Goal: Task Accomplishment & Management: Use online tool/utility

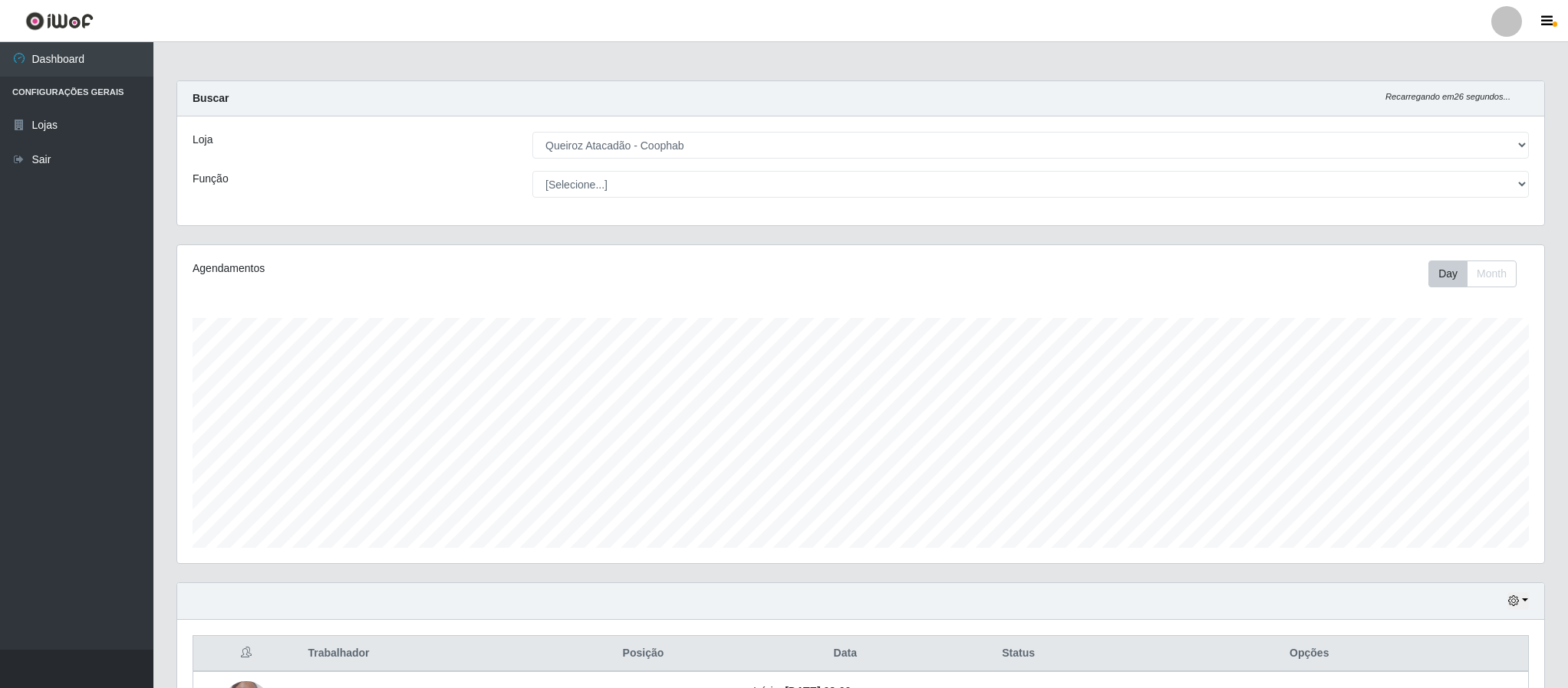
select select "463"
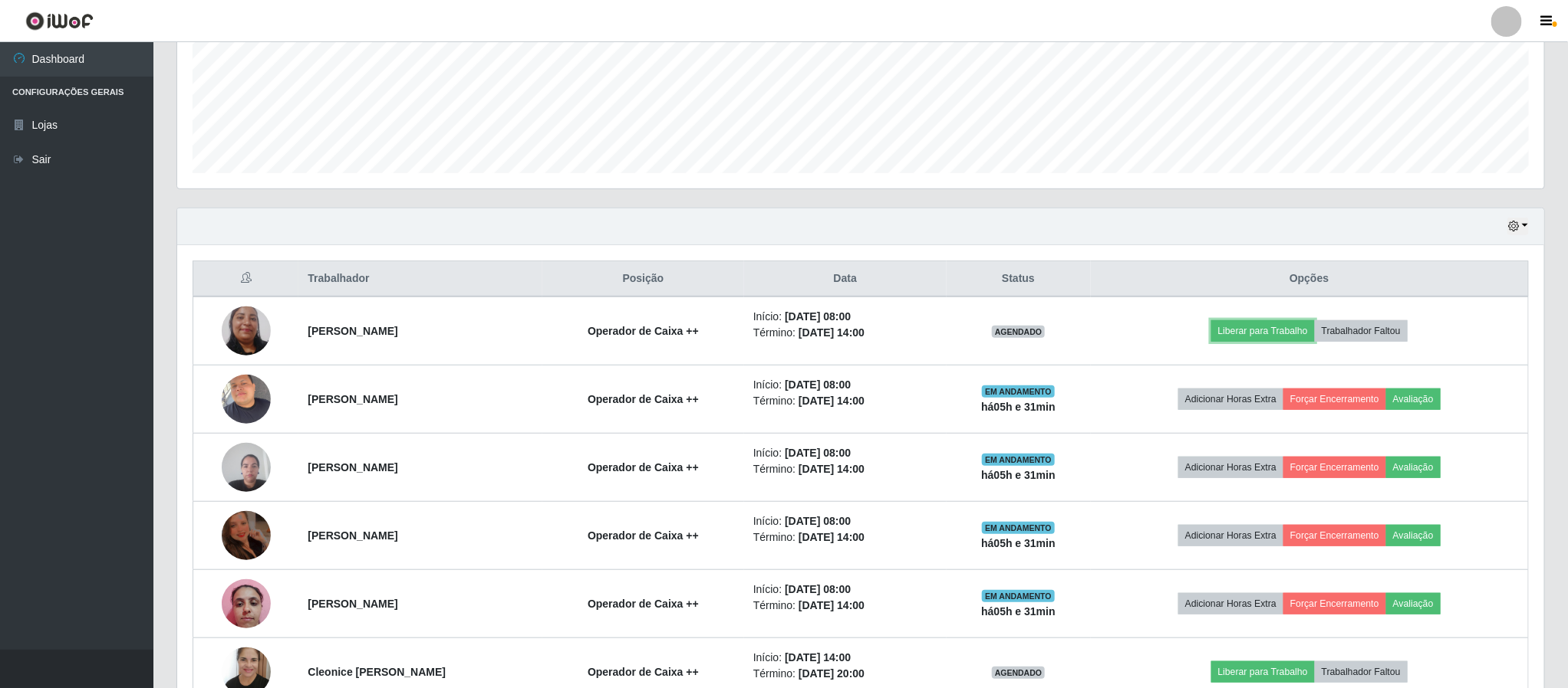
scroll to position [320, 1365]
click at [1284, 334] on button "Liberar para Trabalho" at bounding box center [1263, 331] width 103 height 22
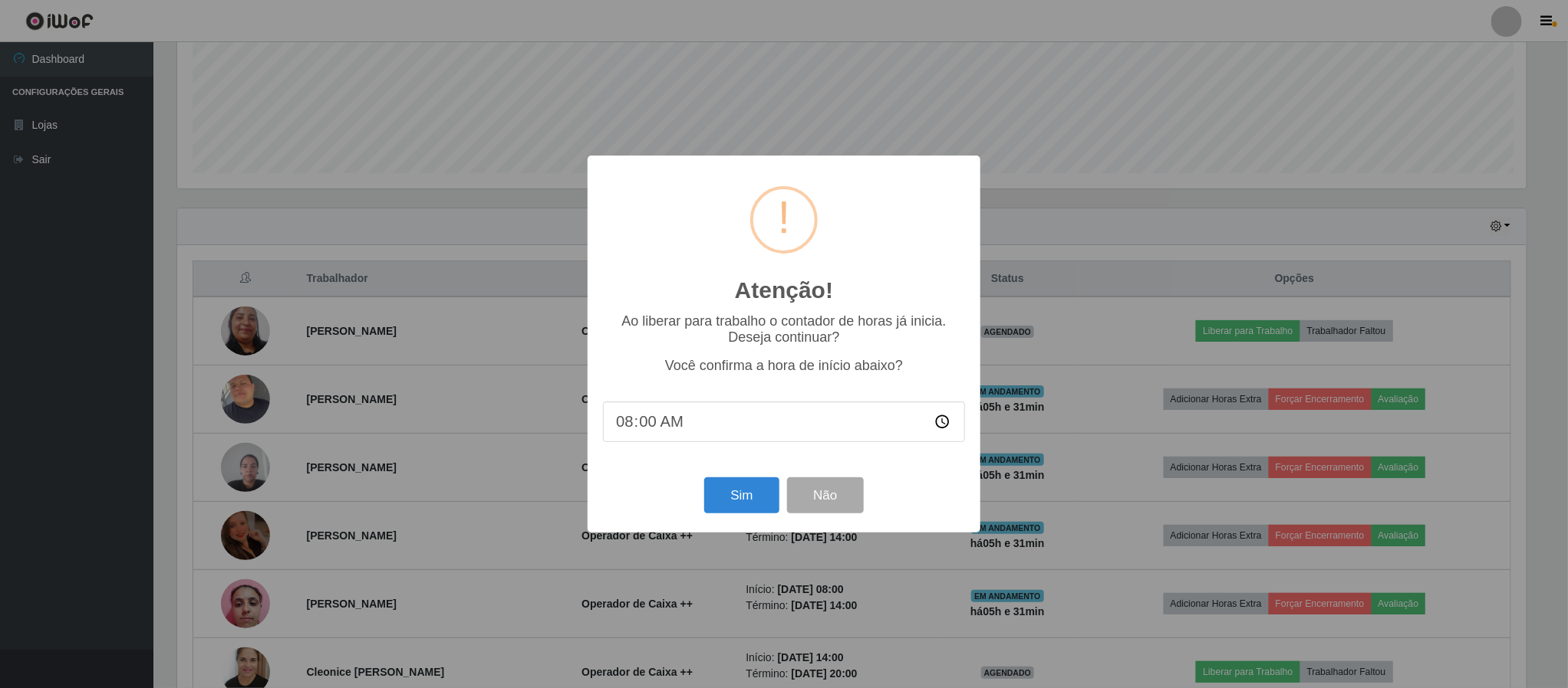
scroll to position [320, 1353]
click at [739, 498] on button "Sim" at bounding box center [744, 495] width 74 height 36
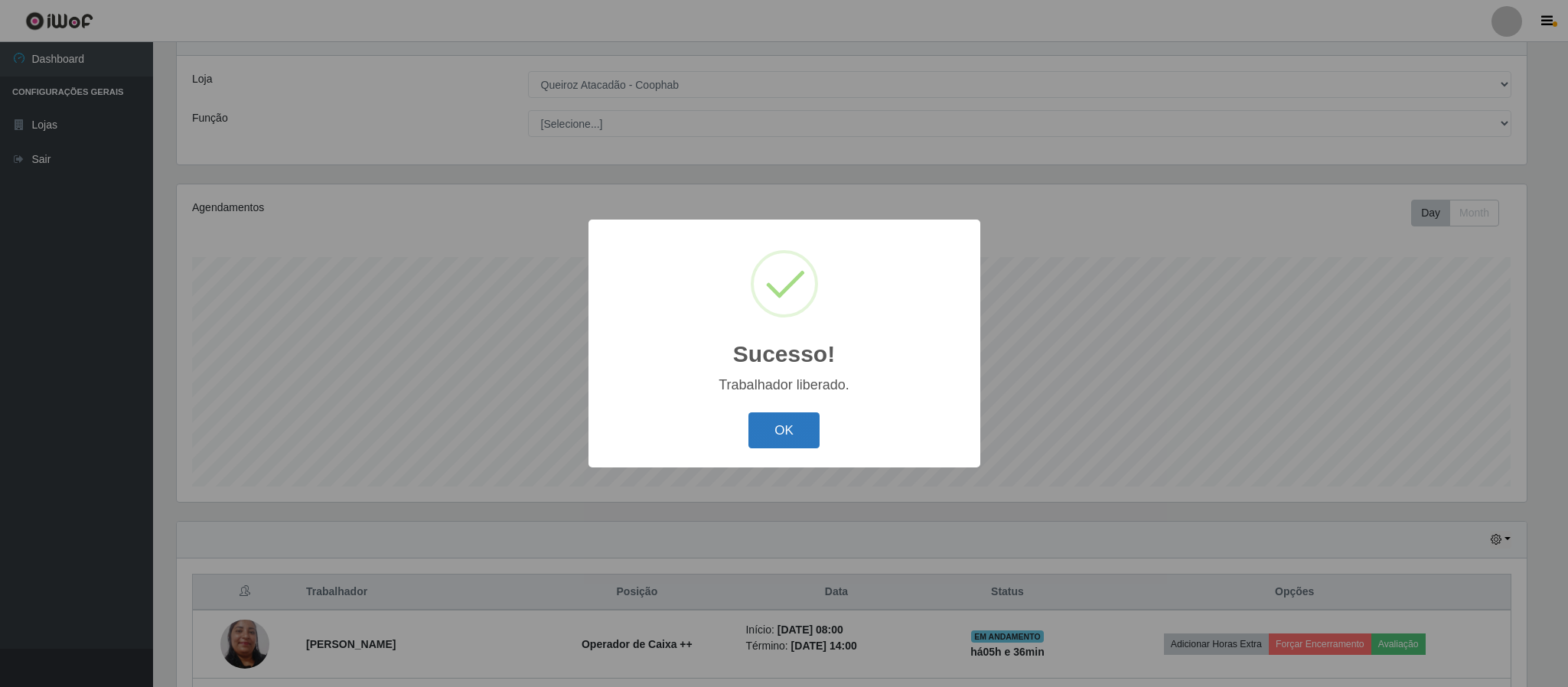
click at [776, 429] on button "OK" at bounding box center [784, 430] width 71 height 36
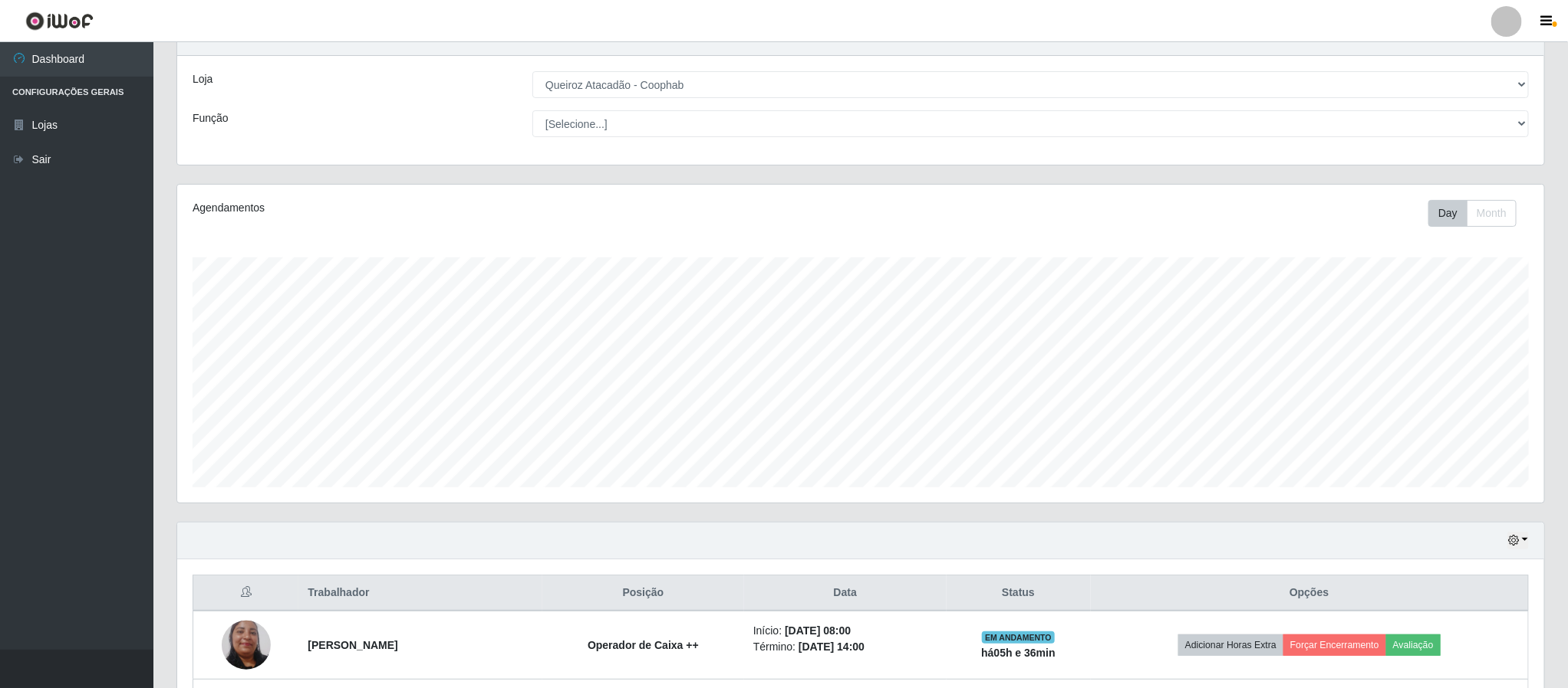
scroll to position [291, 0]
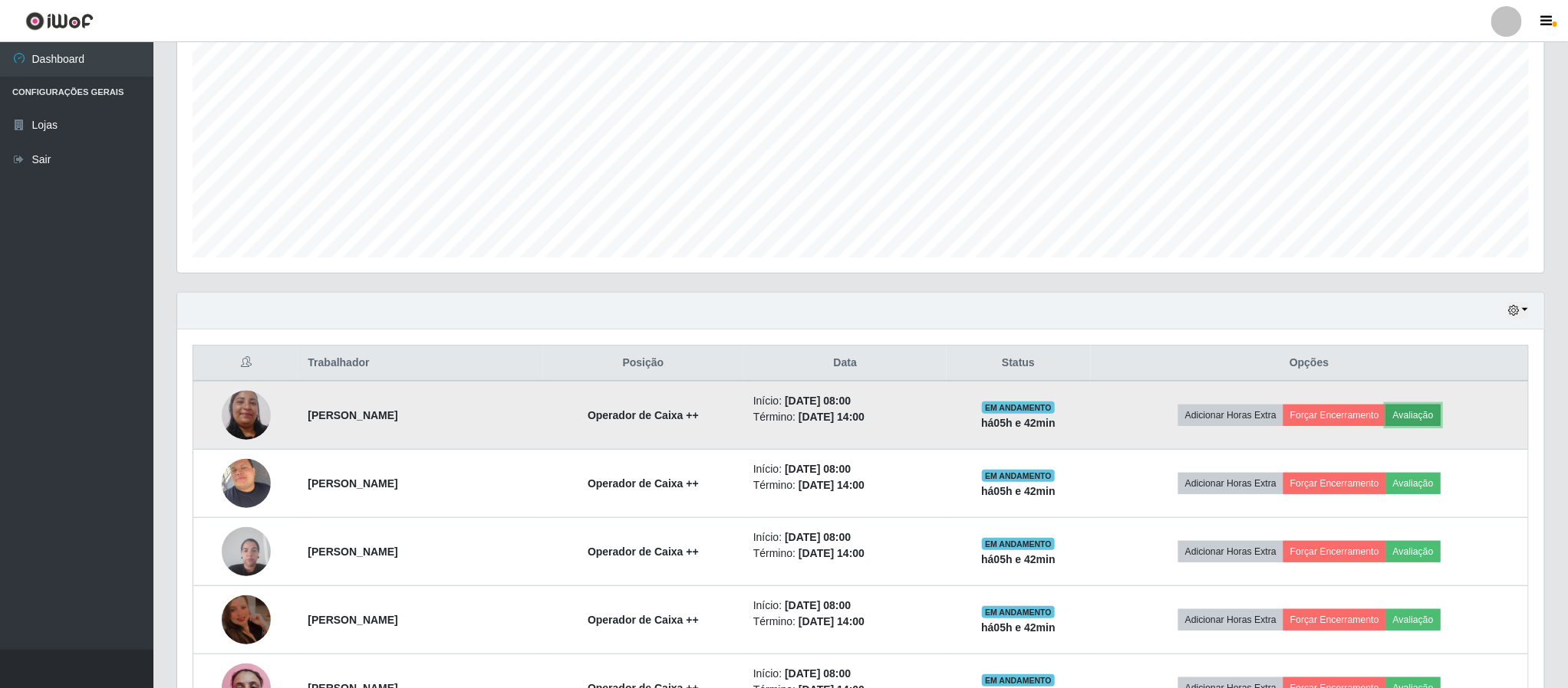
click at [1440, 426] on button "Avaliação" at bounding box center [1413, 416] width 54 height 22
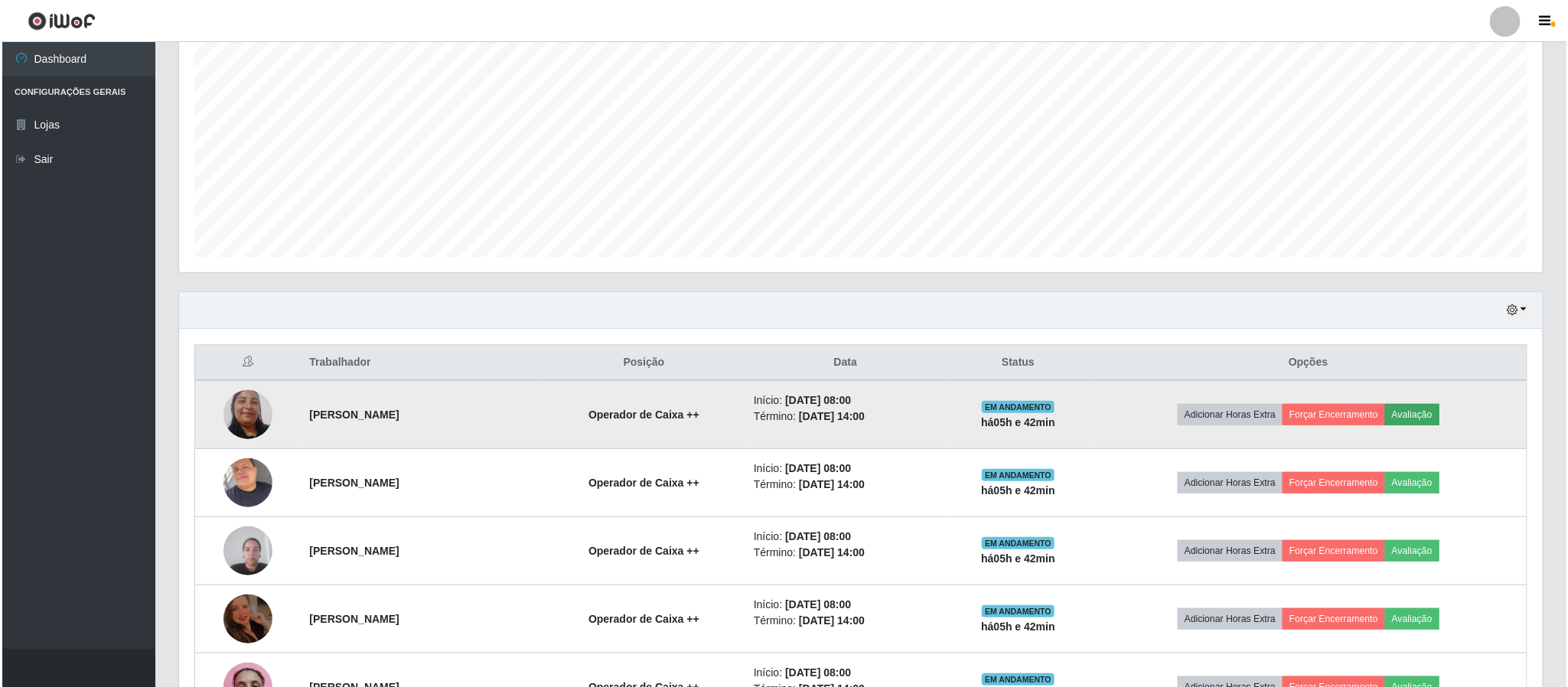
scroll to position [319, 1350]
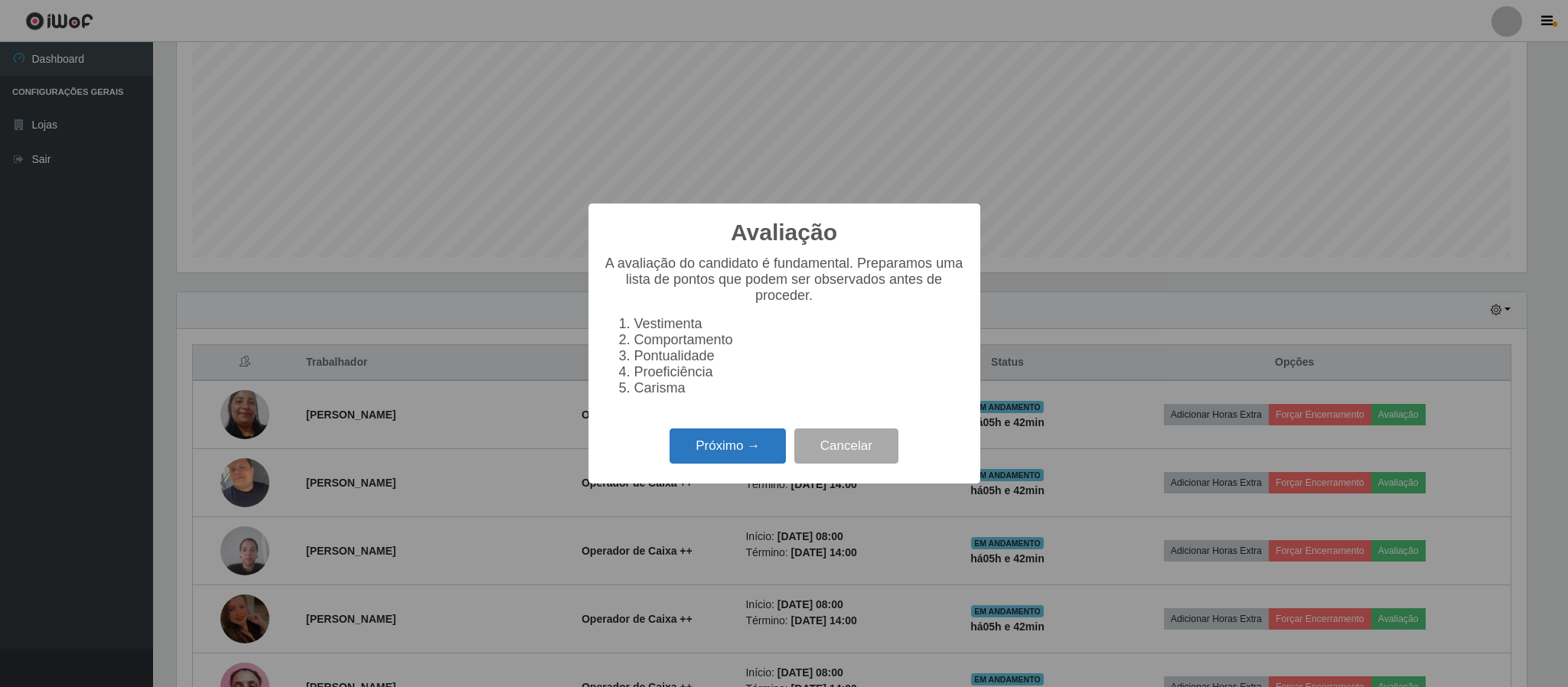
click at [711, 453] on button "Próximo →" at bounding box center [728, 447] width 117 height 36
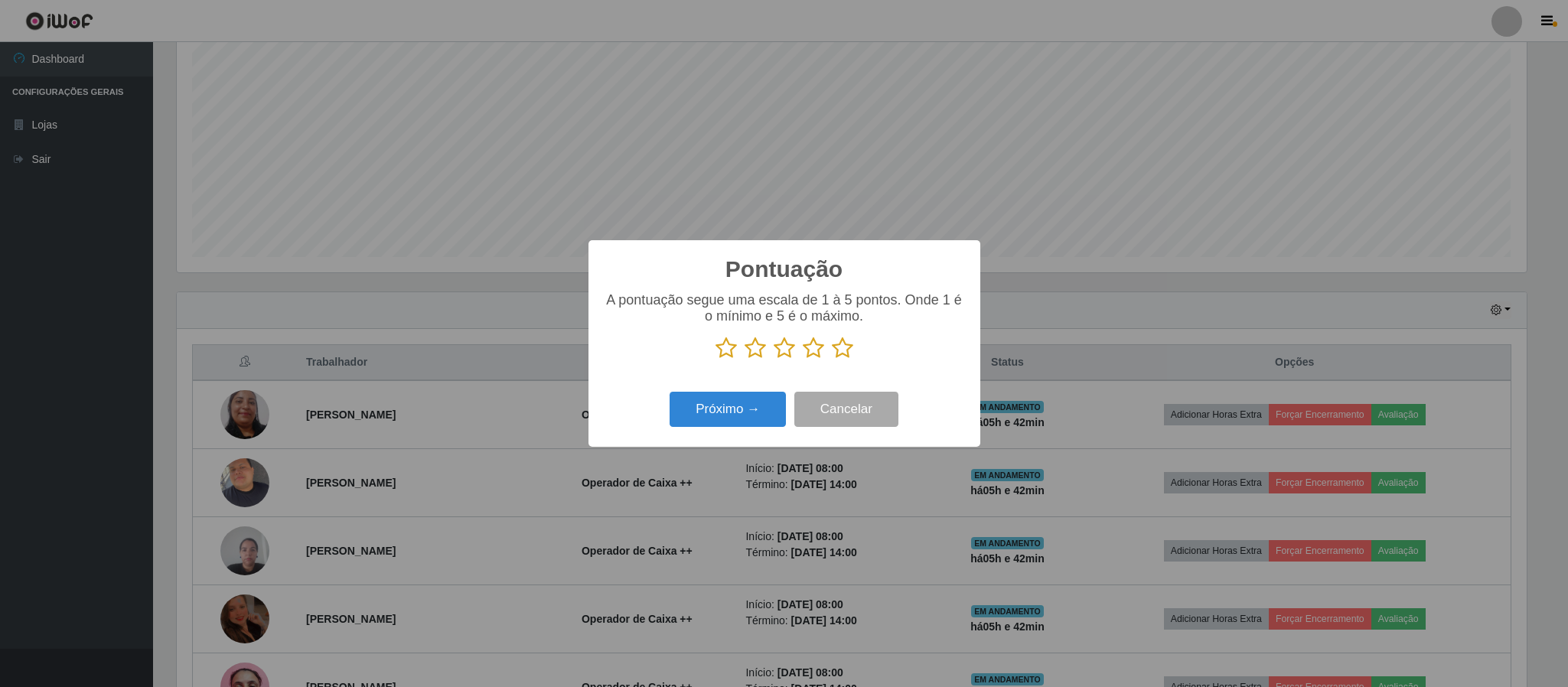
scroll to position [765056, 763855]
click at [804, 352] on icon at bounding box center [813, 348] width 22 height 23
click at [803, 360] on input "radio" at bounding box center [803, 360] width 0 height 0
click at [724, 423] on button "Próximo →" at bounding box center [728, 410] width 117 height 36
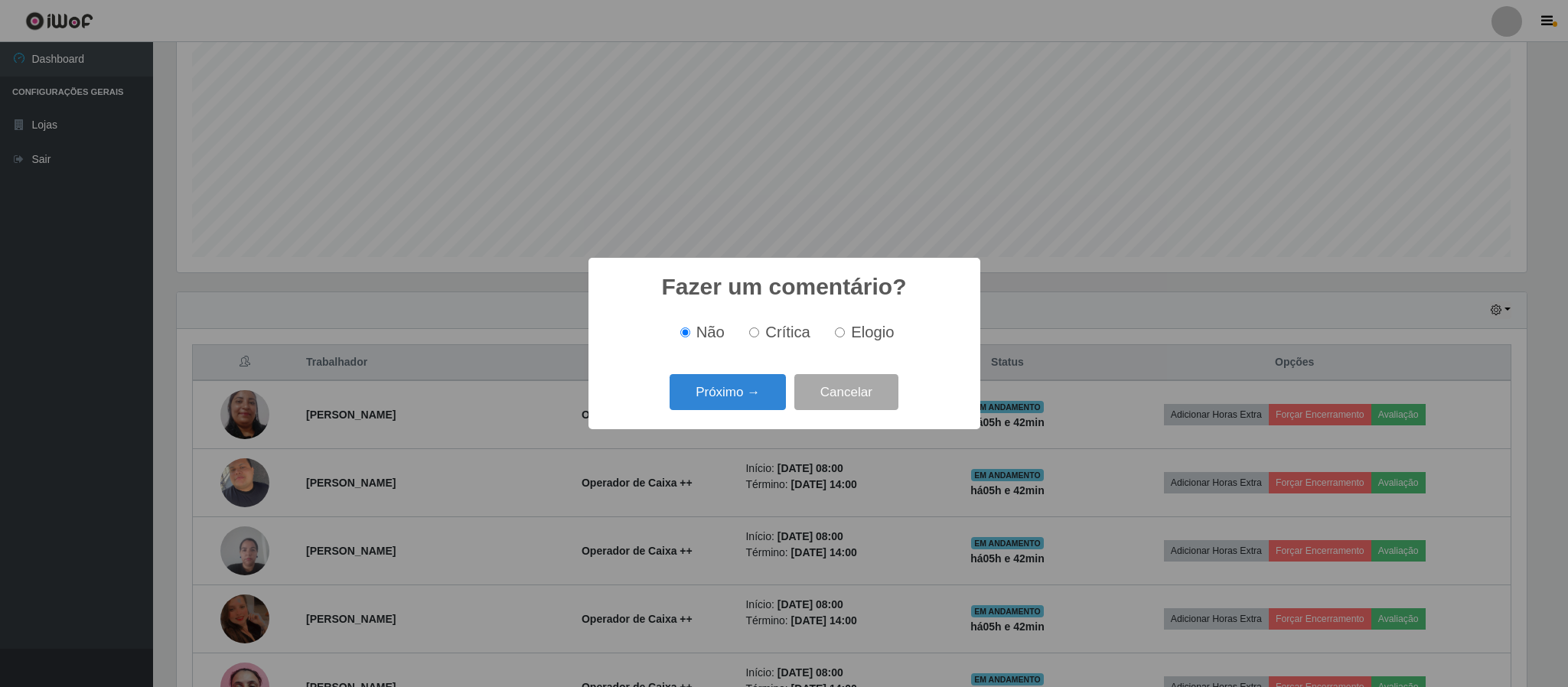
click at [802, 334] on span "Crítica" at bounding box center [788, 332] width 45 height 17
click at [759, 334] on input "Crítica" at bounding box center [754, 332] width 10 height 10
radio input "true"
click at [746, 400] on button "Próximo →" at bounding box center [728, 392] width 117 height 36
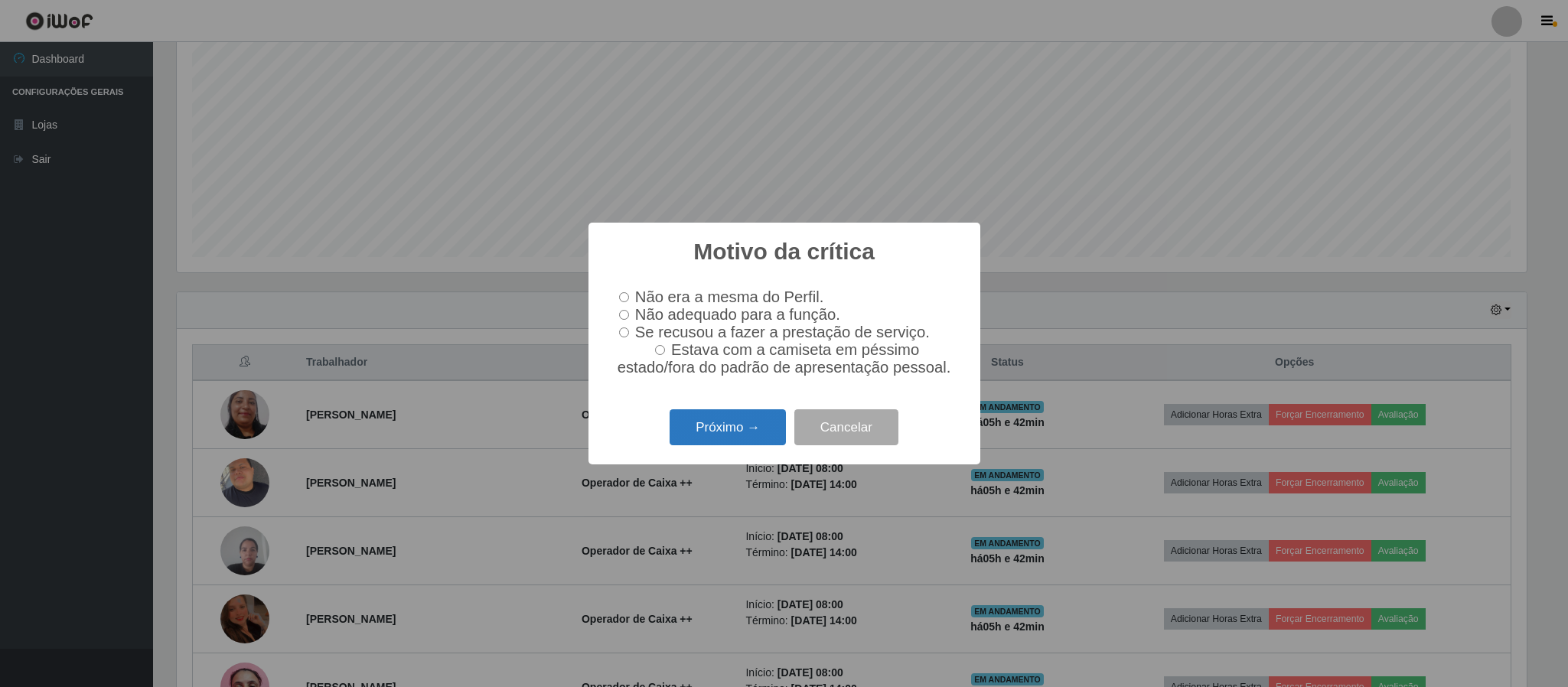
click at [737, 432] on button "Próximo →" at bounding box center [728, 428] width 117 height 36
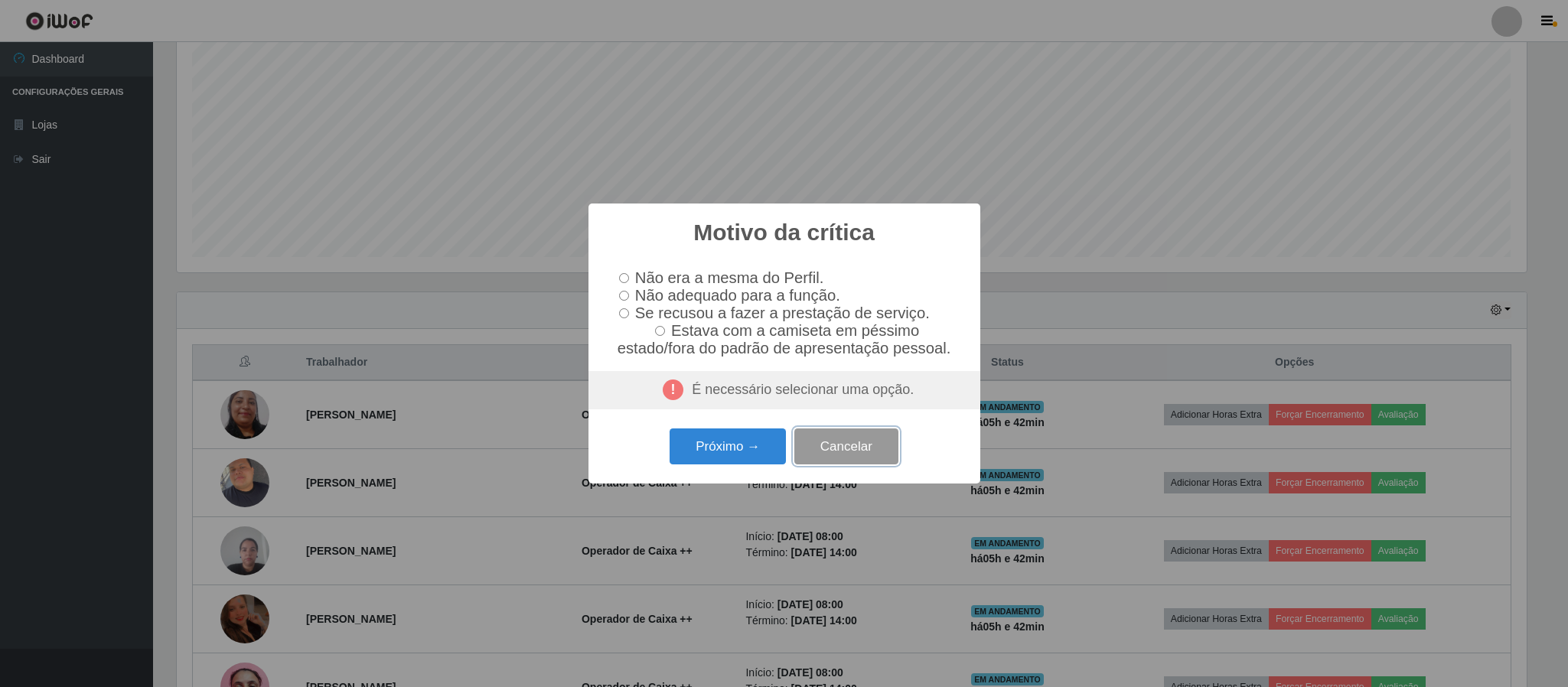
click at [854, 453] on button "Cancelar" at bounding box center [846, 447] width 104 height 36
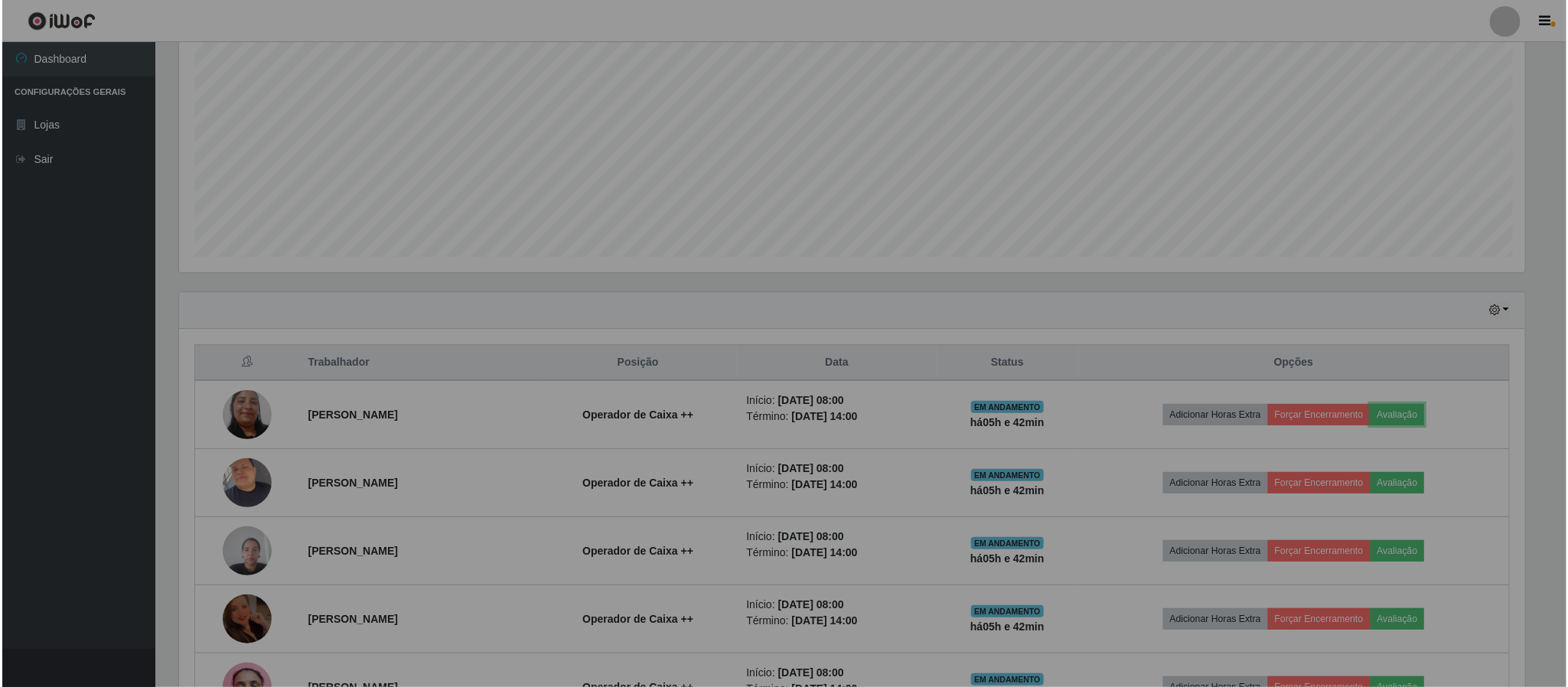
scroll to position [319, 1362]
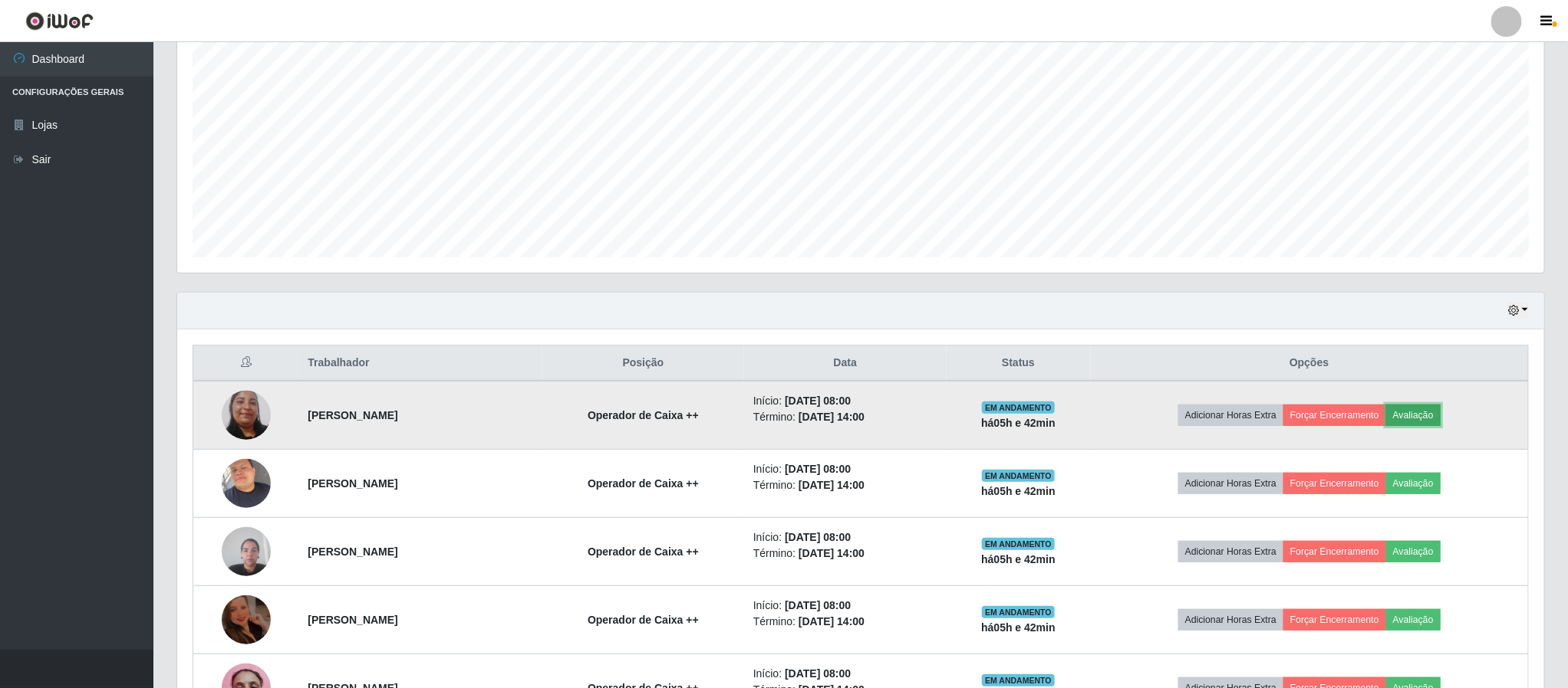
click at [1440, 423] on button "Avaliação" at bounding box center [1413, 416] width 54 height 22
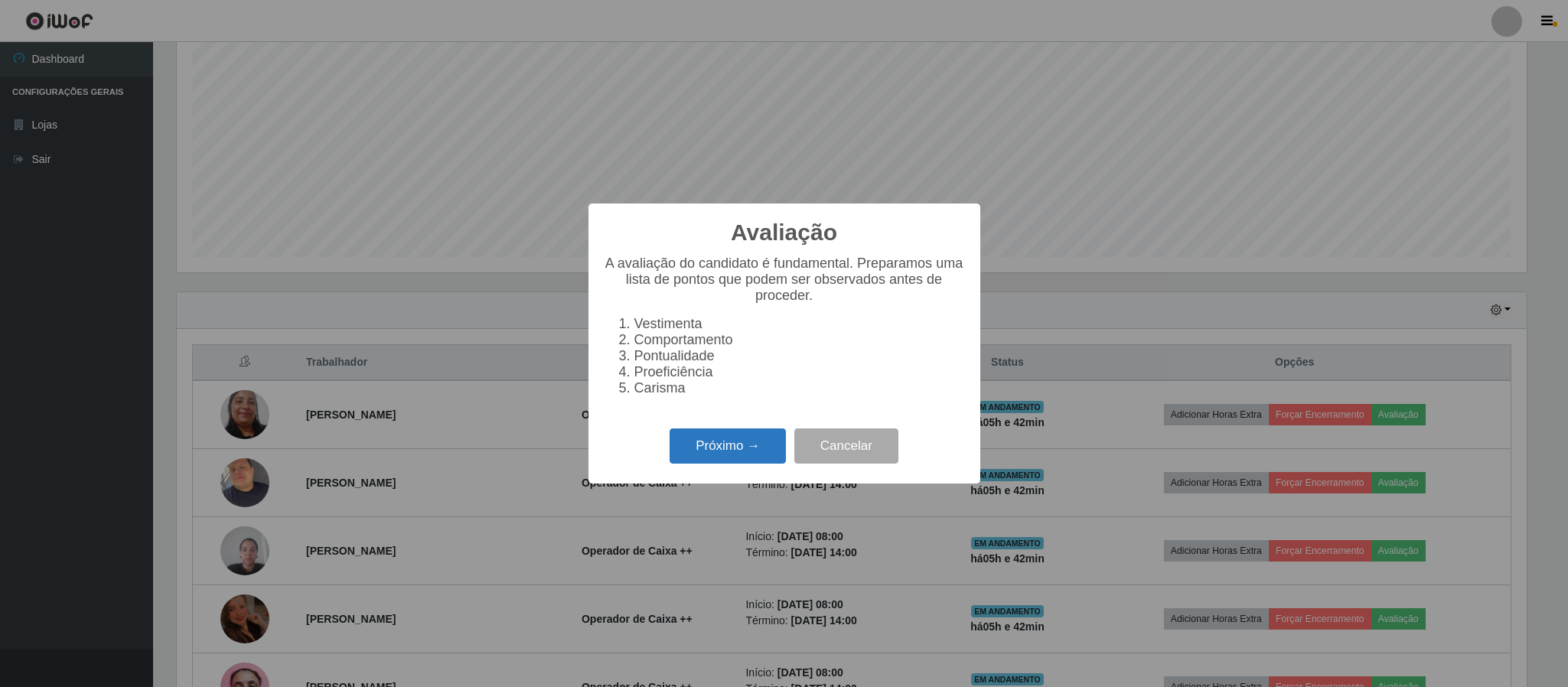
click at [745, 452] on button "Próximo →" at bounding box center [728, 447] width 117 height 36
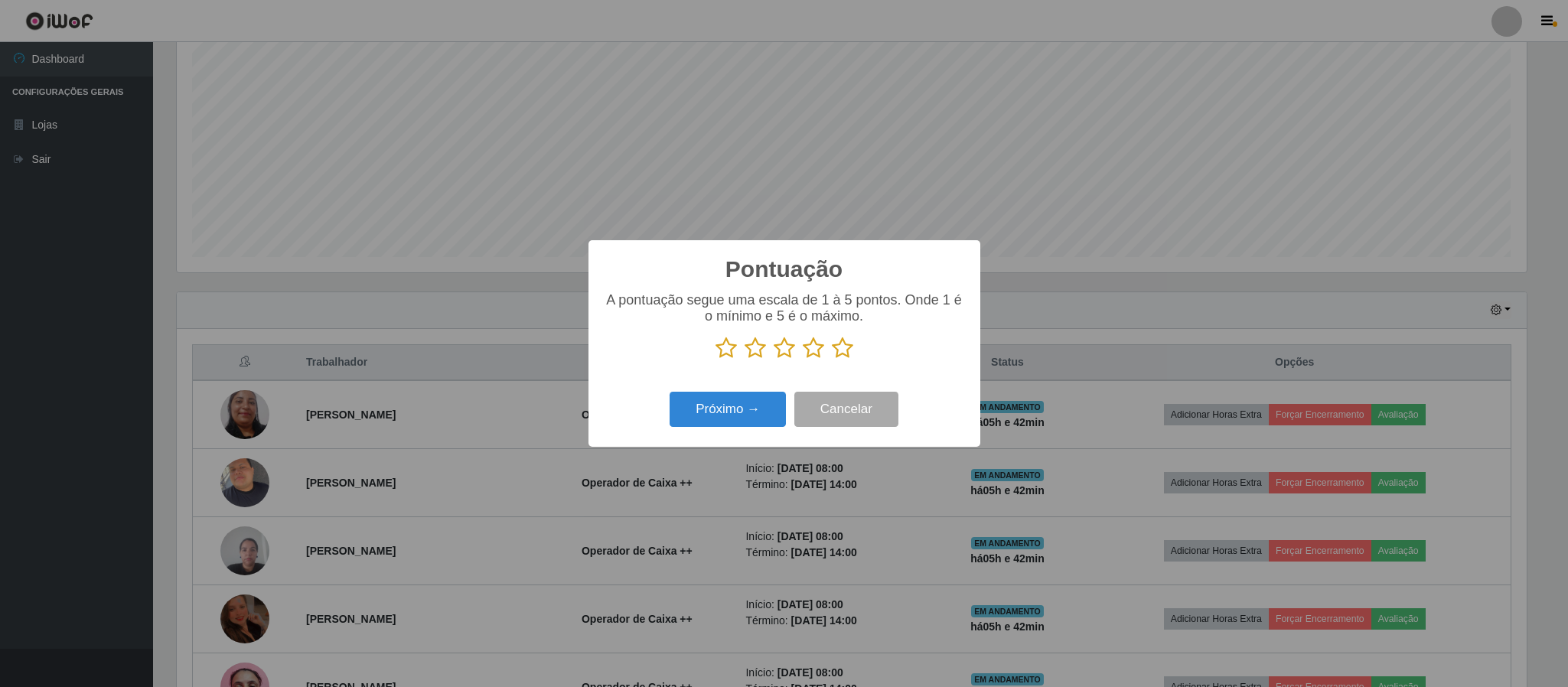
click at [783, 353] on icon at bounding box center [784, 348] width 22 height 23
click at [774, 360] on input "radio" at bounding box center [774, 360] width 0 height 0
click at [816, 350] on icon at bounding box center [813, 348] width 22 height 23
click at [803, 360] on input "radio" at bounding box center [803, 360] width 0 height 0
click at [766, 407] on button "Próximo →" at bounding box center [728, 410] width 117 height 36
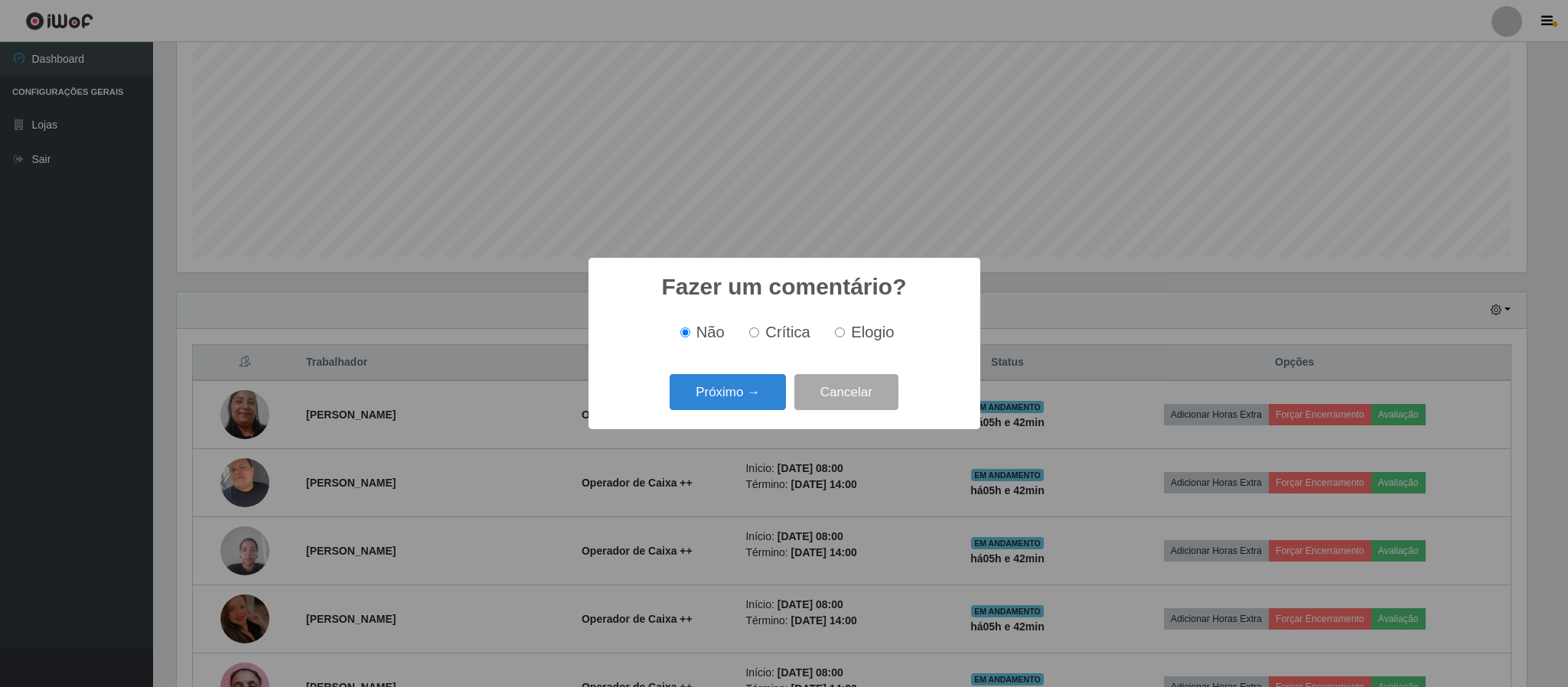
click at [854, 335] on span "Elogio" at bounding box center [872, 332] width 42 height 17
click at [845, 335] on input "Elogio" at bounding box center [840, 332] width 10 height 10
radio input "true"
click at [739, 407] on button "Próximo →" at bounding box center [728, 392] width 117 height 36
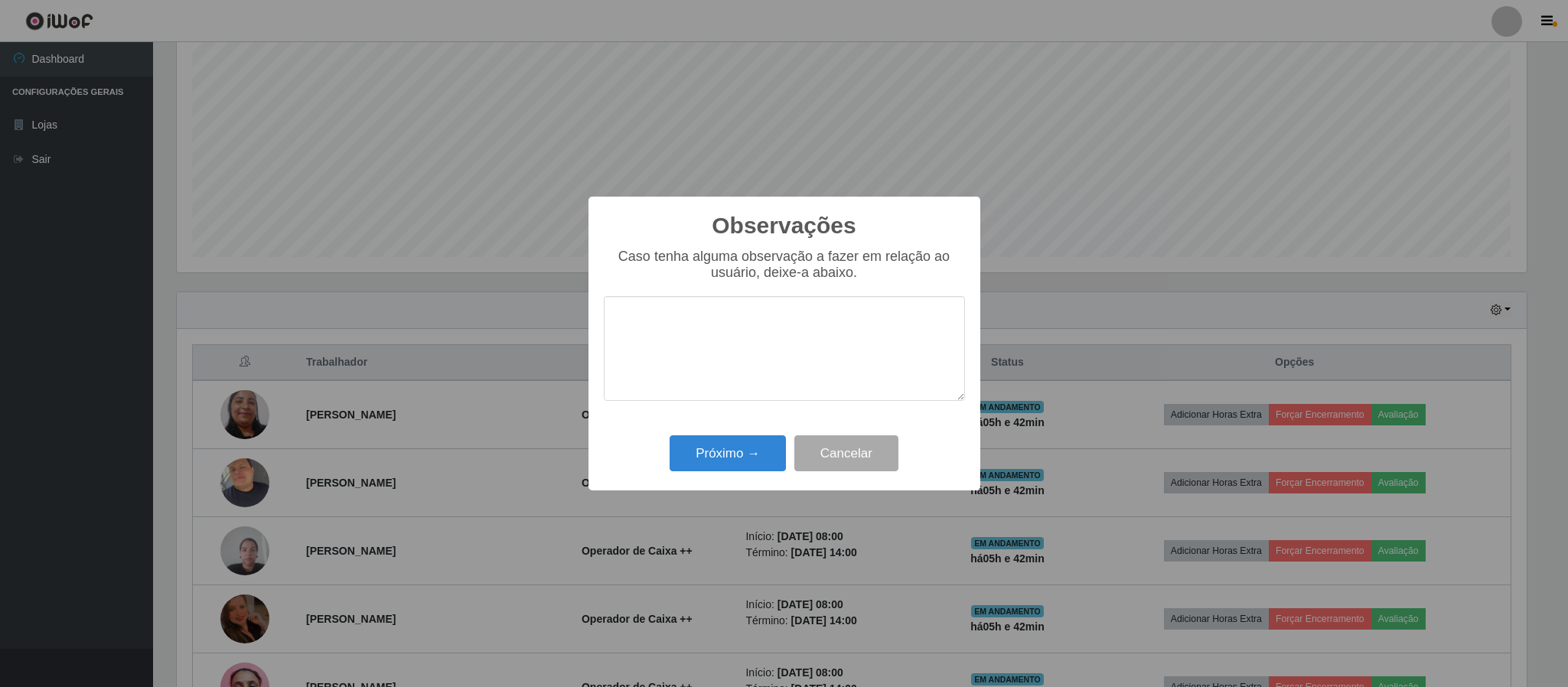
click at [705, 354] on textarea at bounding box center [784, 349] width 361 height 105
type textarea "C"
type textarea "h"
type textarea "chega atrasada toda vez"
click at [735, 462] on button "Próximo →" at bounding box center [728, 454] width 117 height 36
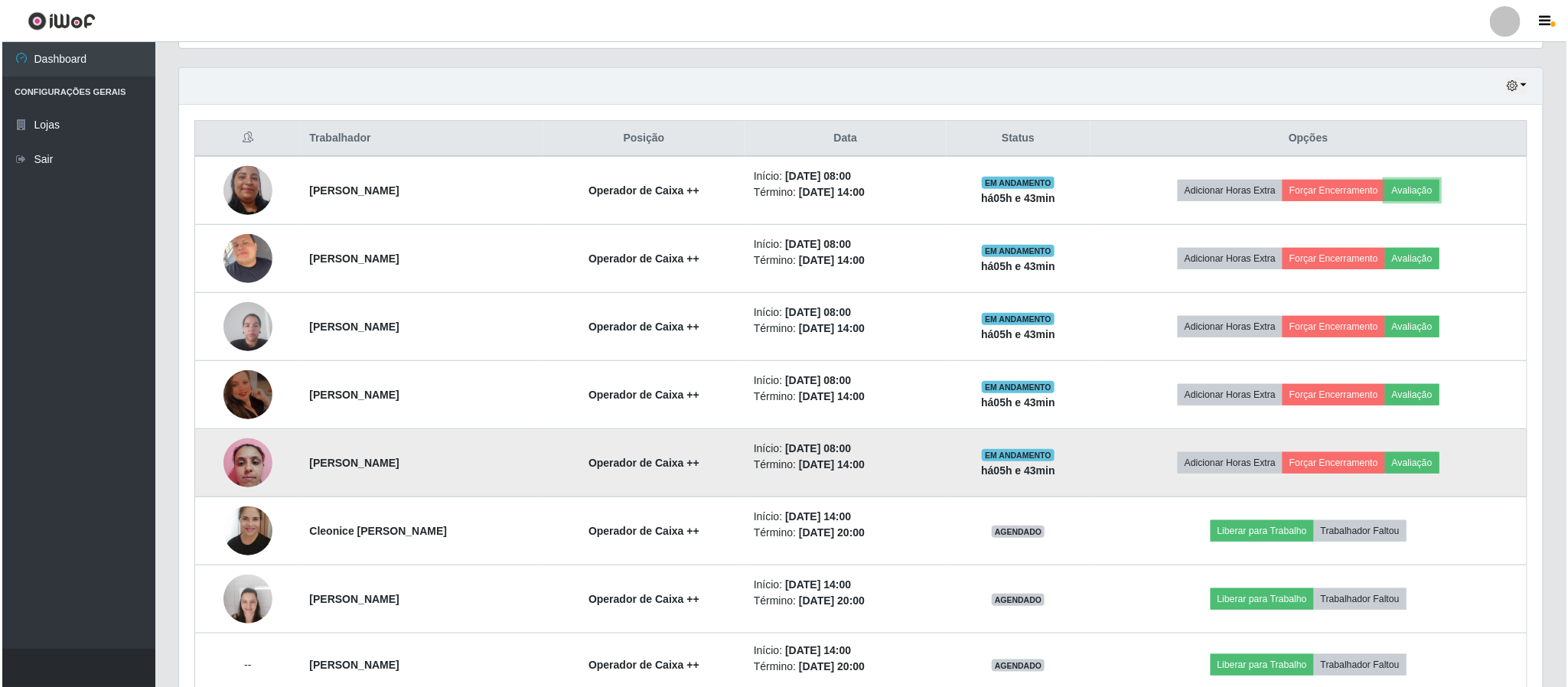
scroll to position [520, 0]
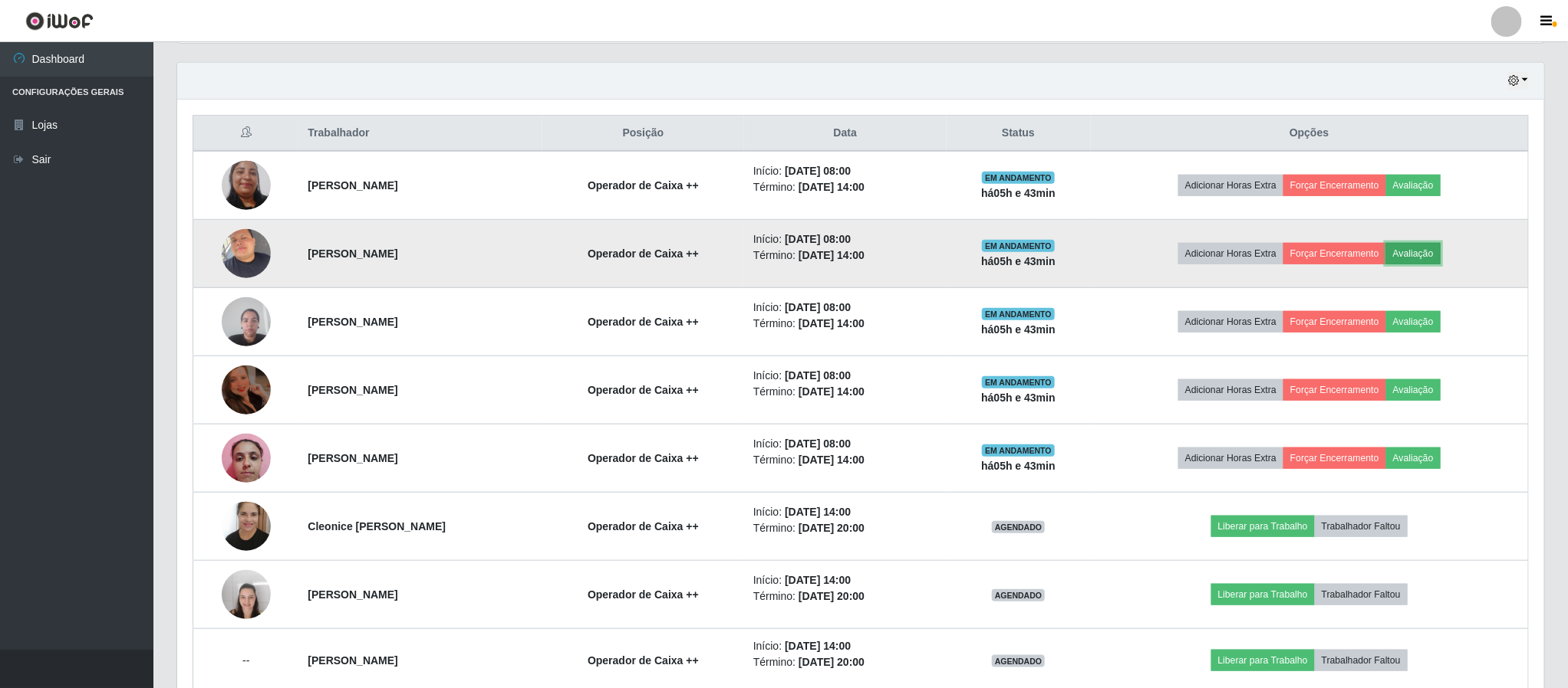
click at [1434, 252] on button "Avaliação" at bounding box center [1413, 253] width 54 height 22
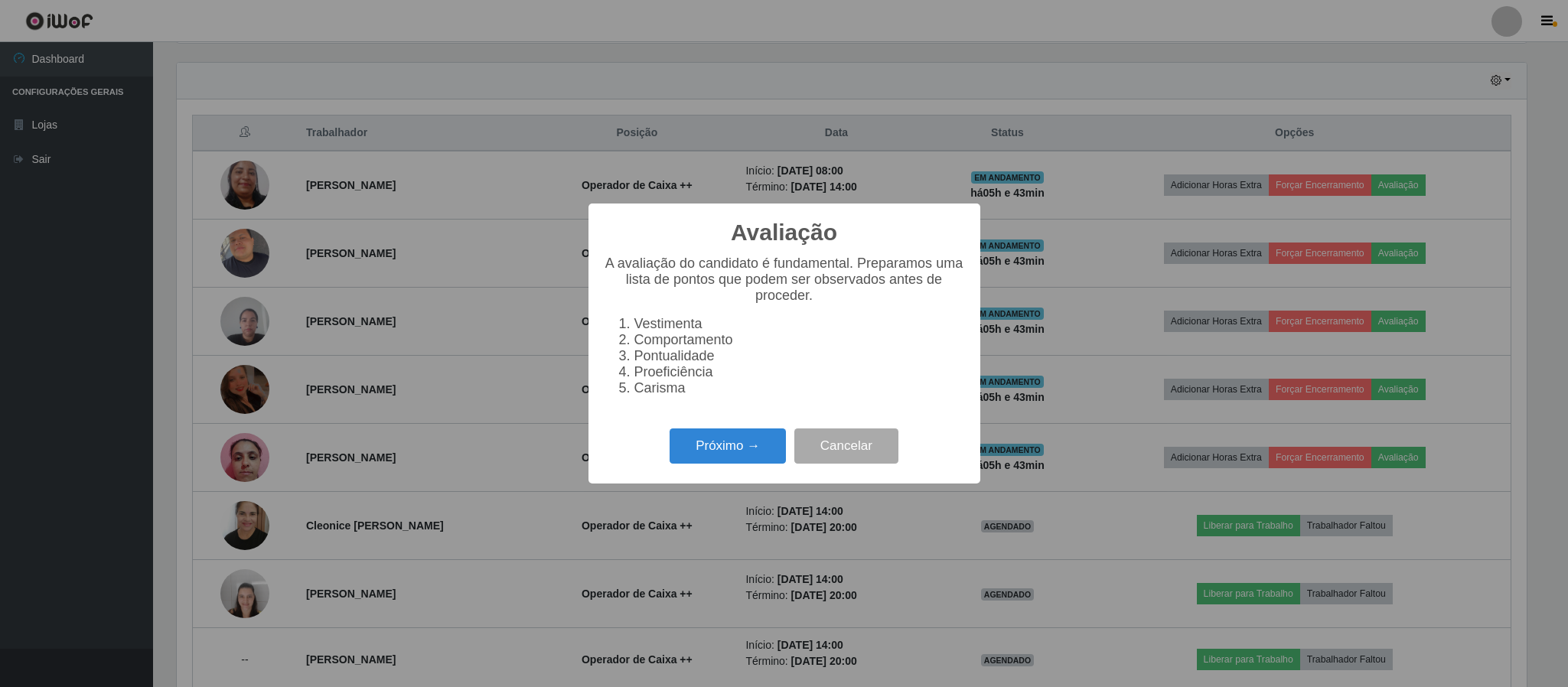
scroll to position [319, 1350]
click at [746, 451] on button "Próximo →" at bounding box center [728, 447] width 117 height 36
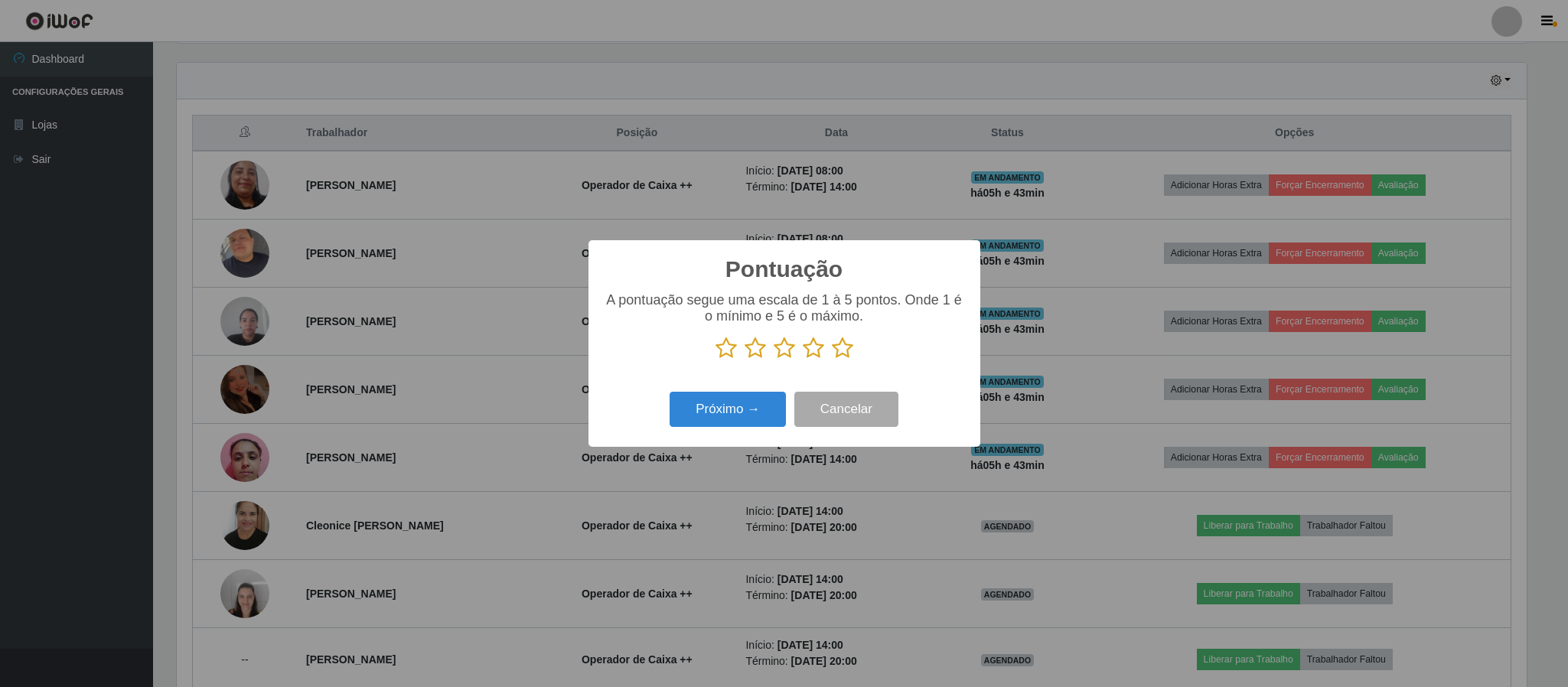
click at [840, 353] on icon at bounding box center [842, 348] width 22 height 23
click at [831, 360] on input "radio" at bounding box center [831, 360] width 0 height 0
click at [737, 407] on button "Próximo →" at bounding box center [728, 410] width 117 height 36
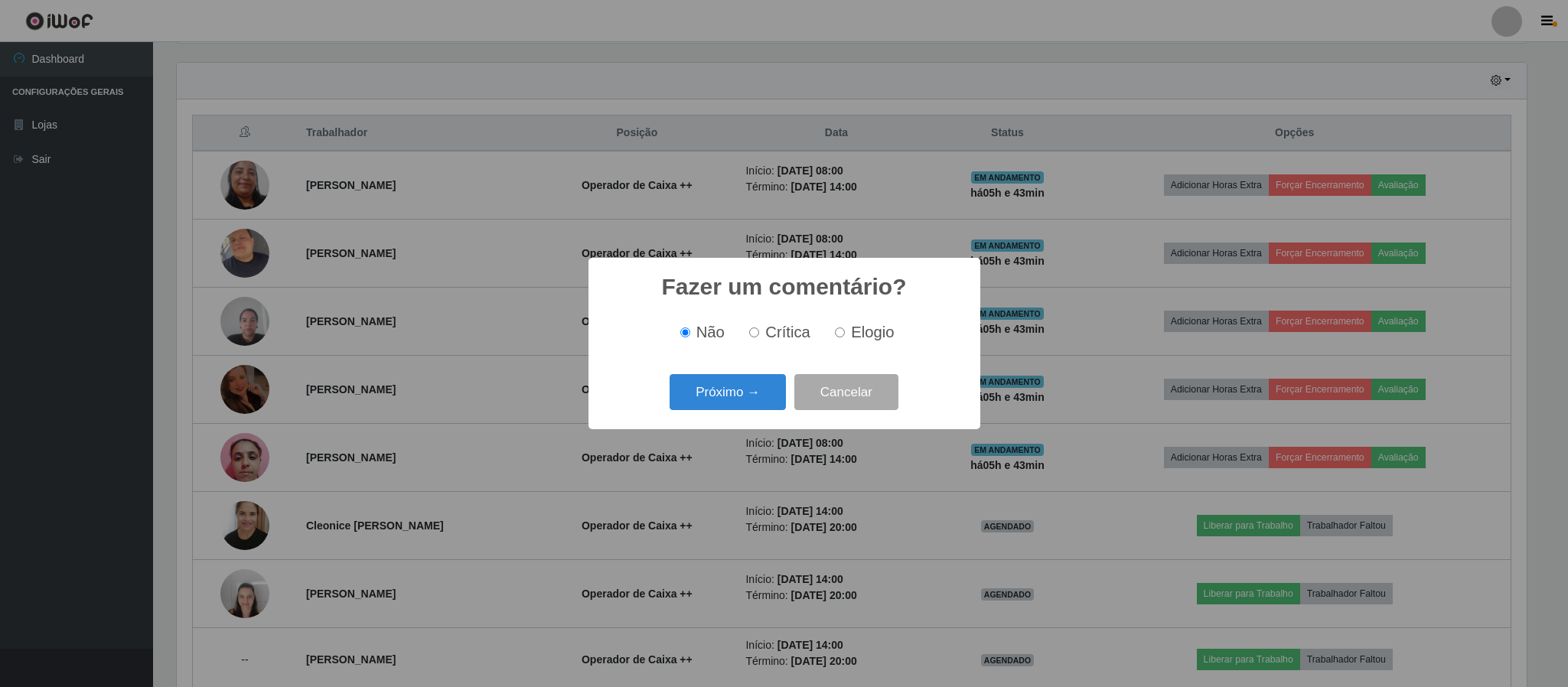
click at [866, 334] on span "Elogio" at bounding box center [872, 332] width 42 height 17
click at [845, 334] on input "Elogio" at bounding box center [840, 332] width 10 height 10
radio input "true"
click at [746, 400] on button "Próximo →" at bounding box center [728, 392] width 117 height 36
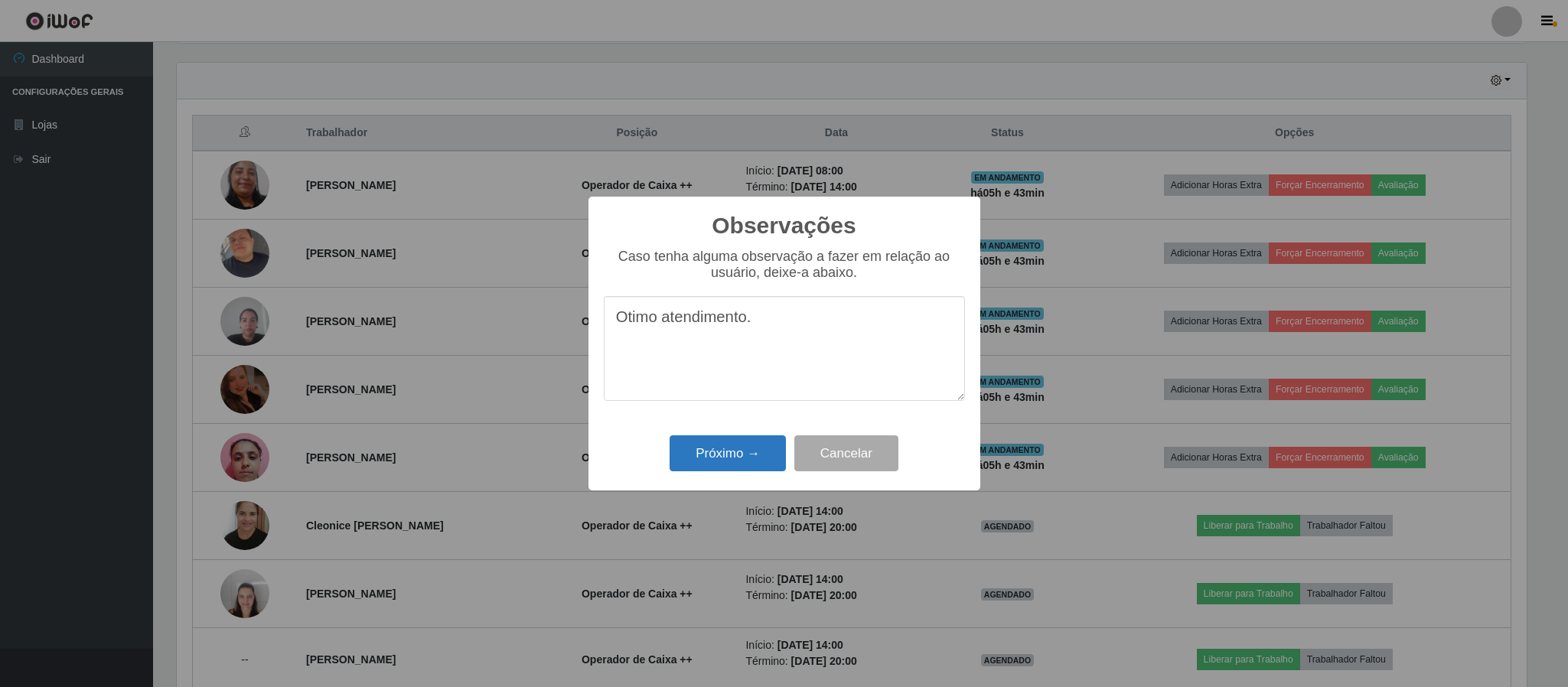
type textarea "Otimo atendimento."
click at [724, 460] on button "Próximo →" at bounding box center [728, 454] width 117 height 36
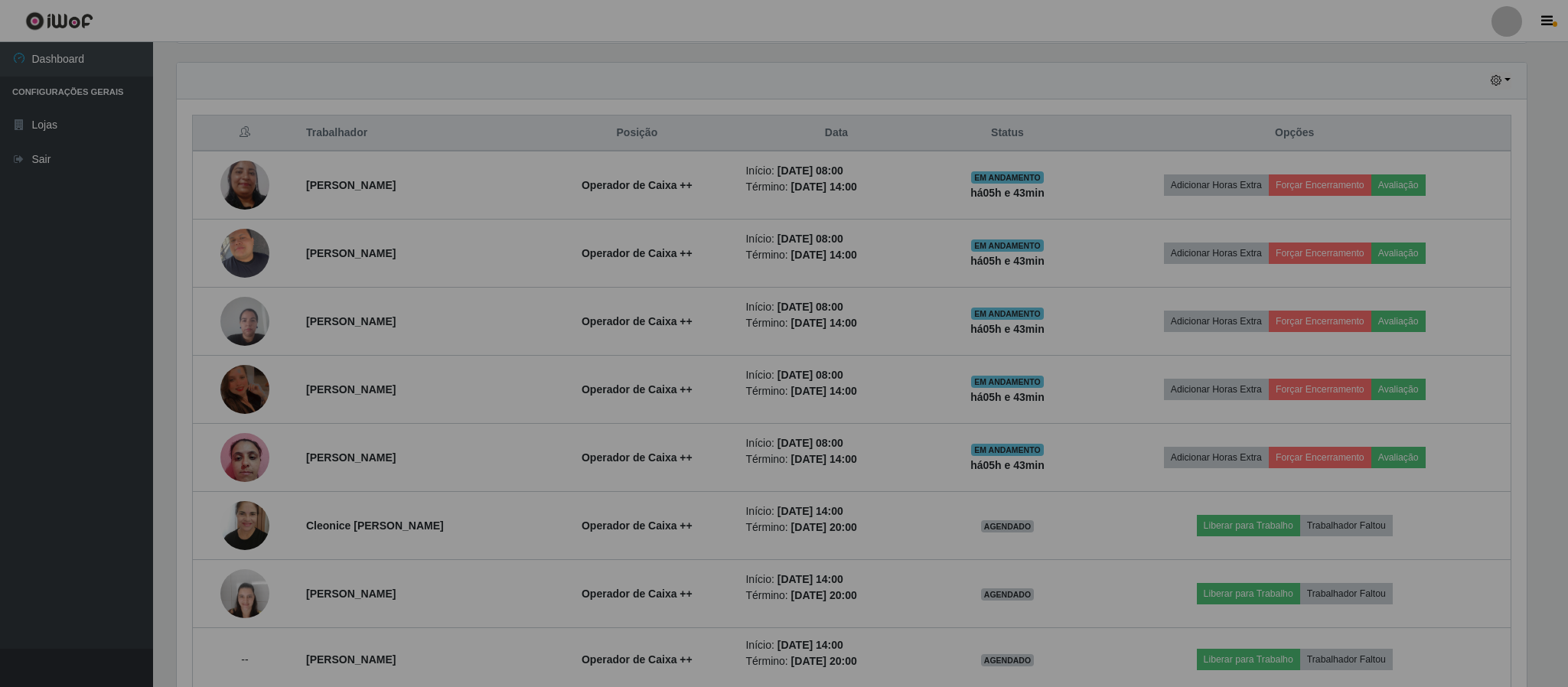
scroll to position [319, 1362]
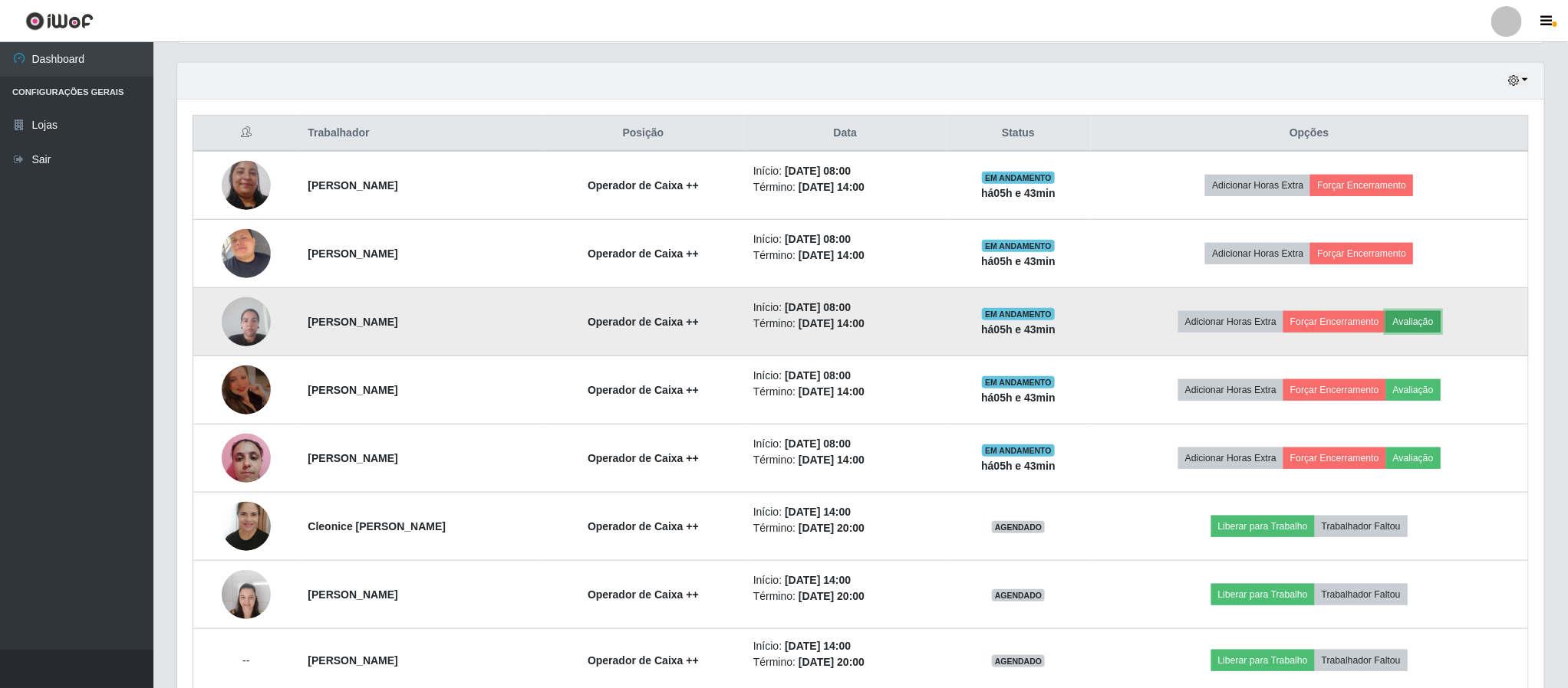
click at [1438, 330] on button "Avaliação" at bounding box center [1413, 322] width 54 height 22
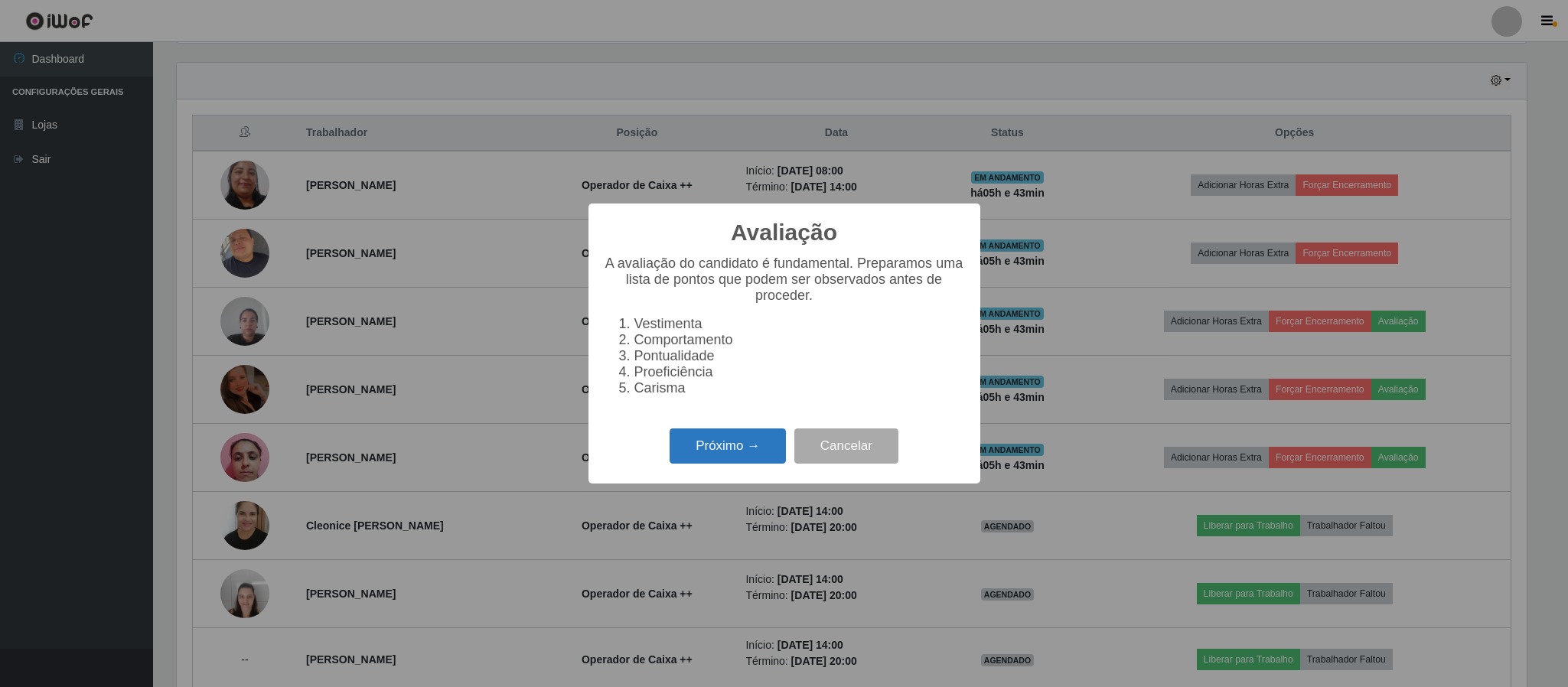
click at [730, 447] on button "Próximo →" at bounding box center [728, 447] width 117 height 36
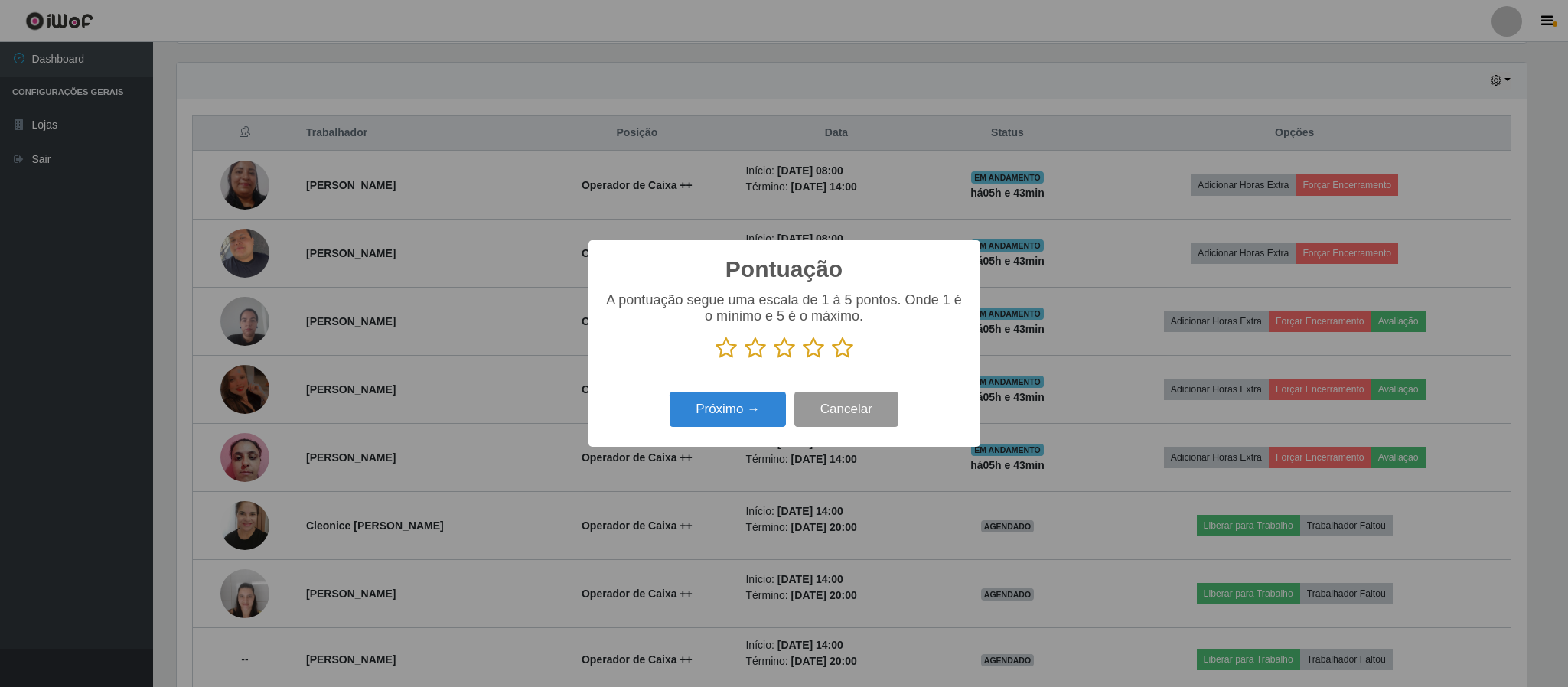
scroll to position [765056, 763855]
click at [836, 356] on icon at bounding box center [842, 348] width 22 height 23
click at [831, 360] on input "radio" at bounding box center [831, 360] width 0 height 0
click at [746, 411] on button "Próximo →" at bounding box center [728, 410] width 117 height 36
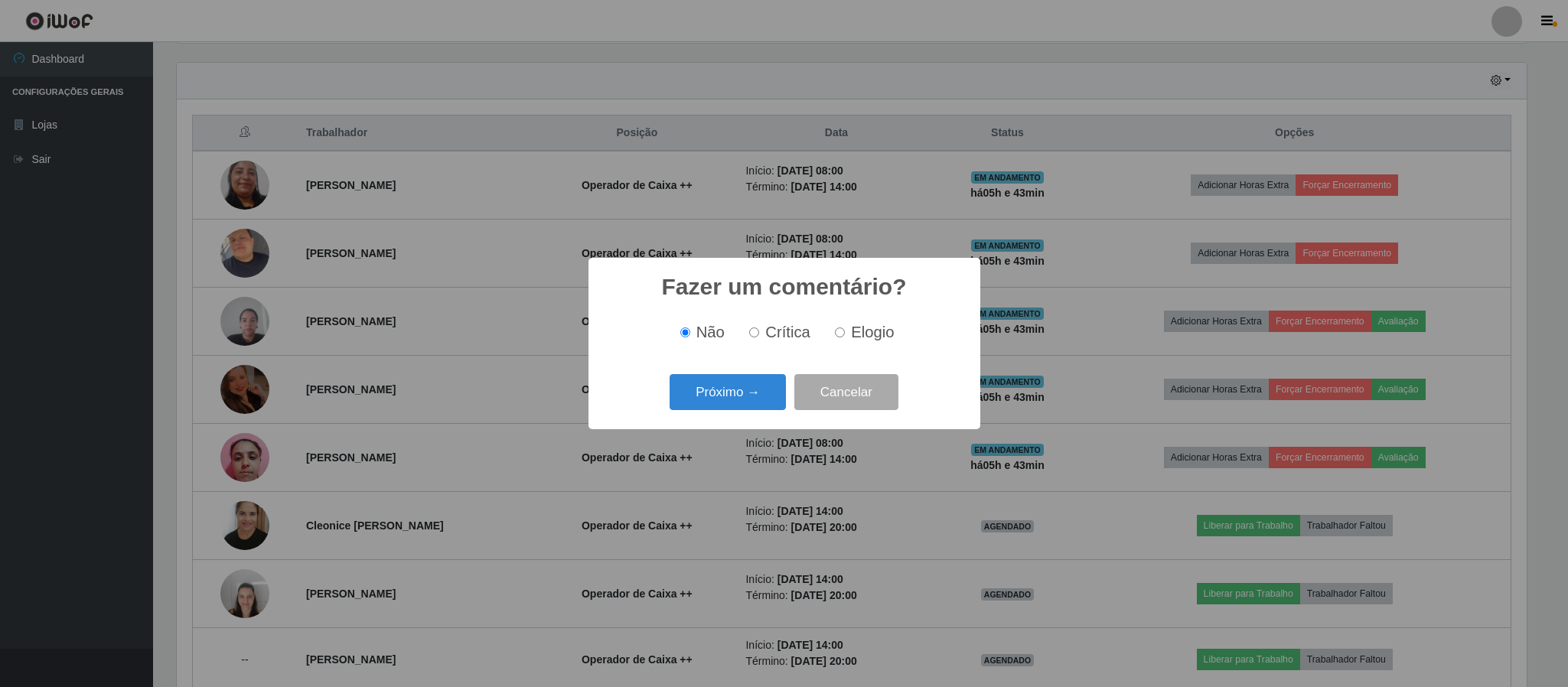
click at [866, 329] on span "Elogio" at bounding box center [872, 332] width 42 height 17
click at [845, 329] on input "Elogio" at bounding box center [840, 332] width 10 height 10
radio input "true"
click at [735, 404] on button "Próximo →" at bounding box center [728, 392] width 117 height 36
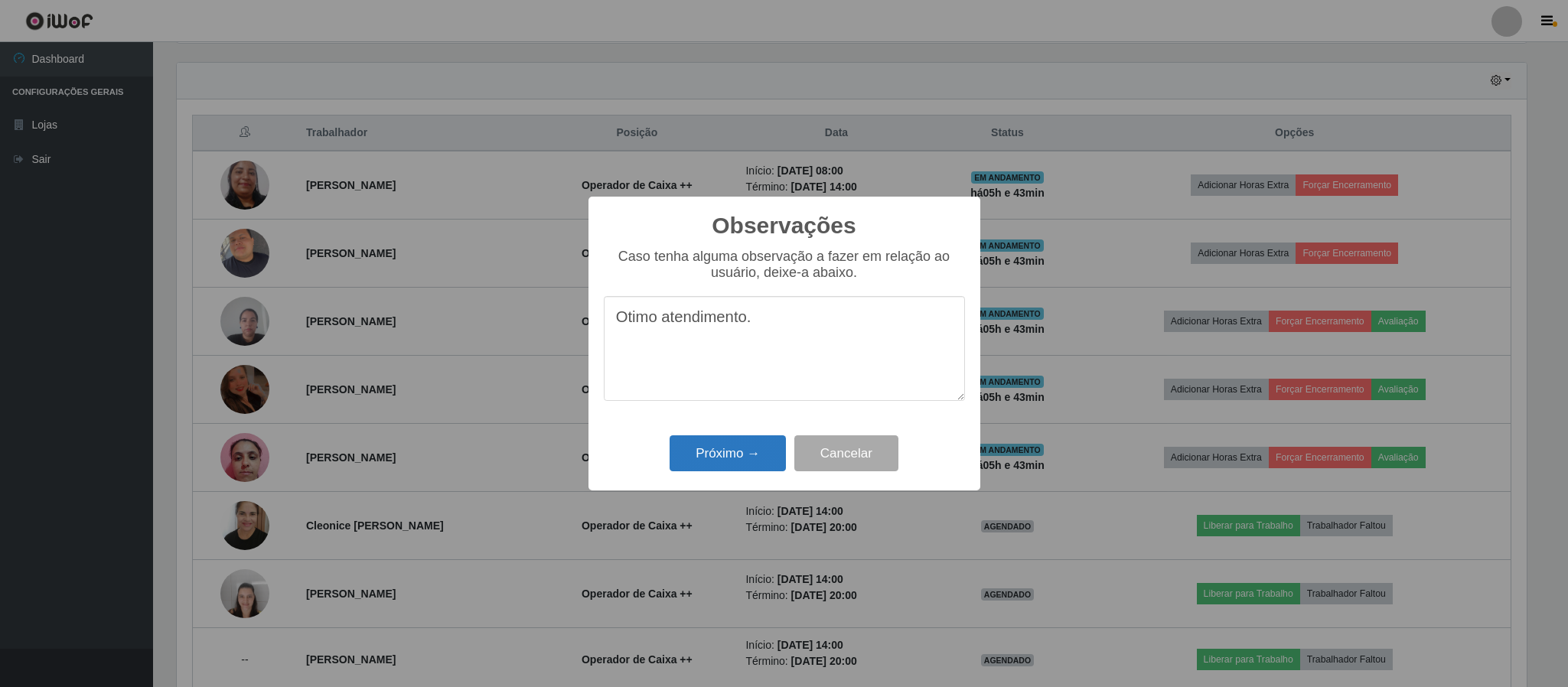
type textarea "Otimo atendimento."
click at [740, 456] on button "Próximo →" at bounding box center [728, 454] width 117 height 36
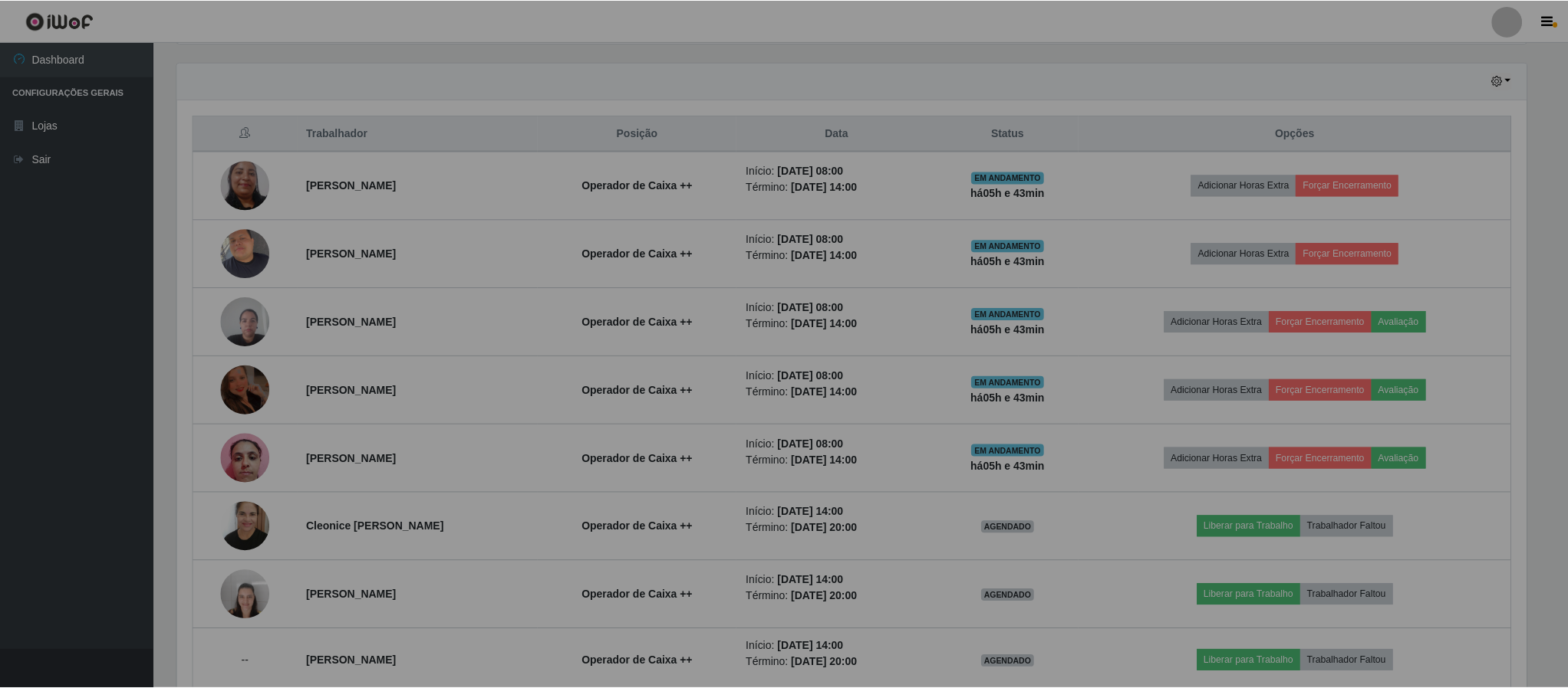
scroll to position [320, 1365]
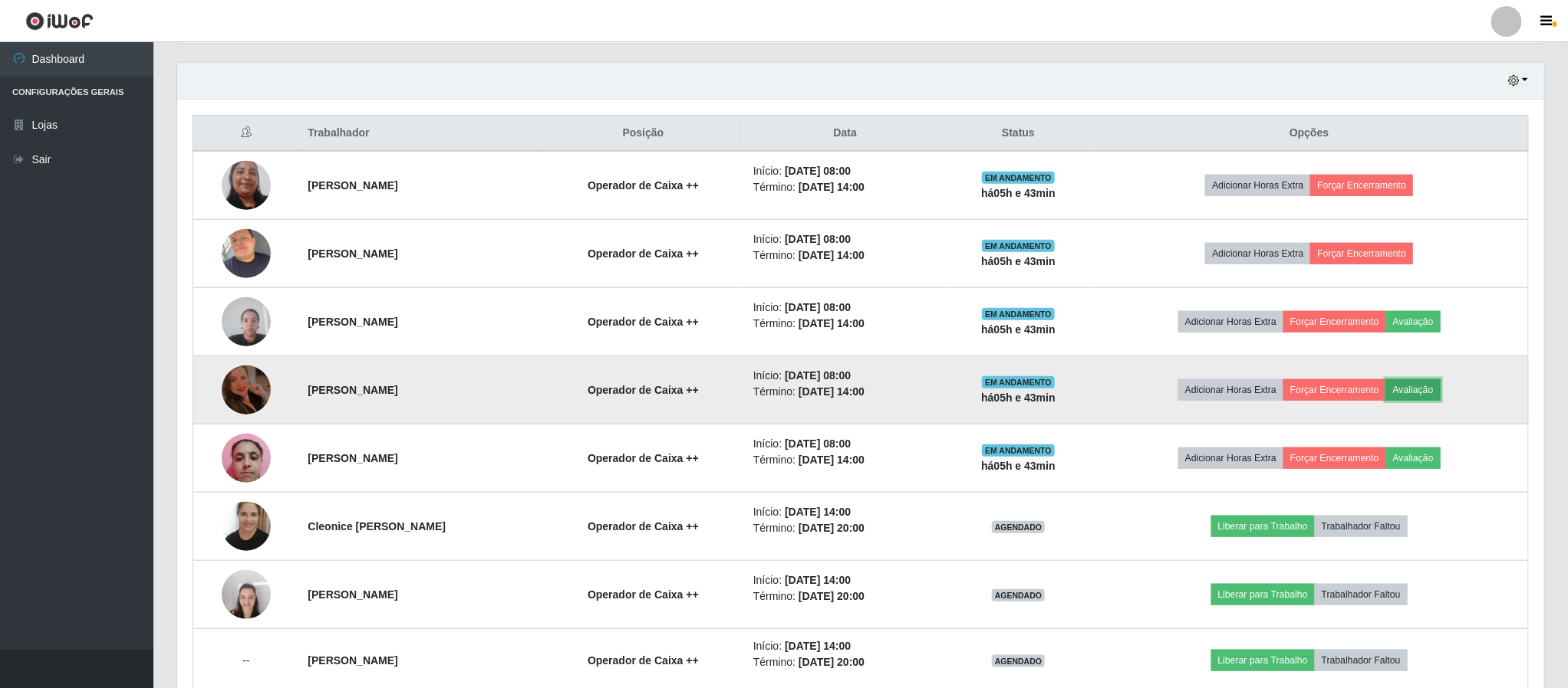
click at [1438, 396] on button "Avaliação" at bounding box center [1413, 390] width 54 height 22
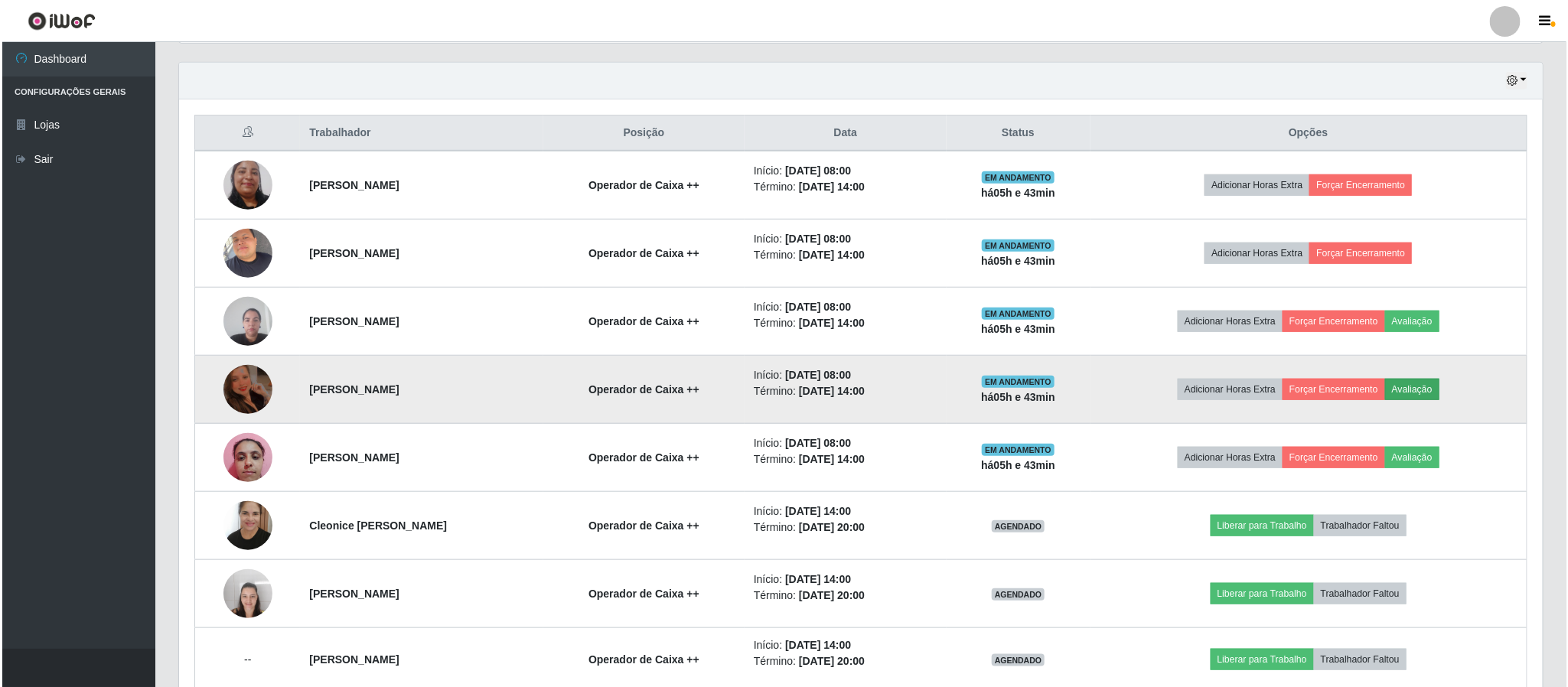
scroll to position [319, 1350]
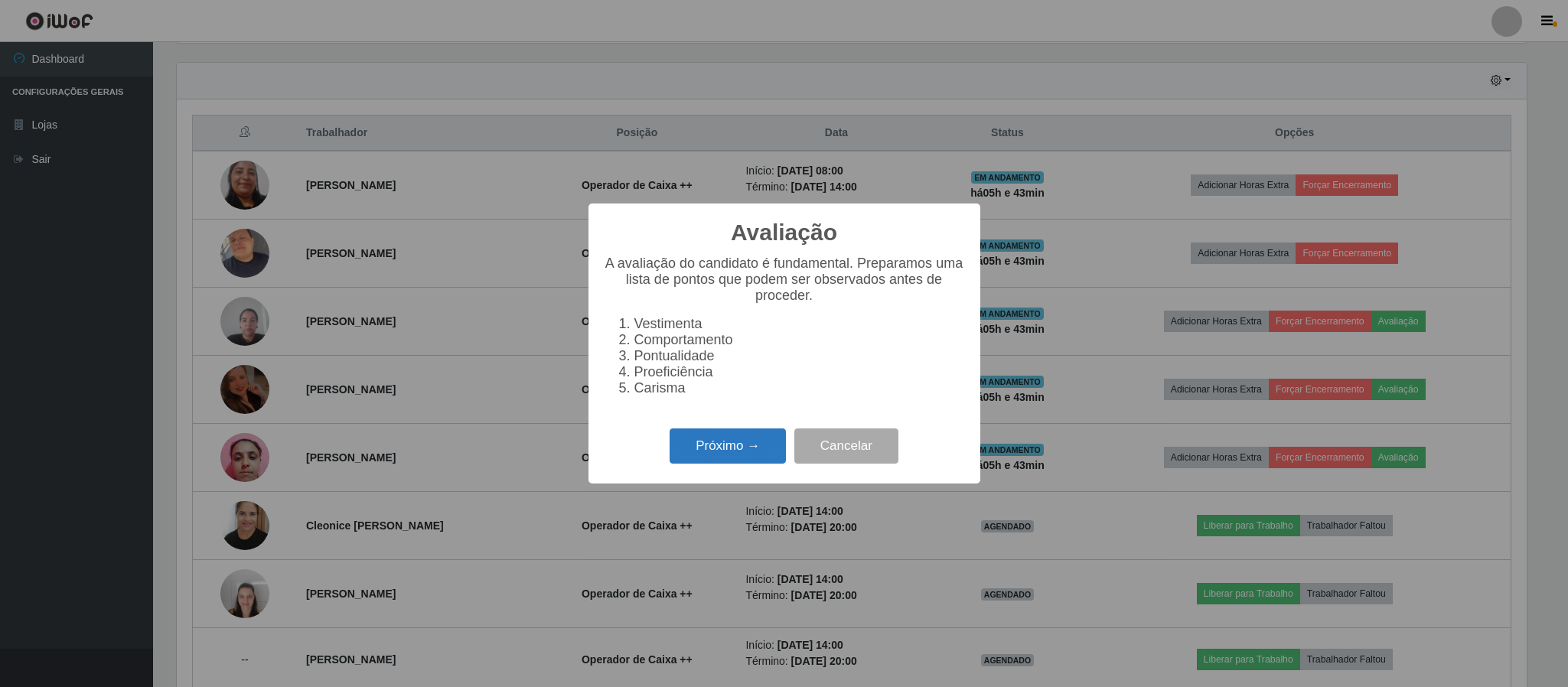
click at [746, 446] on button "Próximo →" at bounding box center [728, 447] width 117 height 36
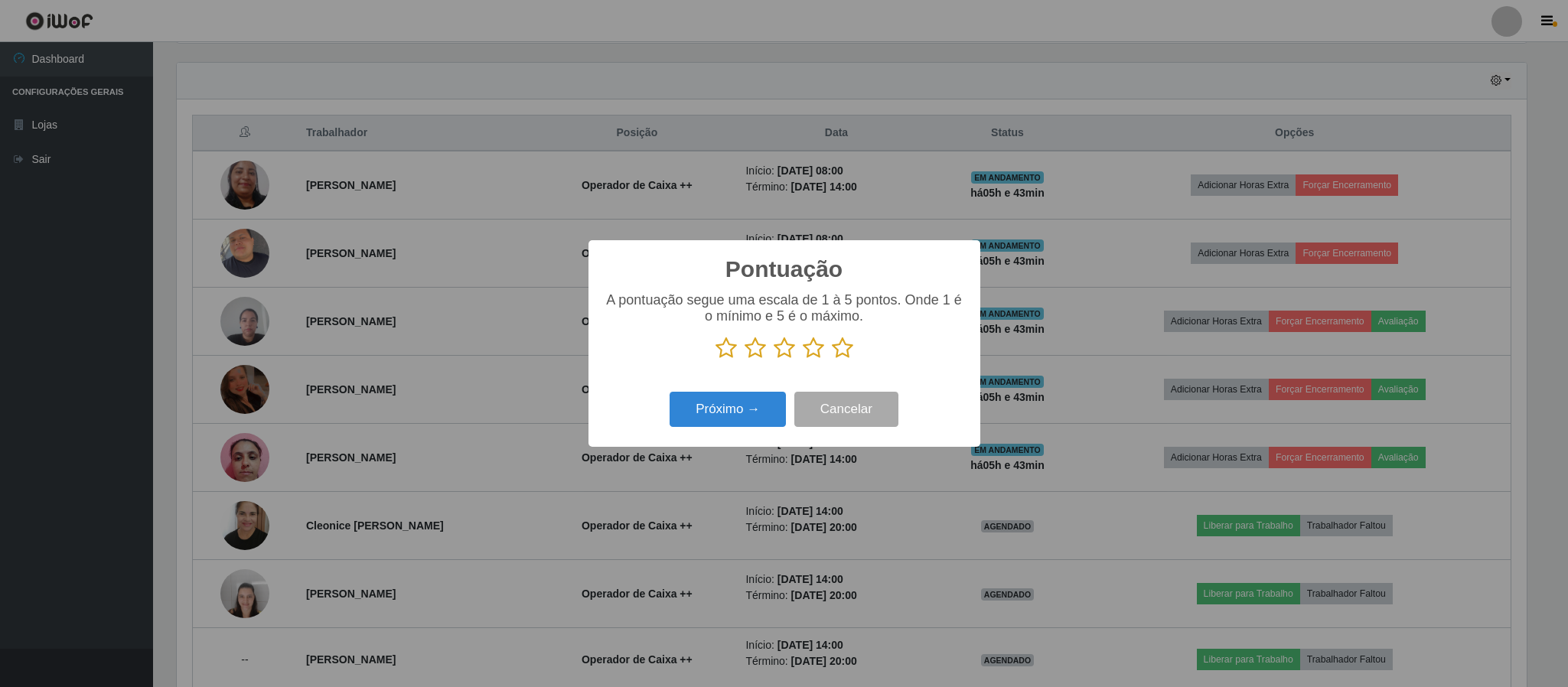
scroll to position [765056, 763855]
click at [843, 353] on icon at bounding box center [842, 348] width 22 height 23
click at [831, 360] on input "radio" at bounding box center [831, 360] width 0 height 0
click at [745, 405] on button "Próximo →" at bounding box center [728, 410] width 117 height 36
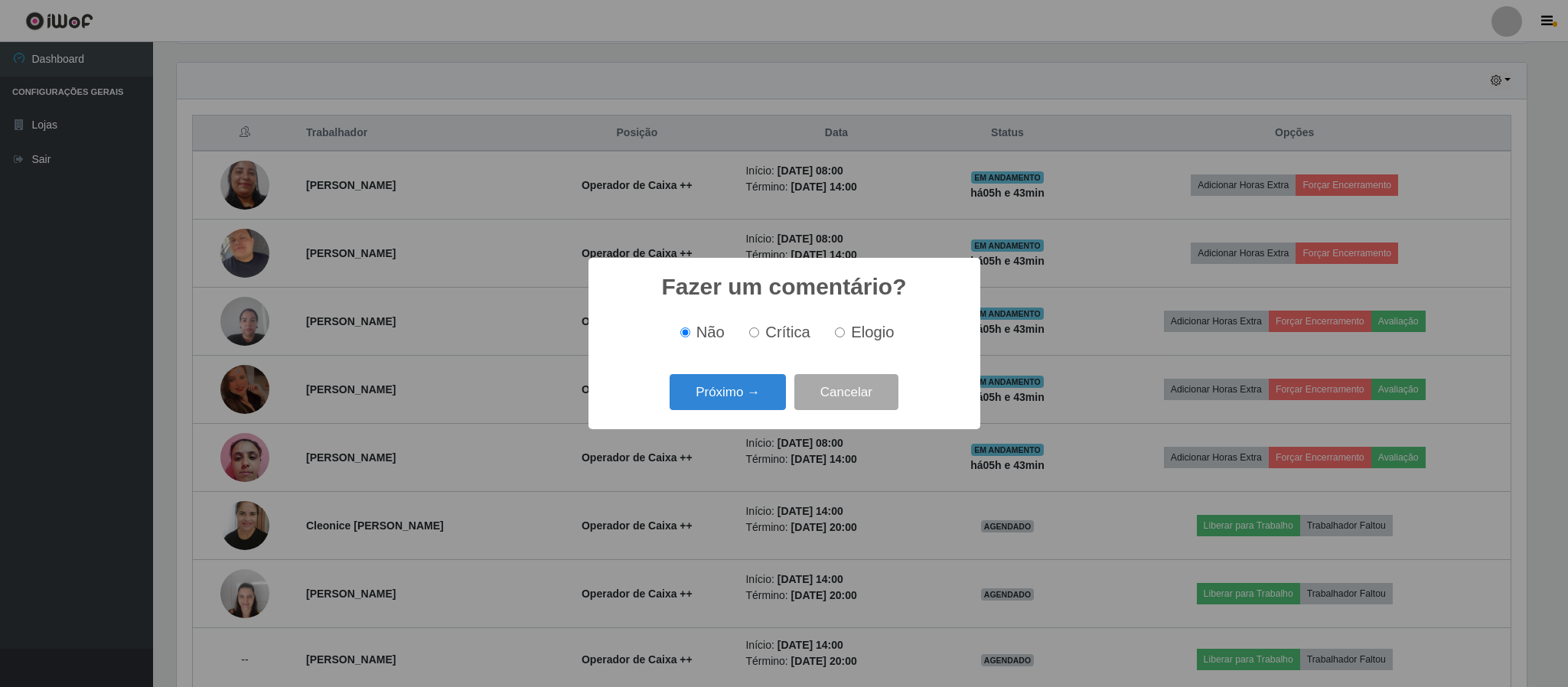
click at [891, 338] on span "Elogio" at bounding box center [872, 332] width 42 height 17
click at [845, 337] on input "Elogio" at bounding box center [840, 332] width 10 height 10
radio input "true"
click at [757, 402] on button "Próximo →" at bounding box center [728, 392] width 117 height 36
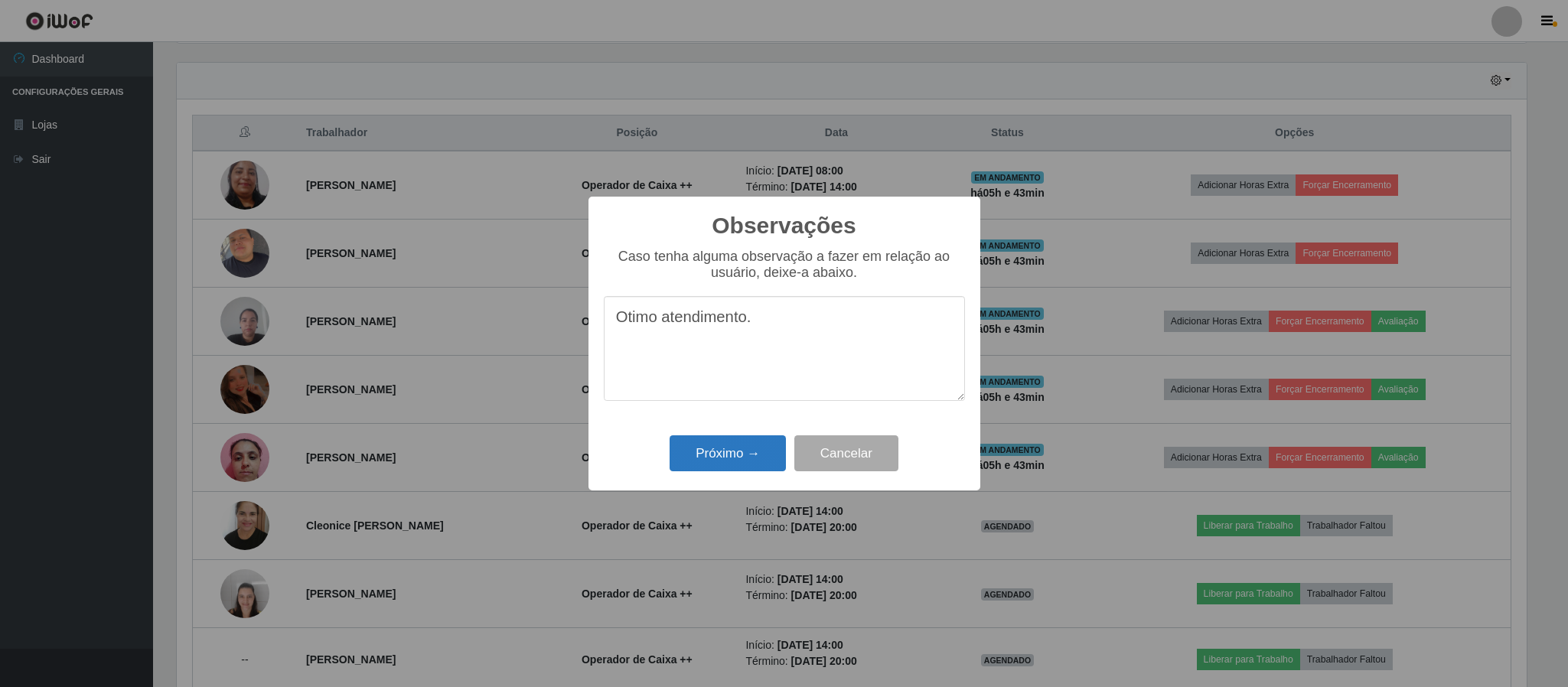
type textarea "Otimo atendimento."
click at [751, 452] on button "Próximo →" at bounding box center [728, 454] width 117 height 36
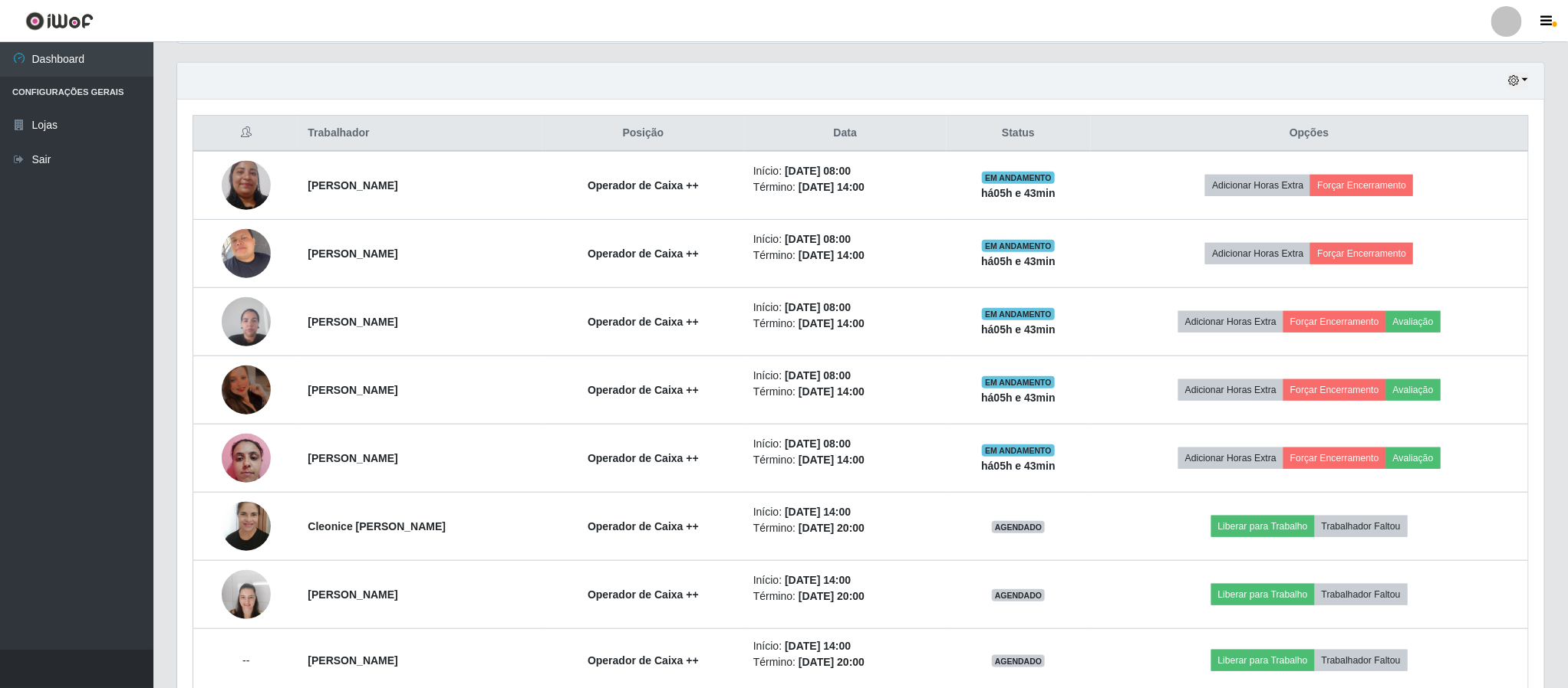
scroll to position [320, 1365]
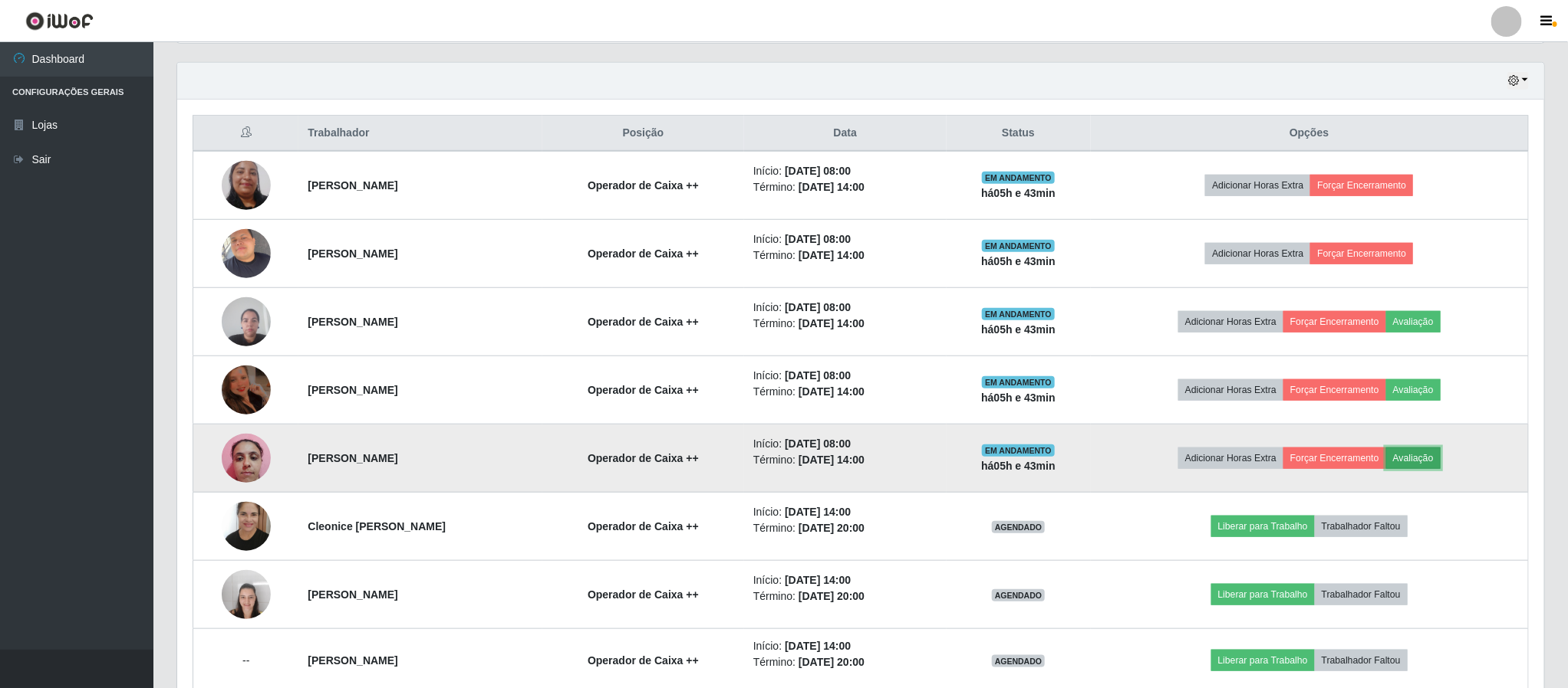
click at [1437, 463] on button "Avaliação" at bounding box center [1413, 458] width 54 height 22
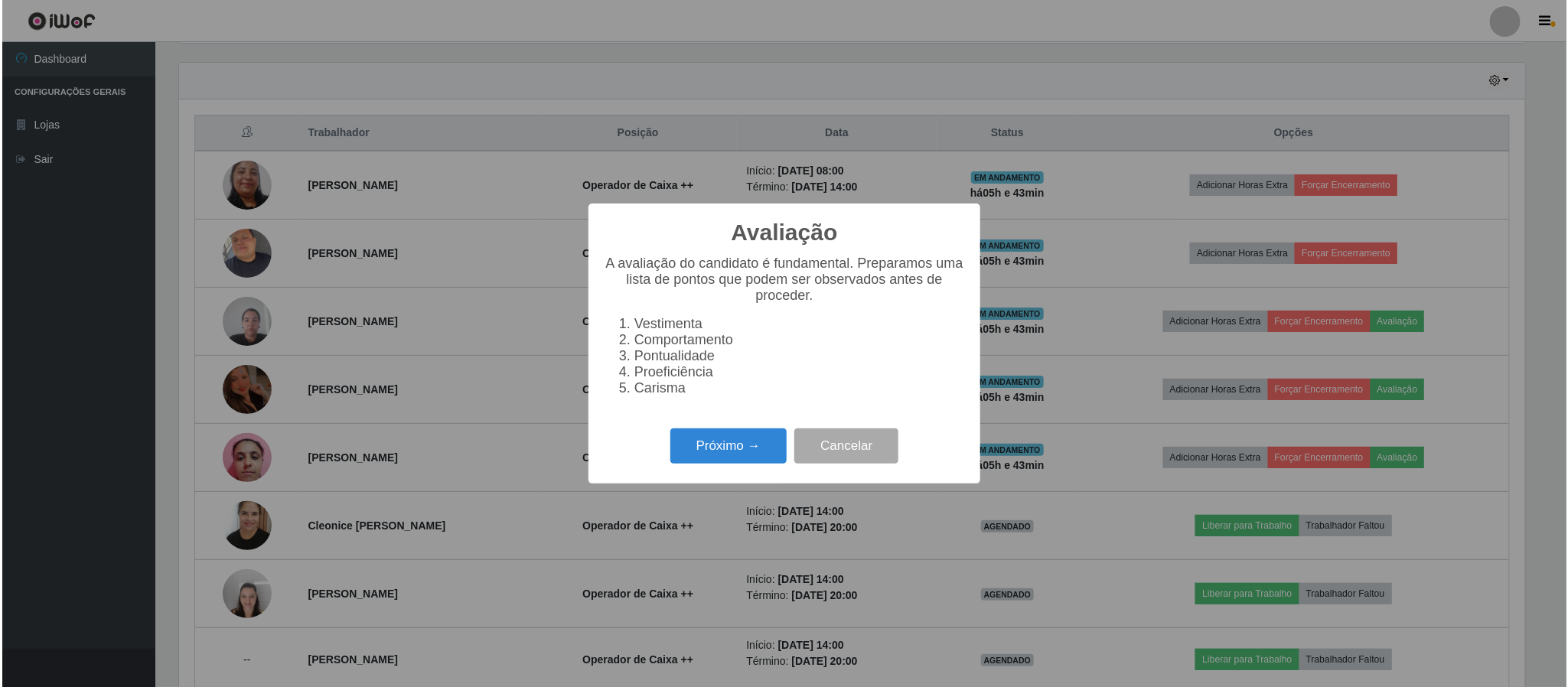
scroll to position [319, 1350]
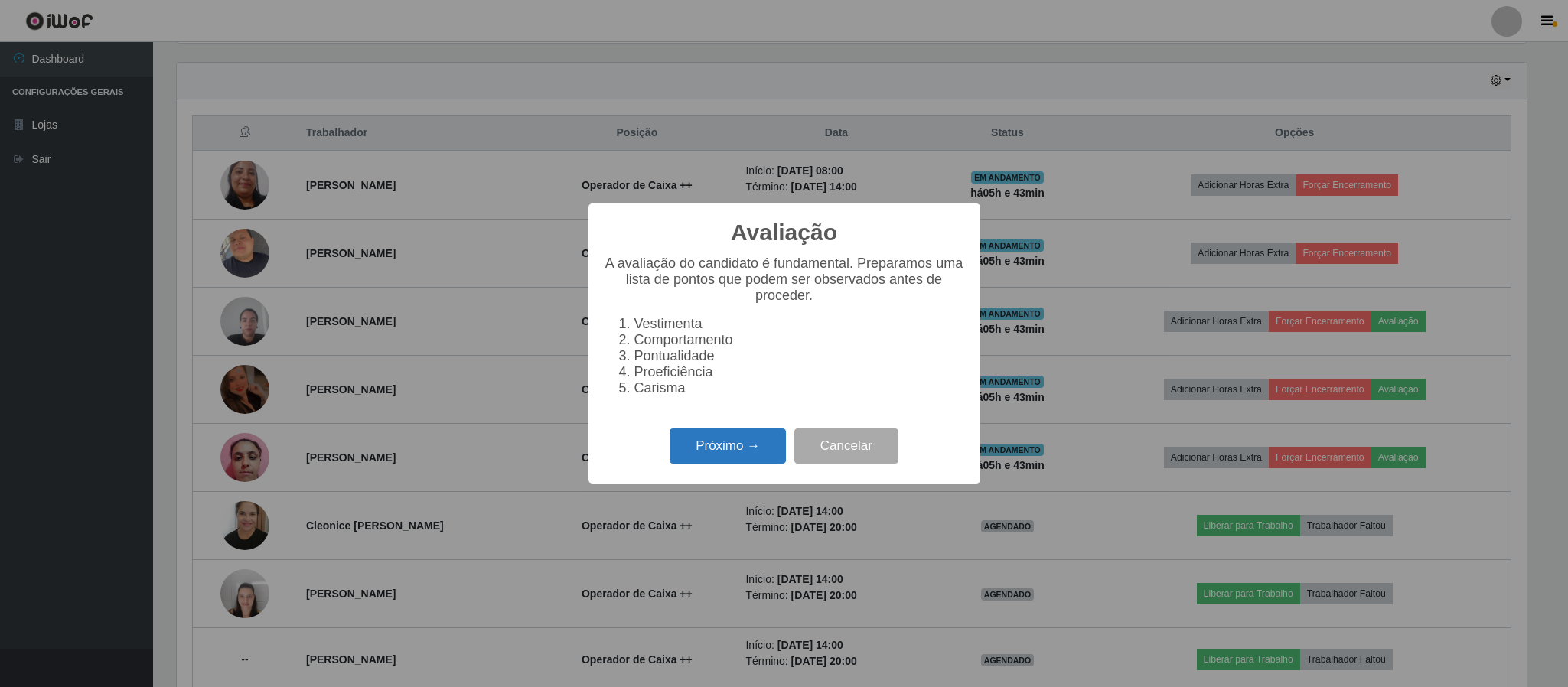
click at [706, 443] on button "Próximo →" at bounding box center [728, 447] width 117 height 36
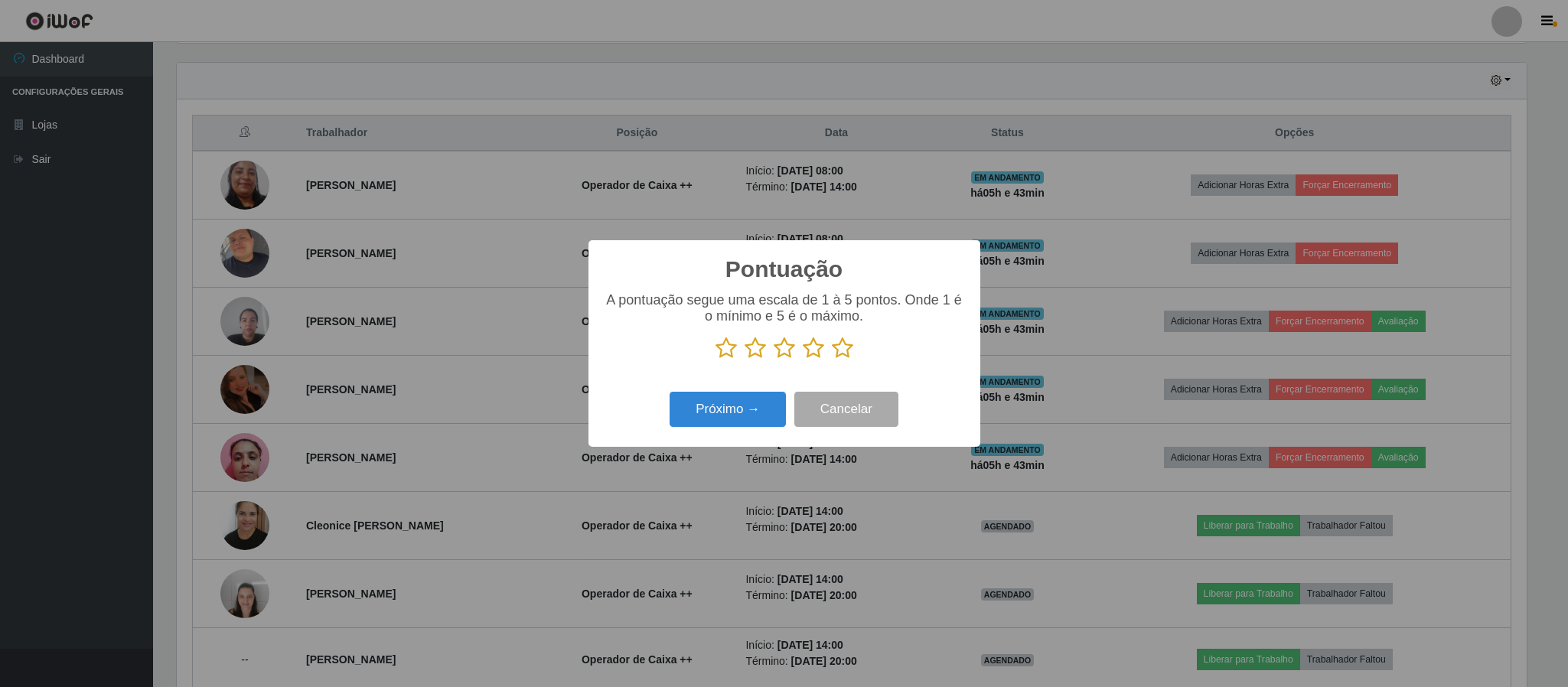
click at [840, 354] on icon at bounding box center [842, 348] width 22 height 23
click at [831, 360] on input "radio" at bounding box center [831, 360] width 0 height 0
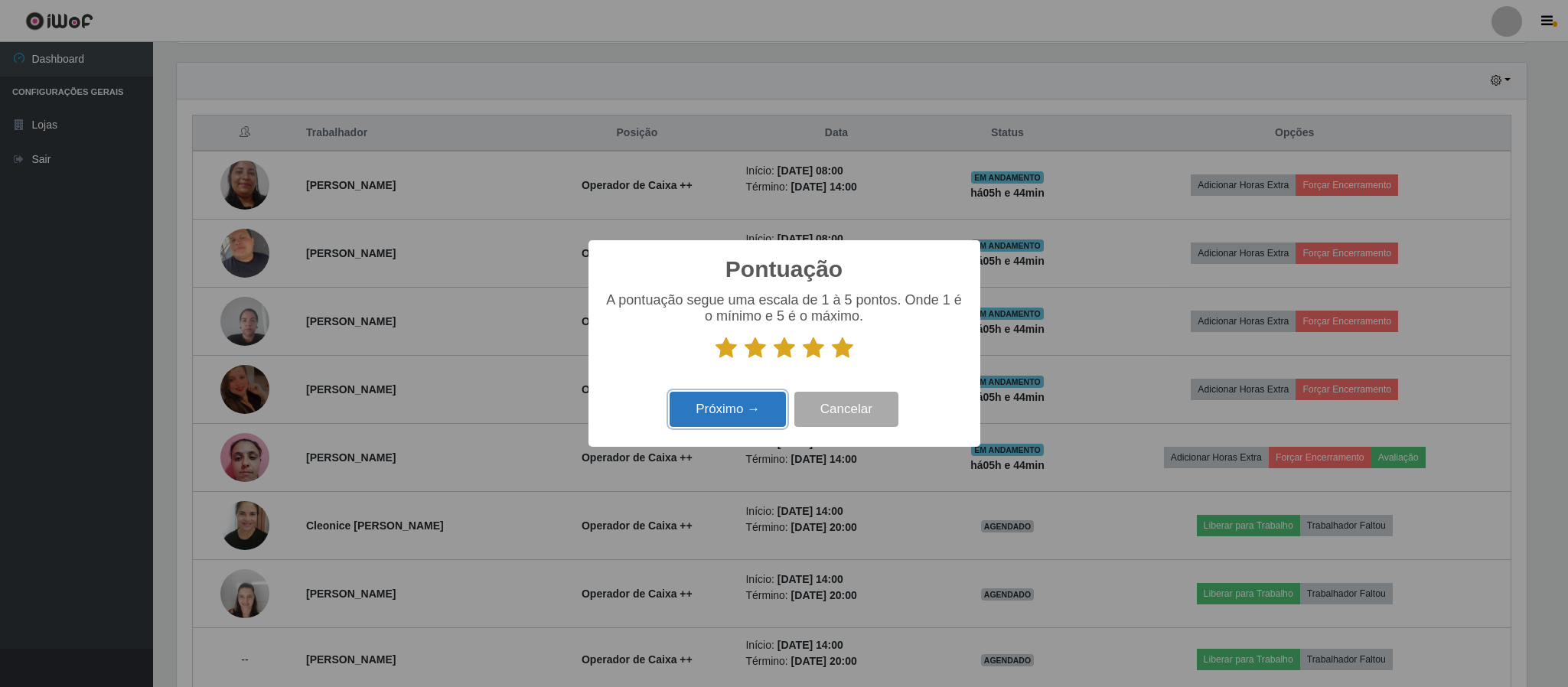
click at [753, 411] on button "Próximo →" at bounding box center [728, 410] width 117 height 36
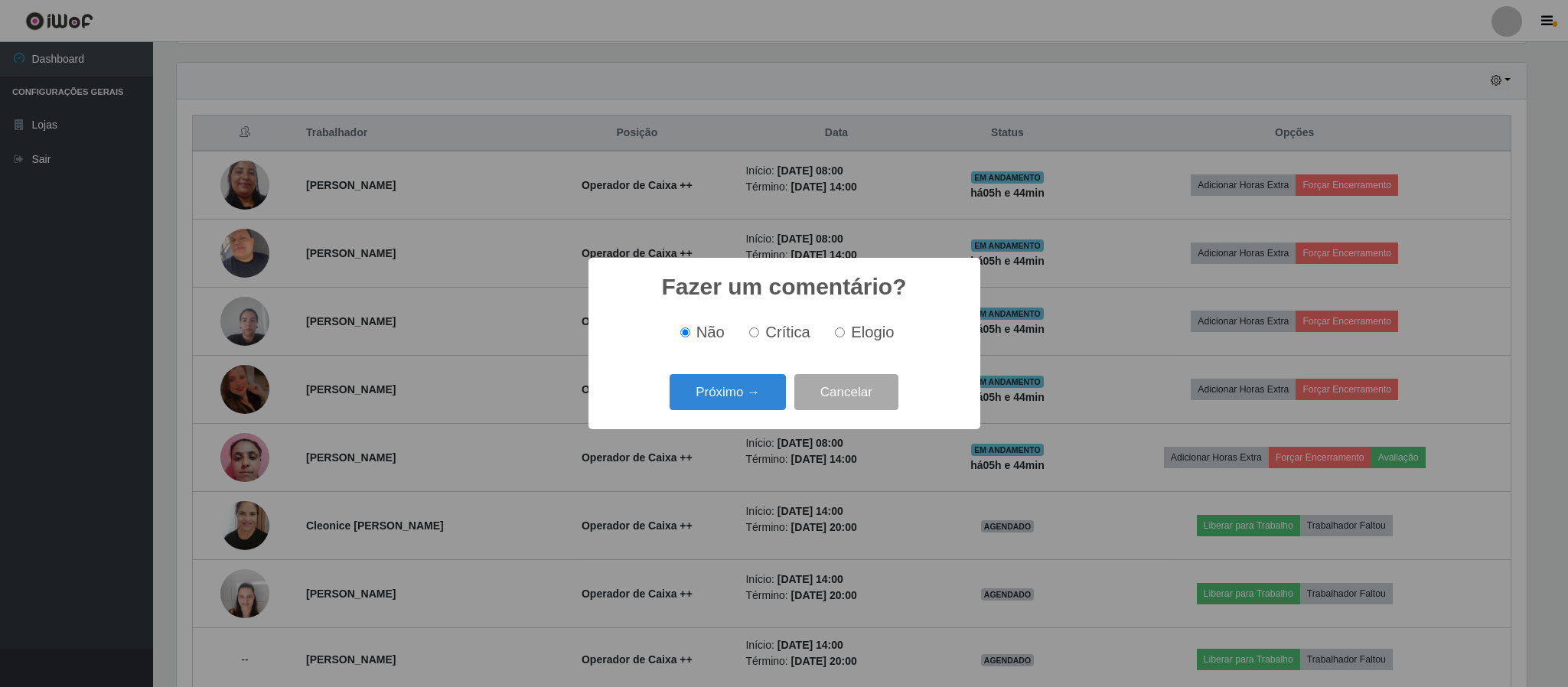
click at [869, 335] on span "Elogio" at bounding box center [872, 332] width 42 height 17
click at [845, 335] on input "Elogio" at bounding box center [840, 332] width 10 height 10
radio input "true"
click at [776, 395] on button "Próximo →" at bounding box center [728, 392] width 117 height 36
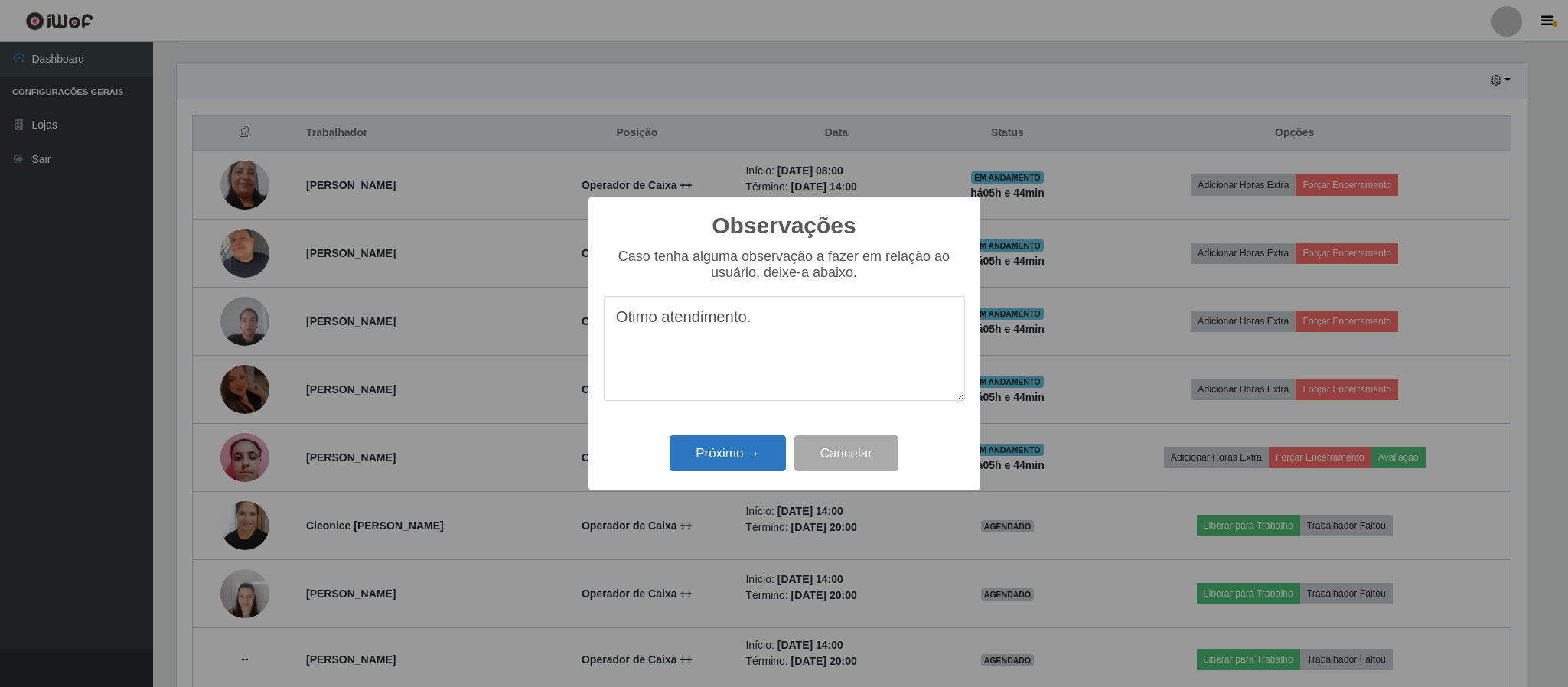
type textarea "Otimo atendimento."
click at [742, 457] on button "Próximo →" at bounding box center [728, 454] width 117 height 36
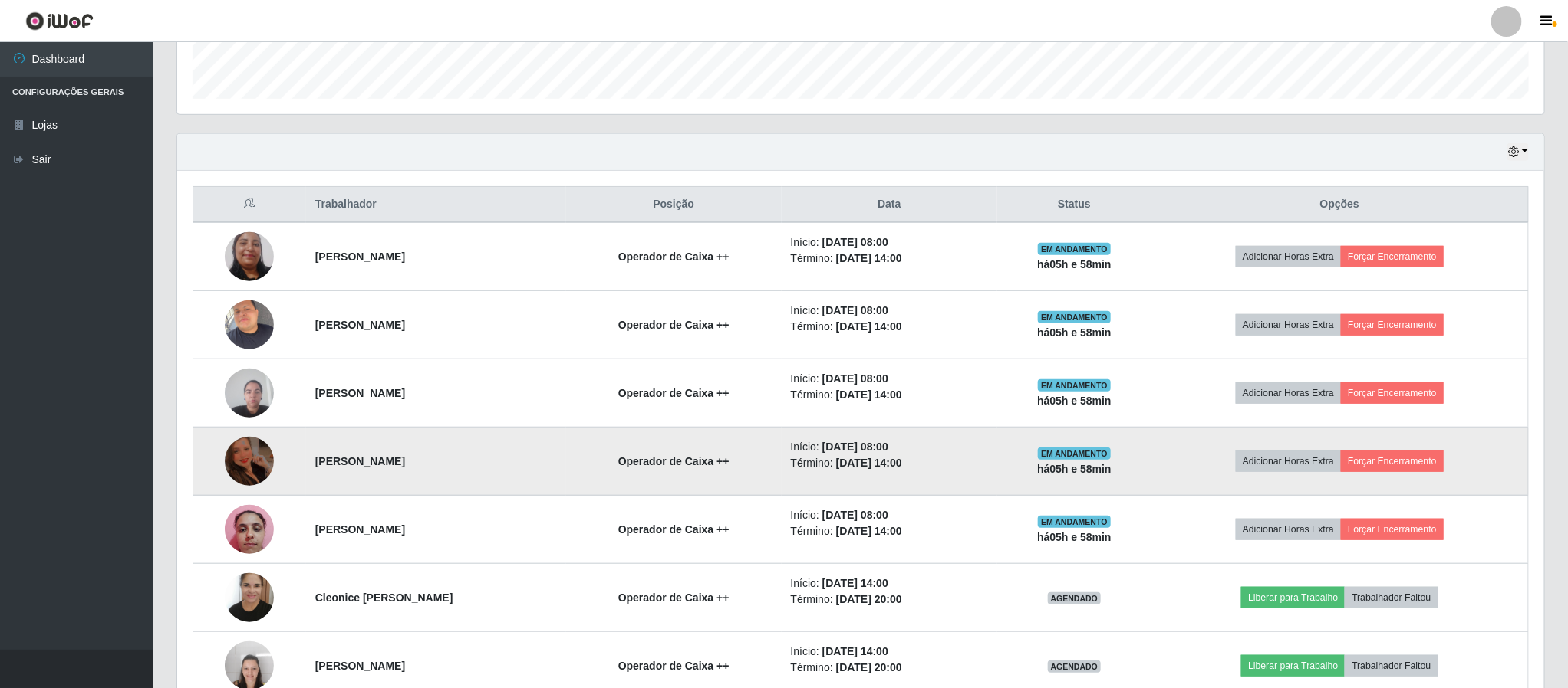
scroll to position [490, 0]
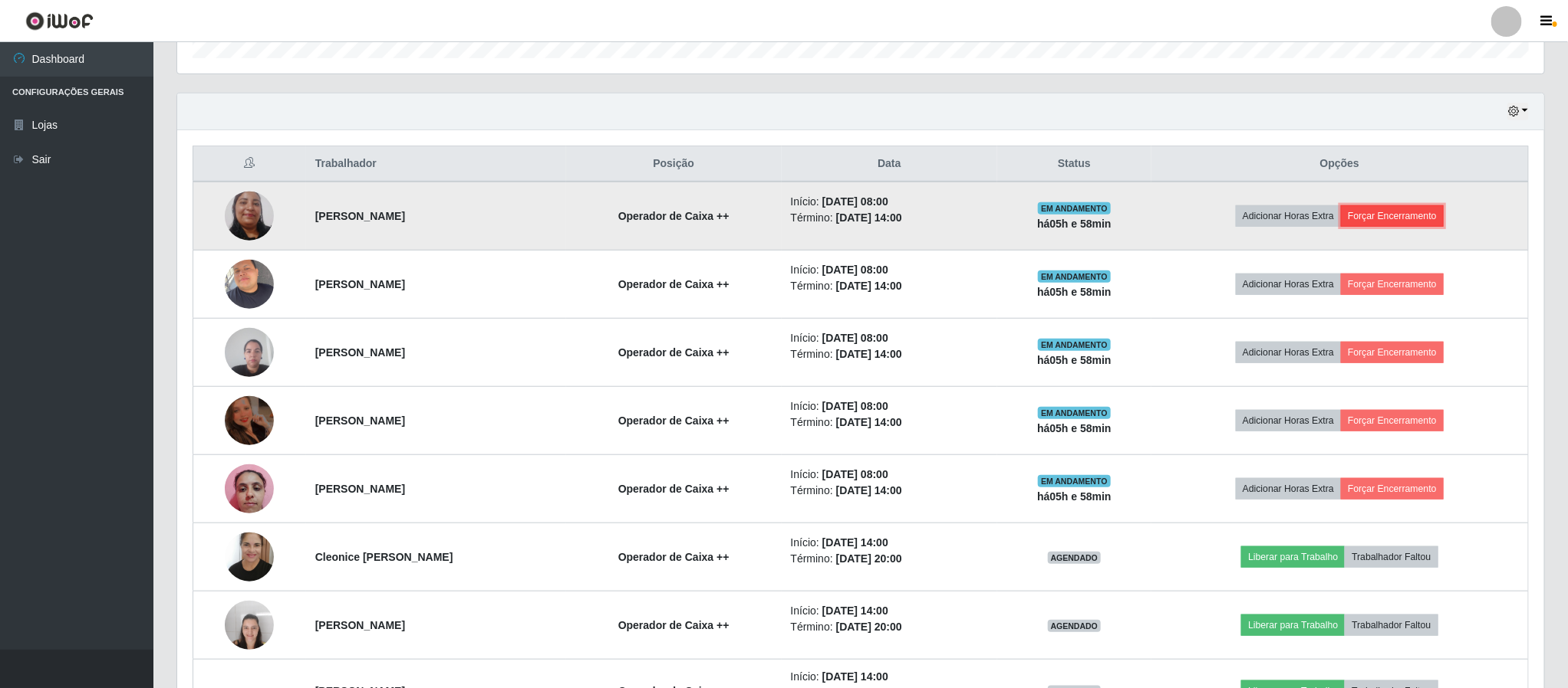
click at [1410, 217] on button "Forçar Encerramento" at bounding box center [1391, 216] width 102 height 22
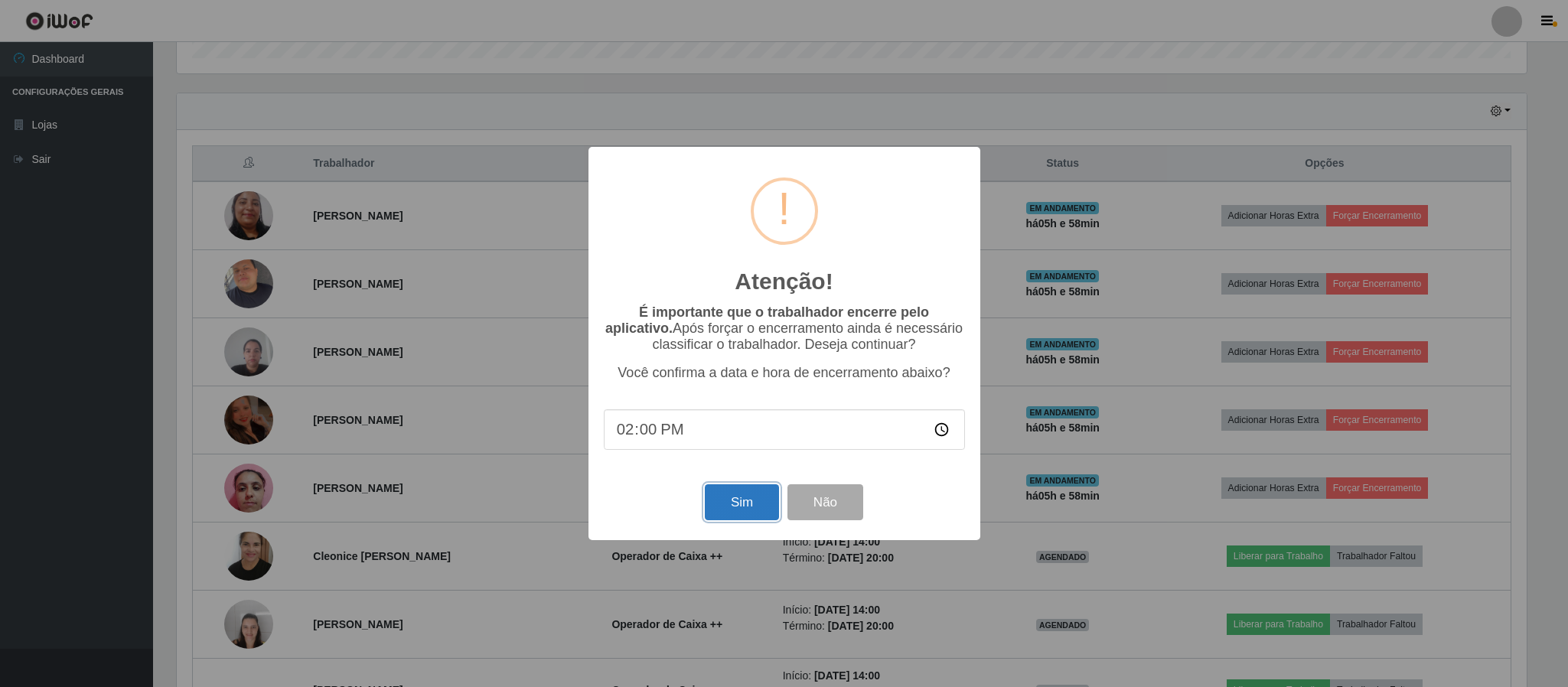
click at [742, 511] on button "Sim" at bounding box center [742, 503] width 74 height 36
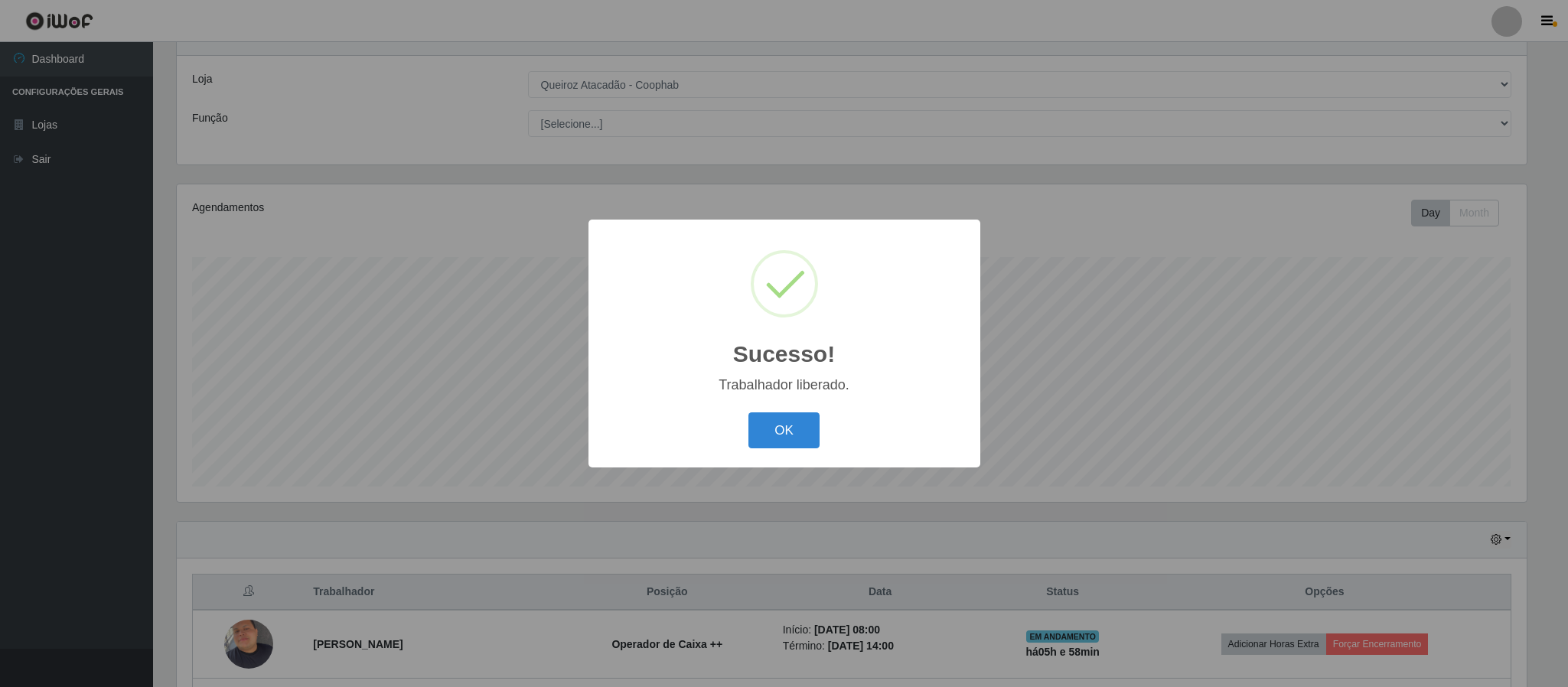
click at [804, 422] on button "OK" at bounding box center [784, 430] width 71 height 36
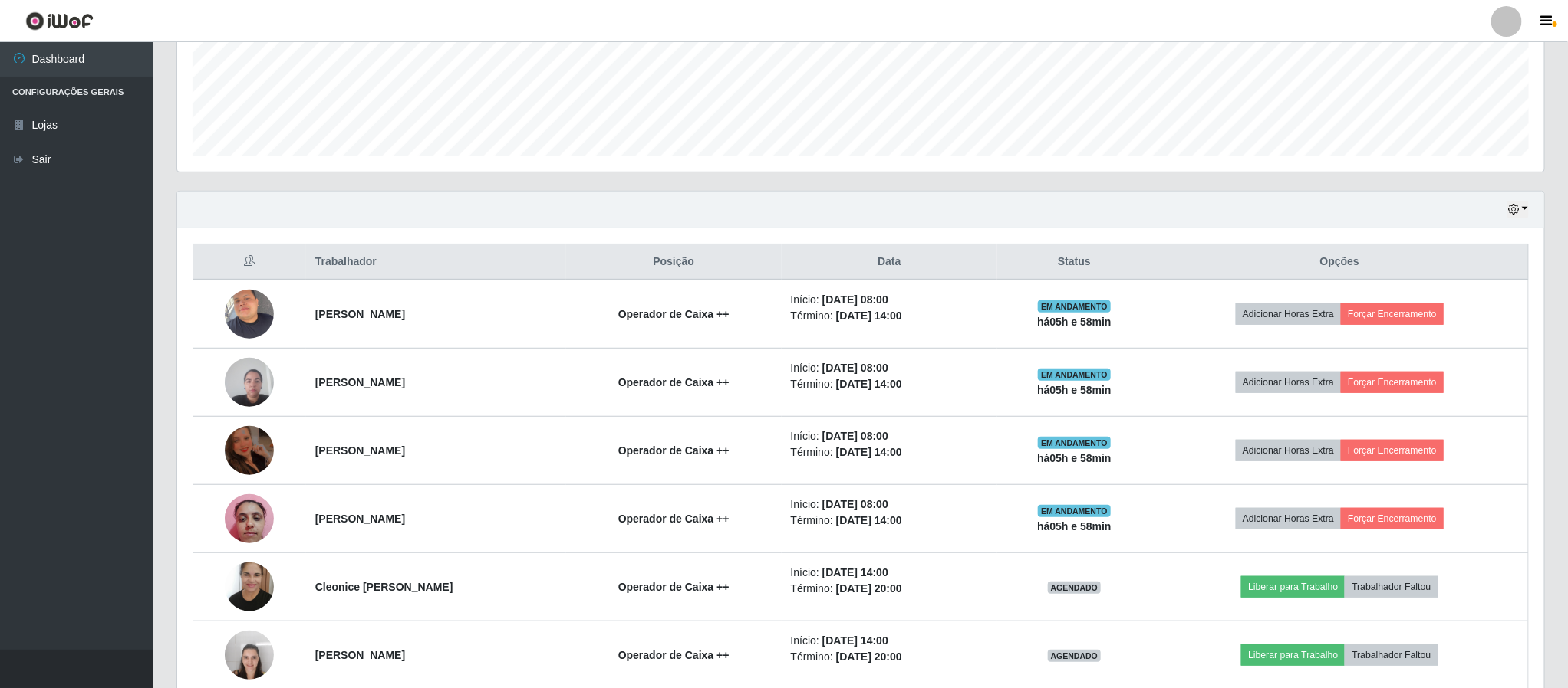
scroll to position [406, 0]
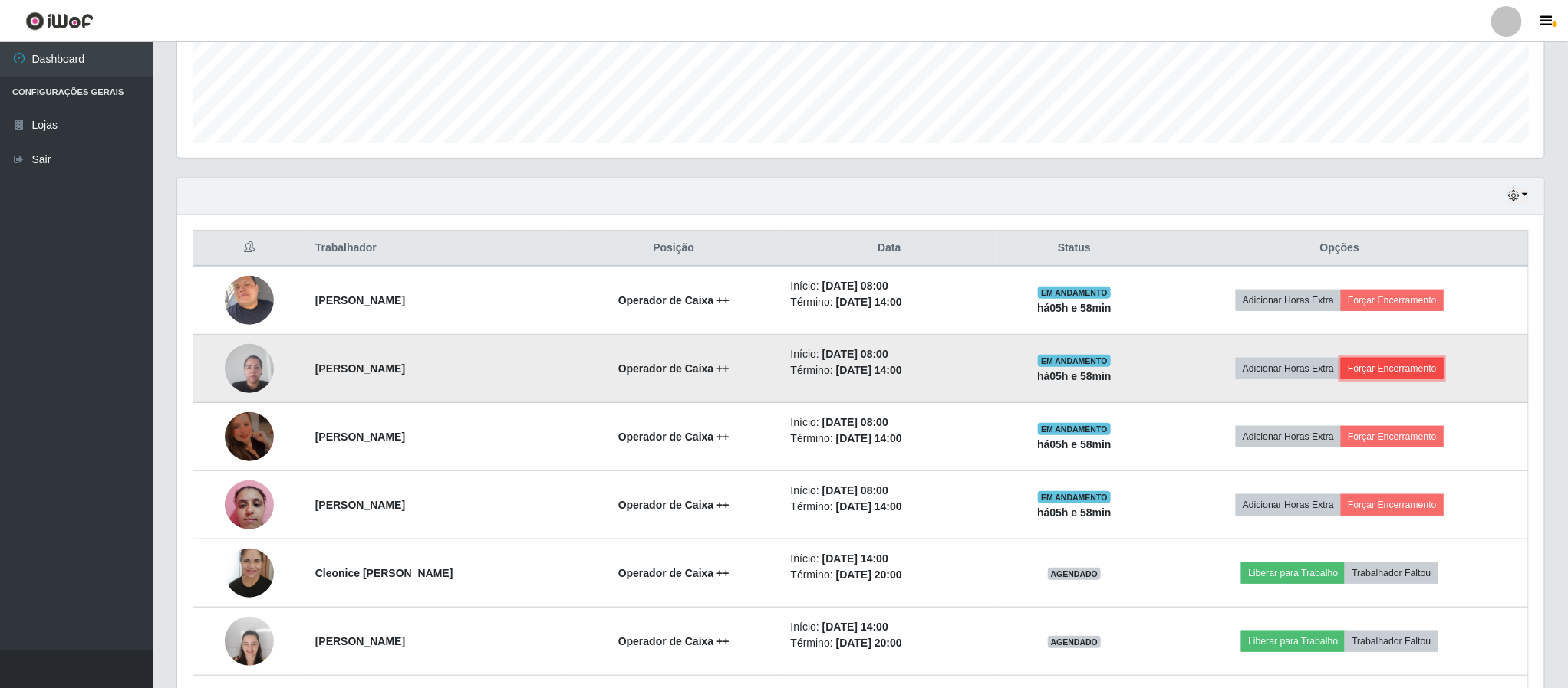
click at [1420, 376] on button "Forçar Encerramento" at bounding box center [1391, 368] width 102 height 22
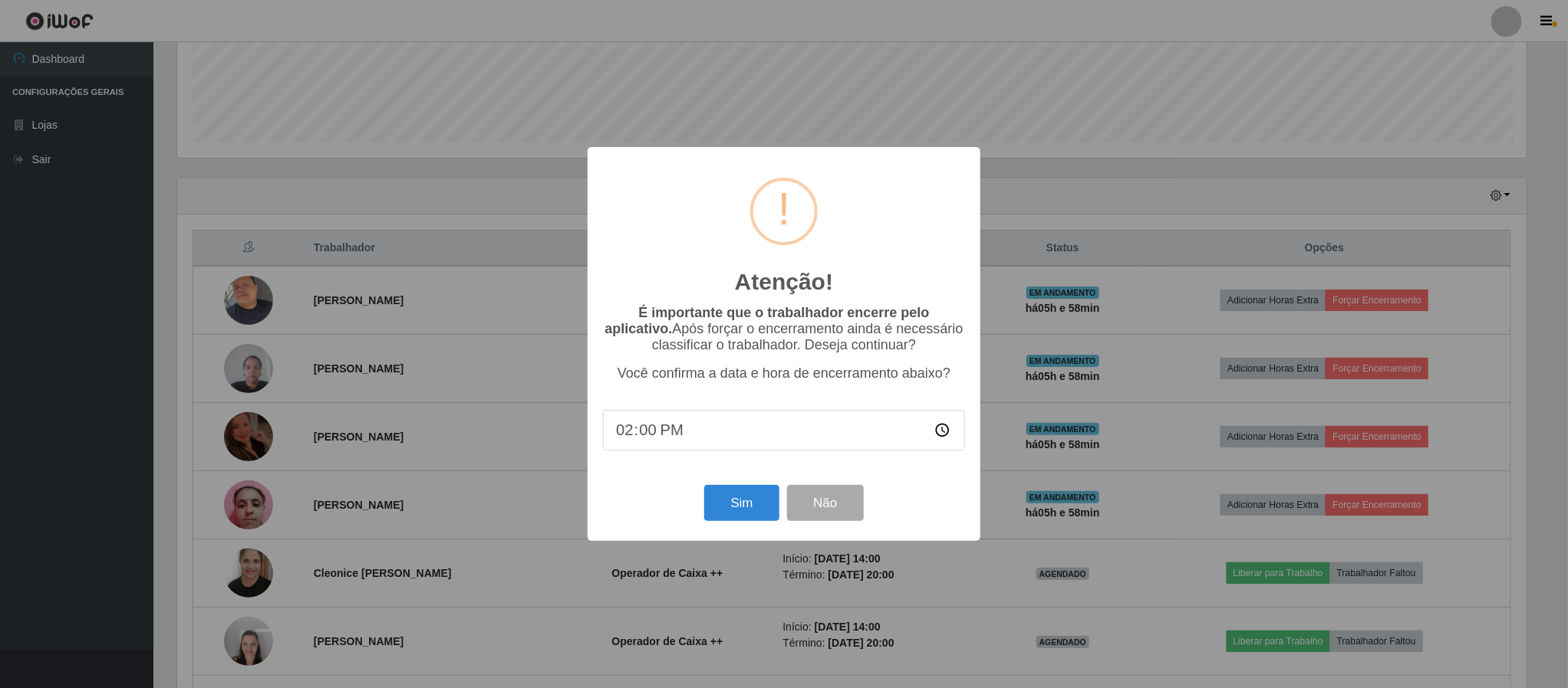
scroll to position [320, 1353]
click at [737, 515] on button "Sim" at bounding box center [744, 503] width 74 height 36
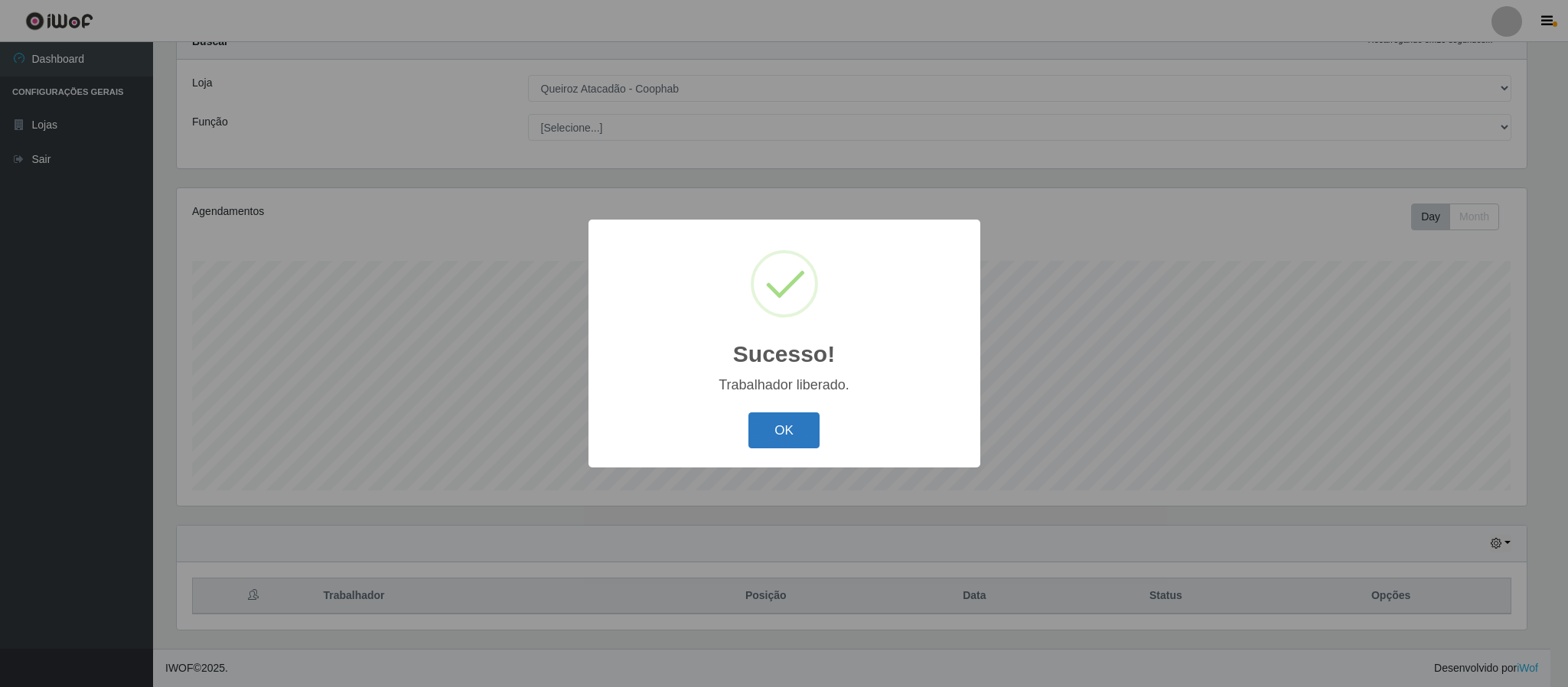
click at [775, 426] on button "OK" at bounding box center [784, 430] width 71 height 36
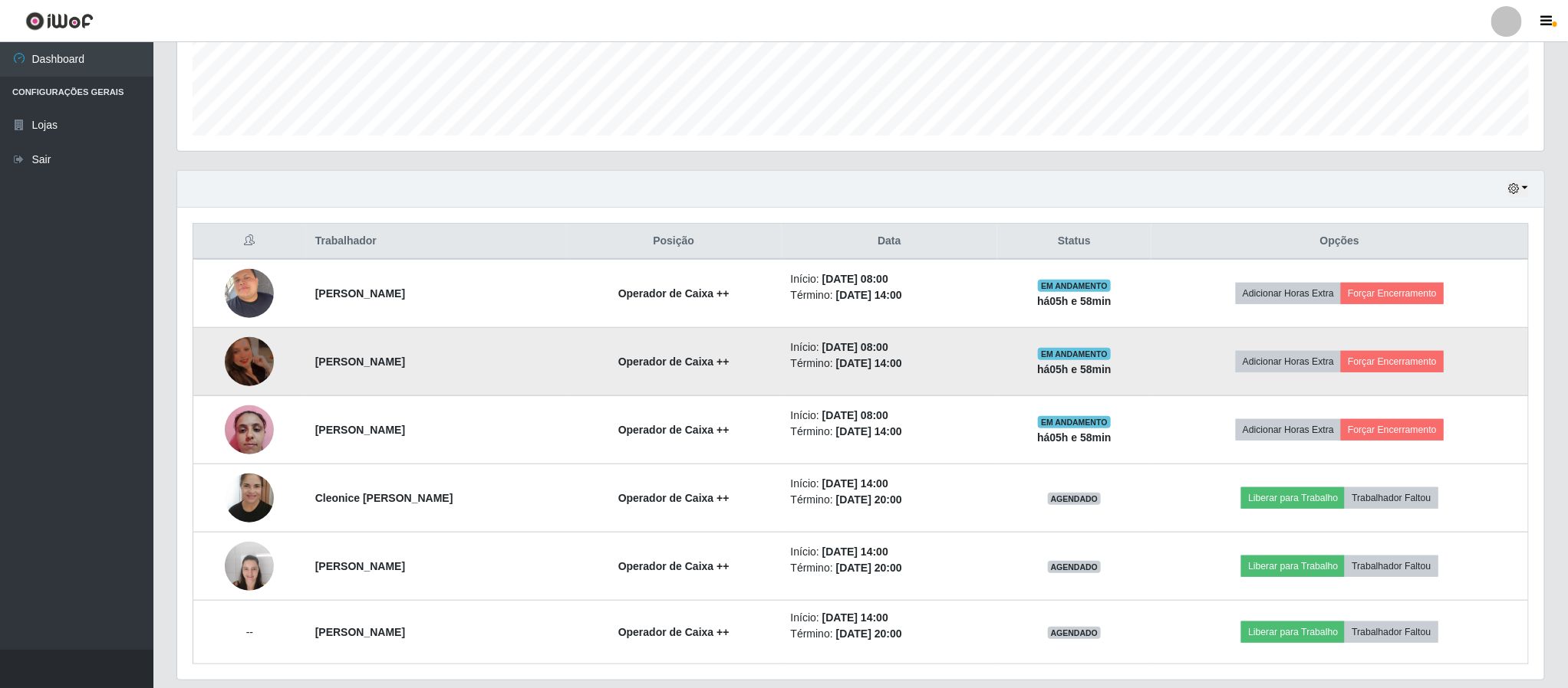
scroll to position [467, 0]
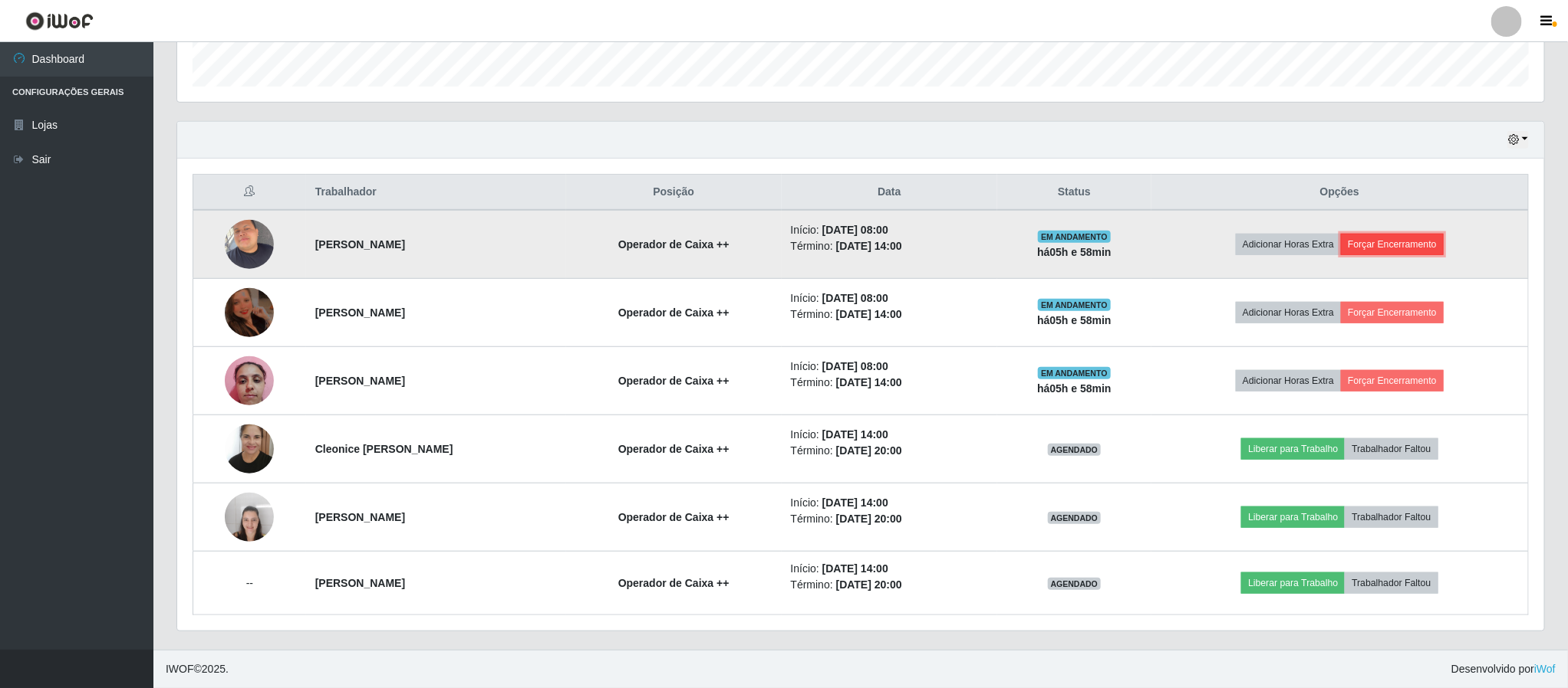
click at [1422, 242] on button "Forçar Encerramento" at bounding box center [1391, 244] width 102 height 22
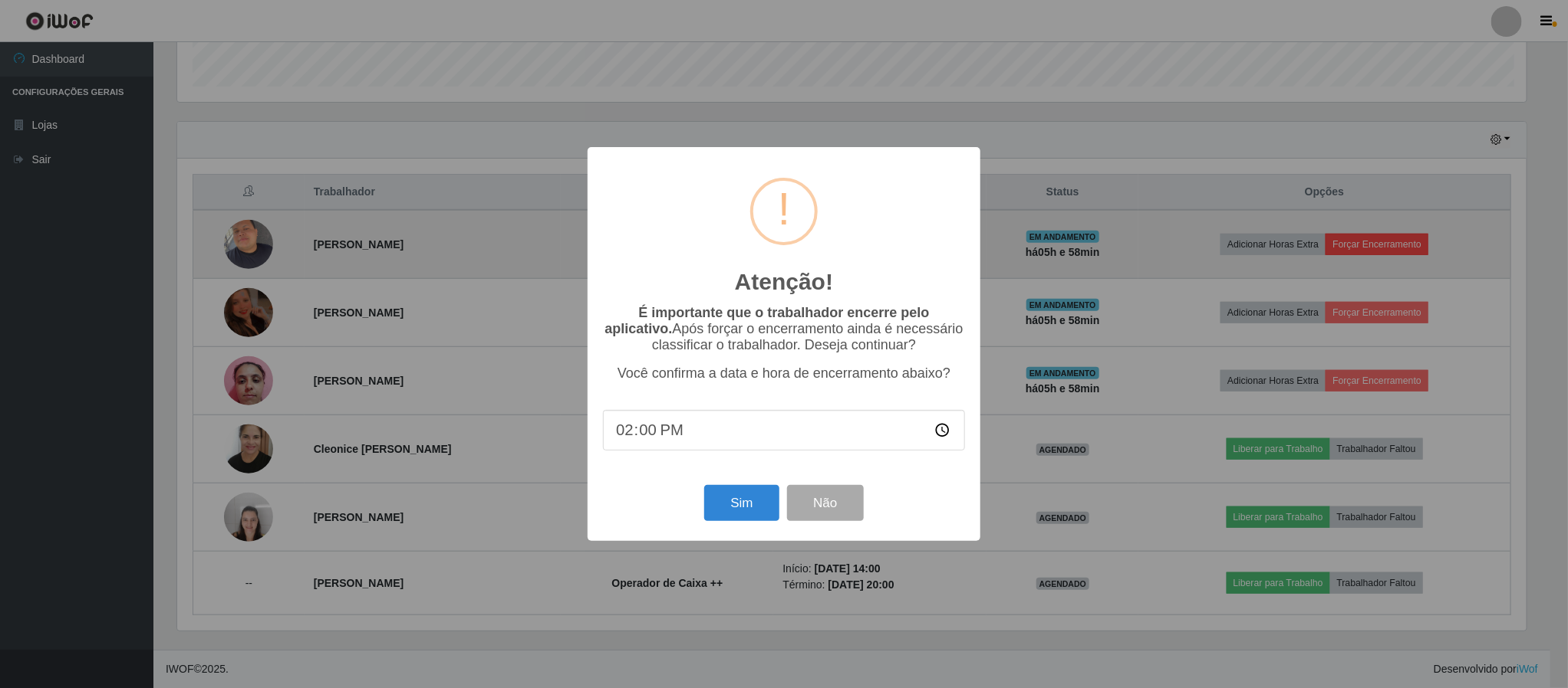
scroll to position [320, 1353]
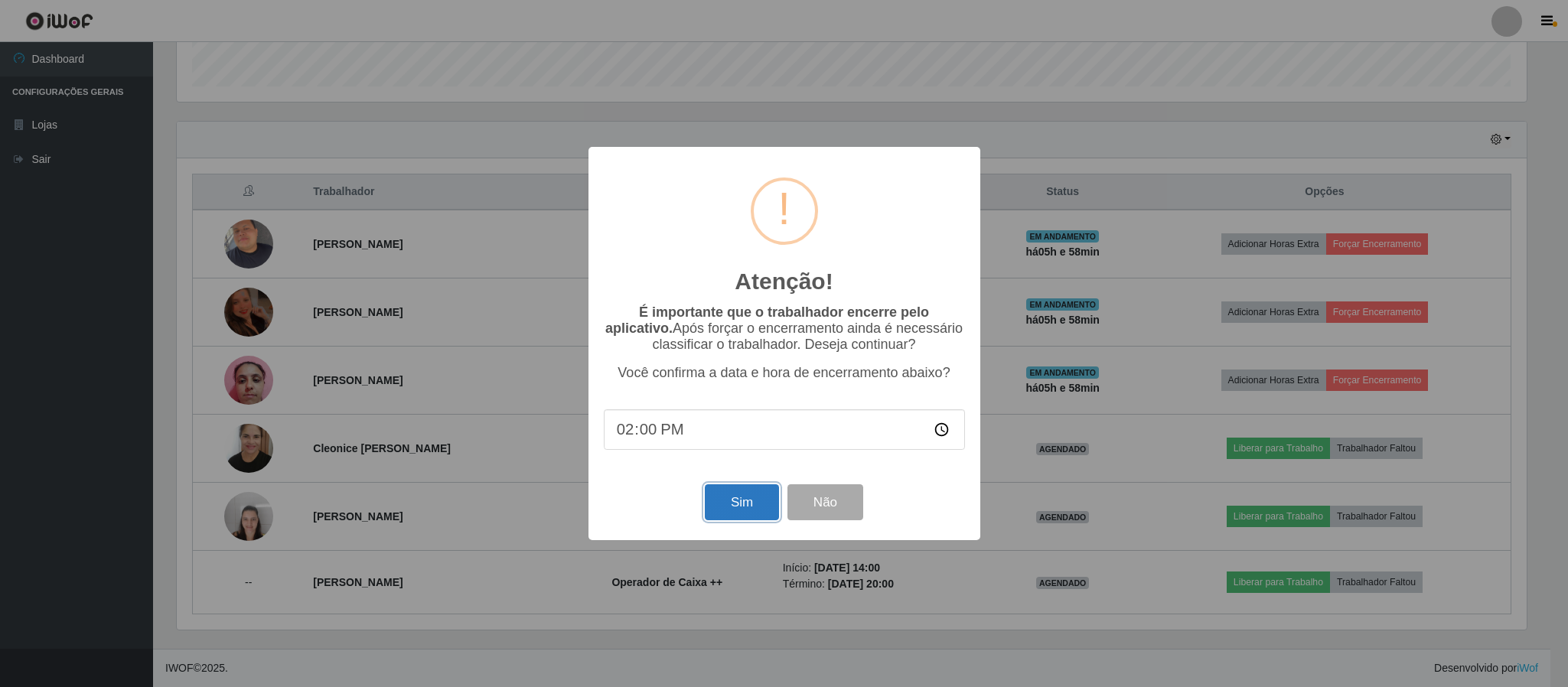
click at [740, 521] on button "Sim" at bounding box center [742, 503] width 74 height 36
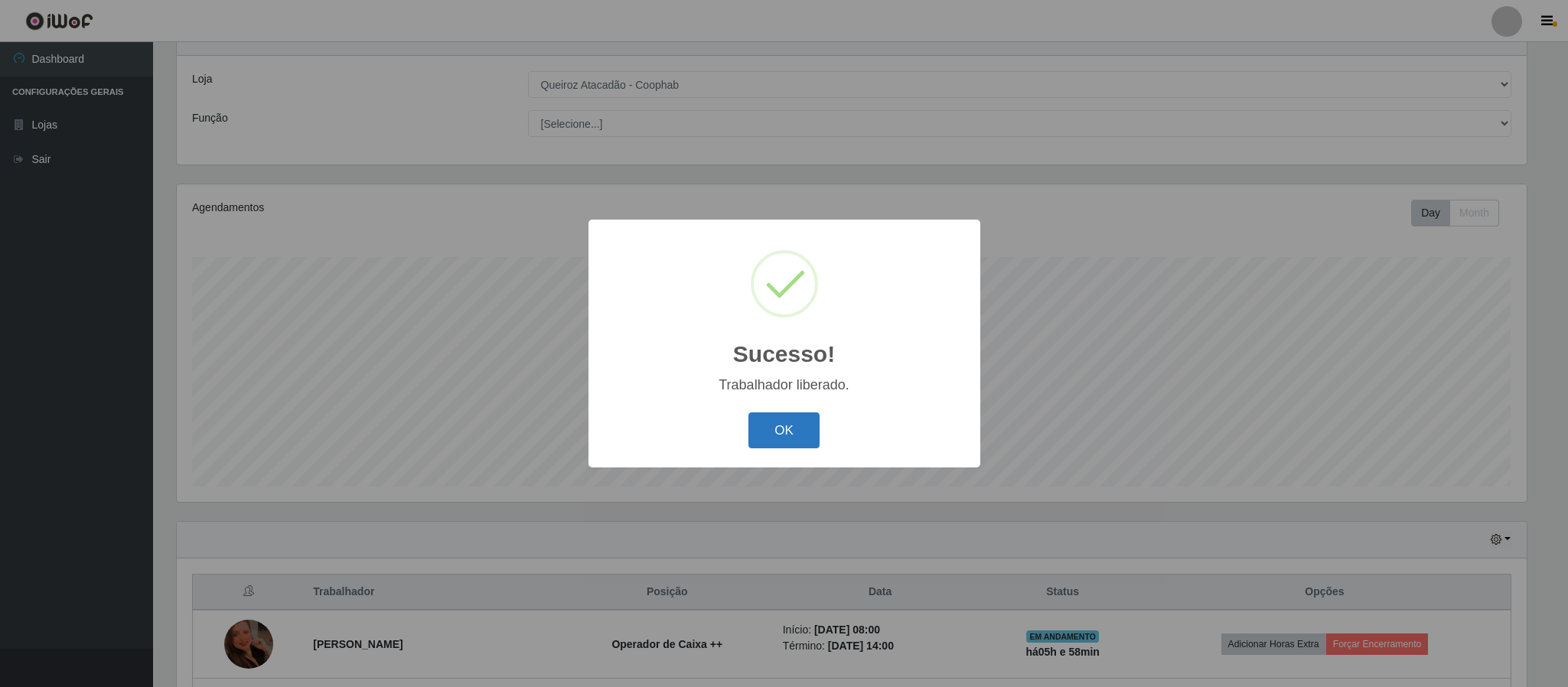
click at [761, 430] on button "OK" at bounding box center [784, 430] width 71 height 36
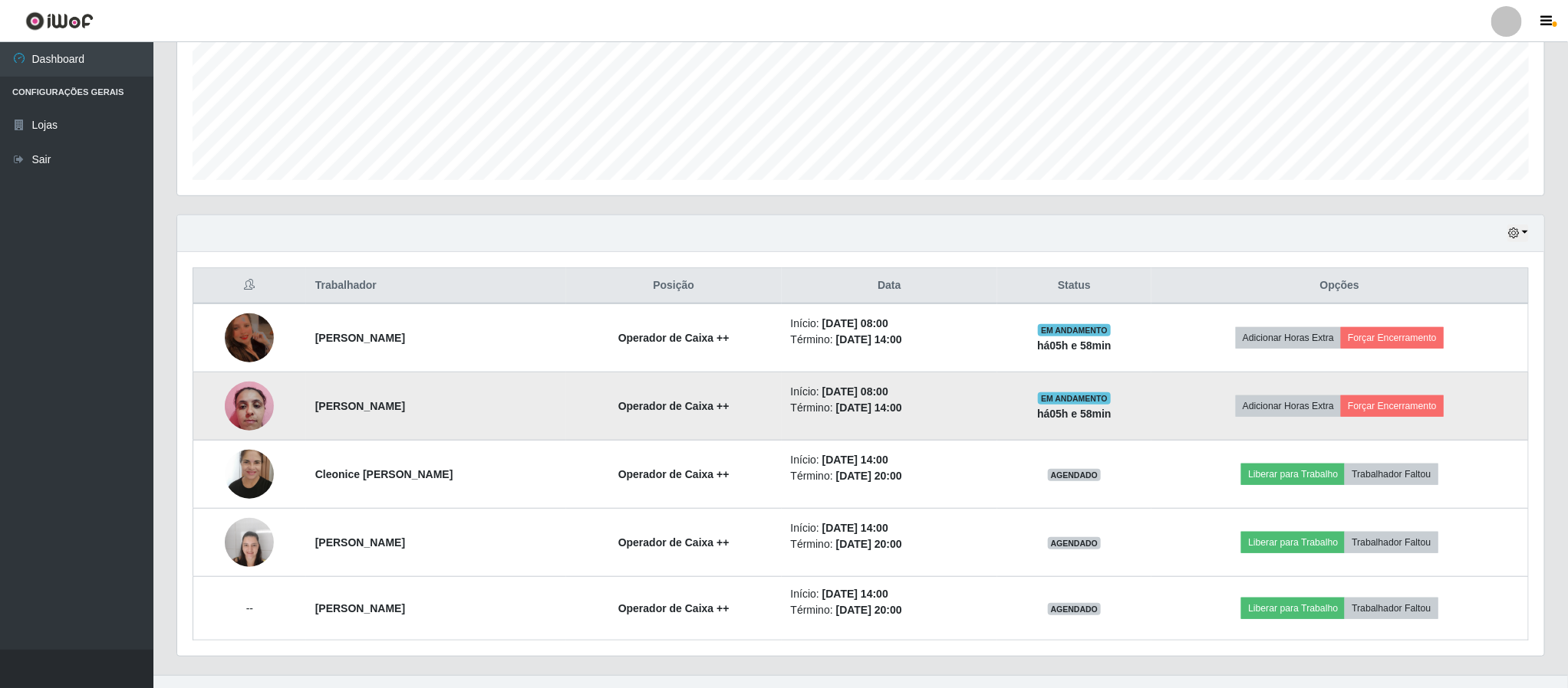
scroll to position [0, 0]
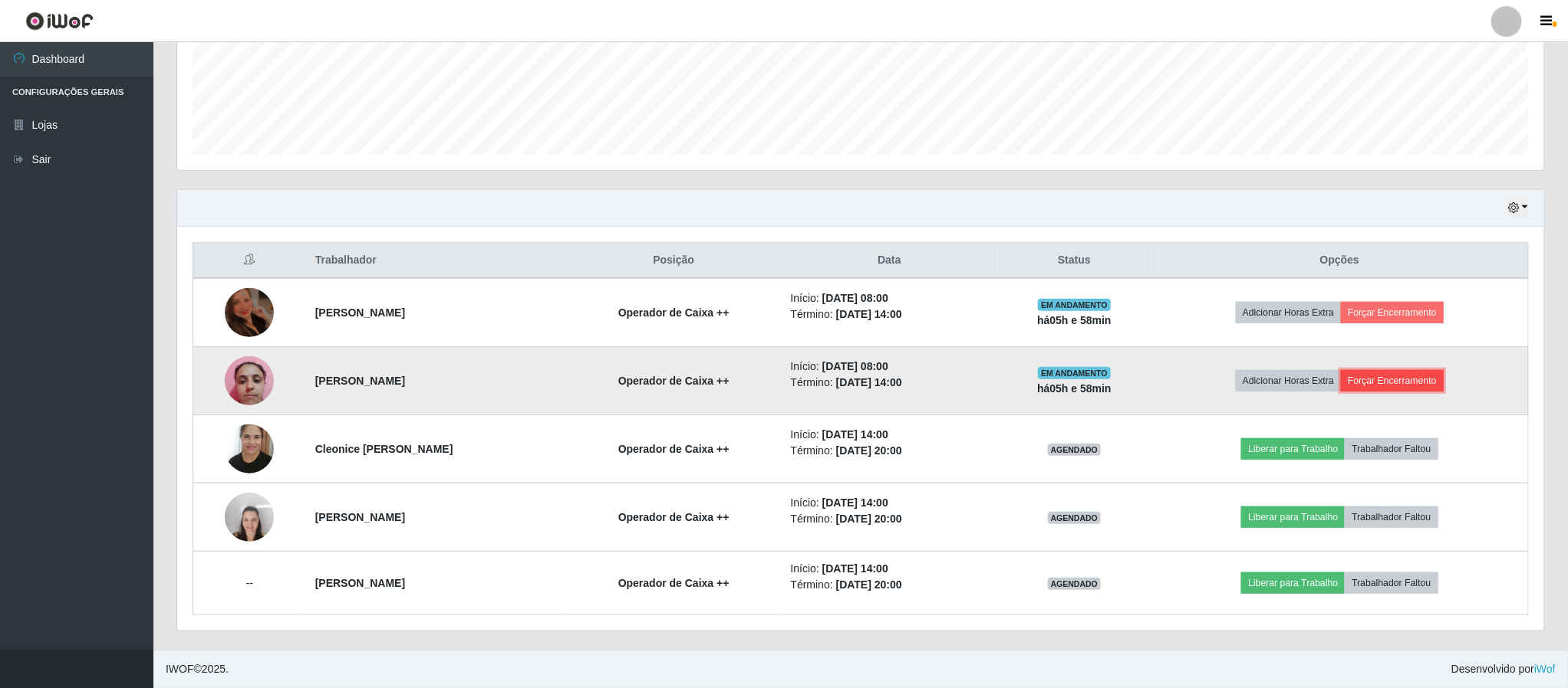
click at [1428, 377] on button "Forçar Encerramento" at bounding box center [1391, 381] width 102 height 22
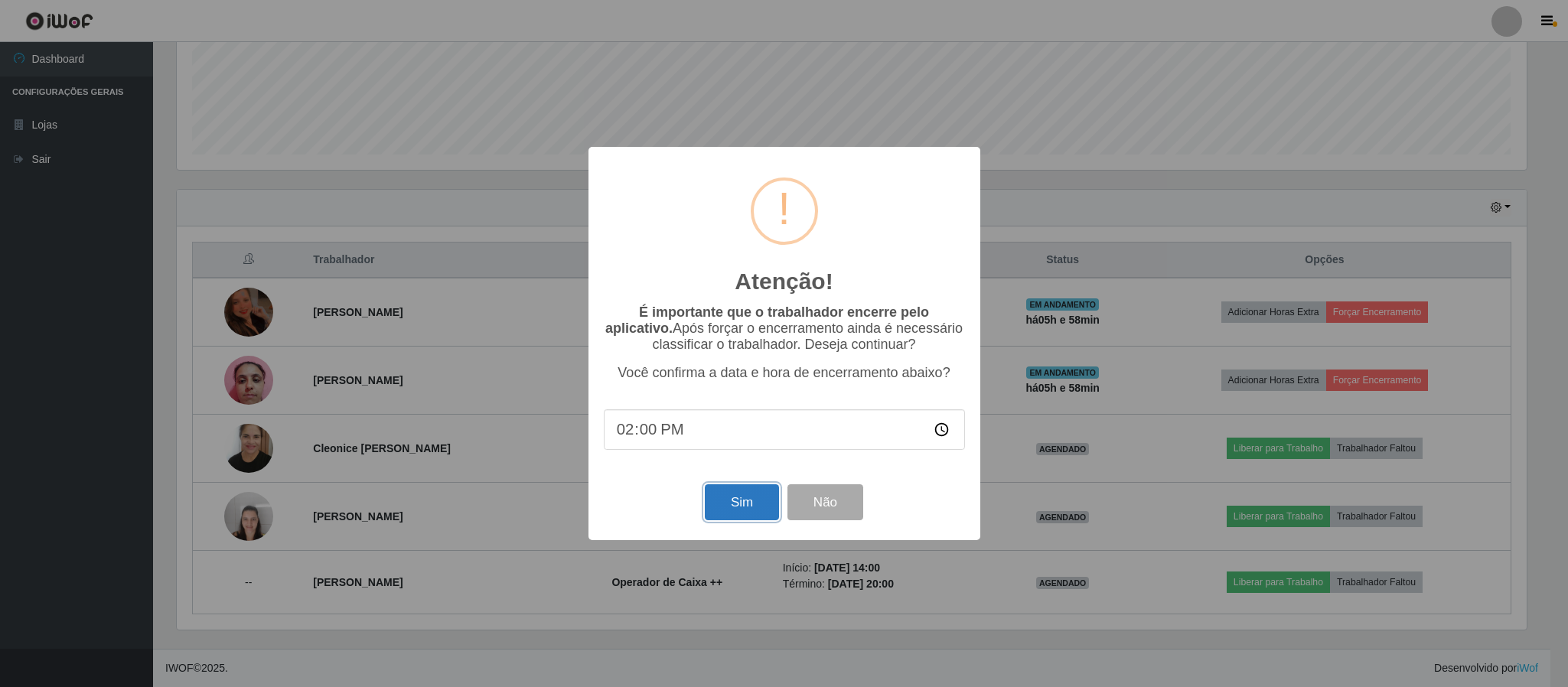
click at [731, 499] on button "Sim" at bounding box center [742, 503] width 74 height 36
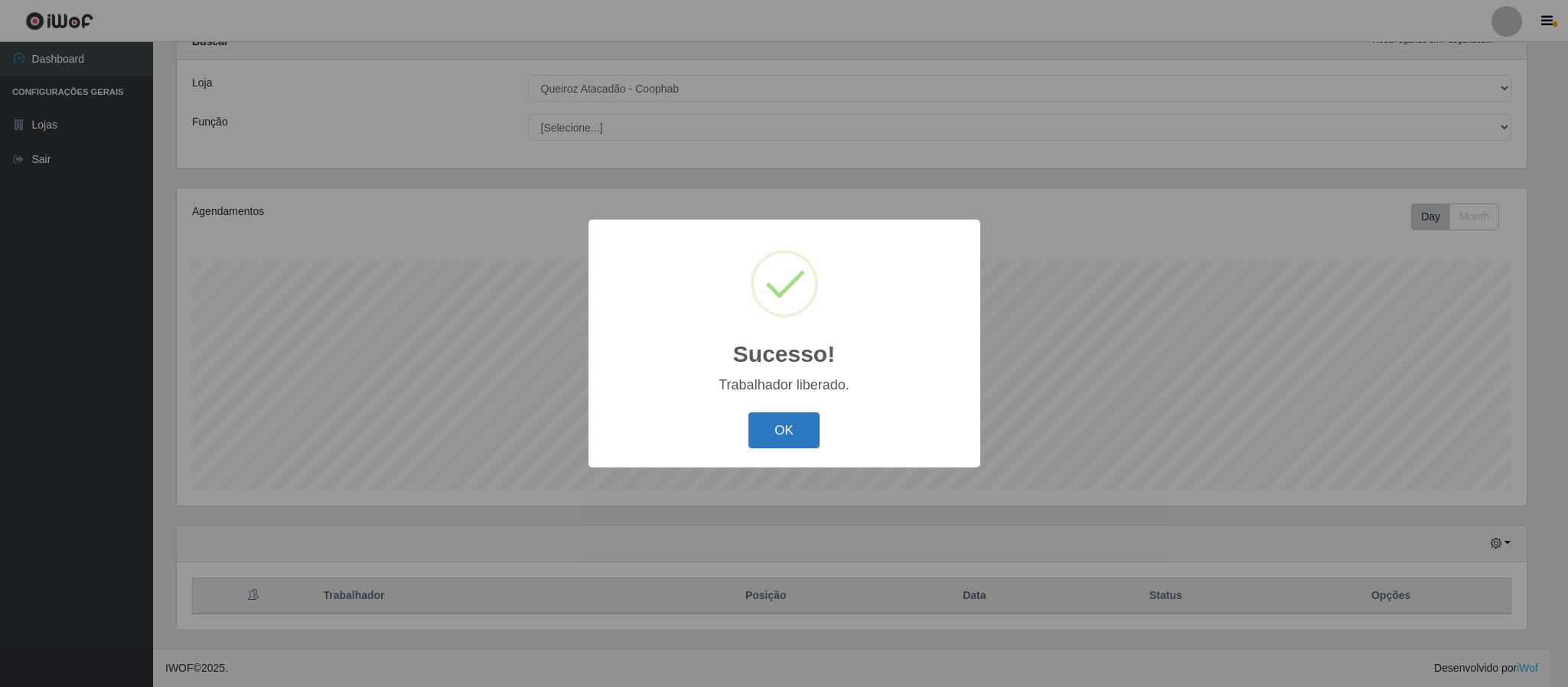
click at [758, 437] on button "OK" at bounding box center [784, 430] width 71 height 36
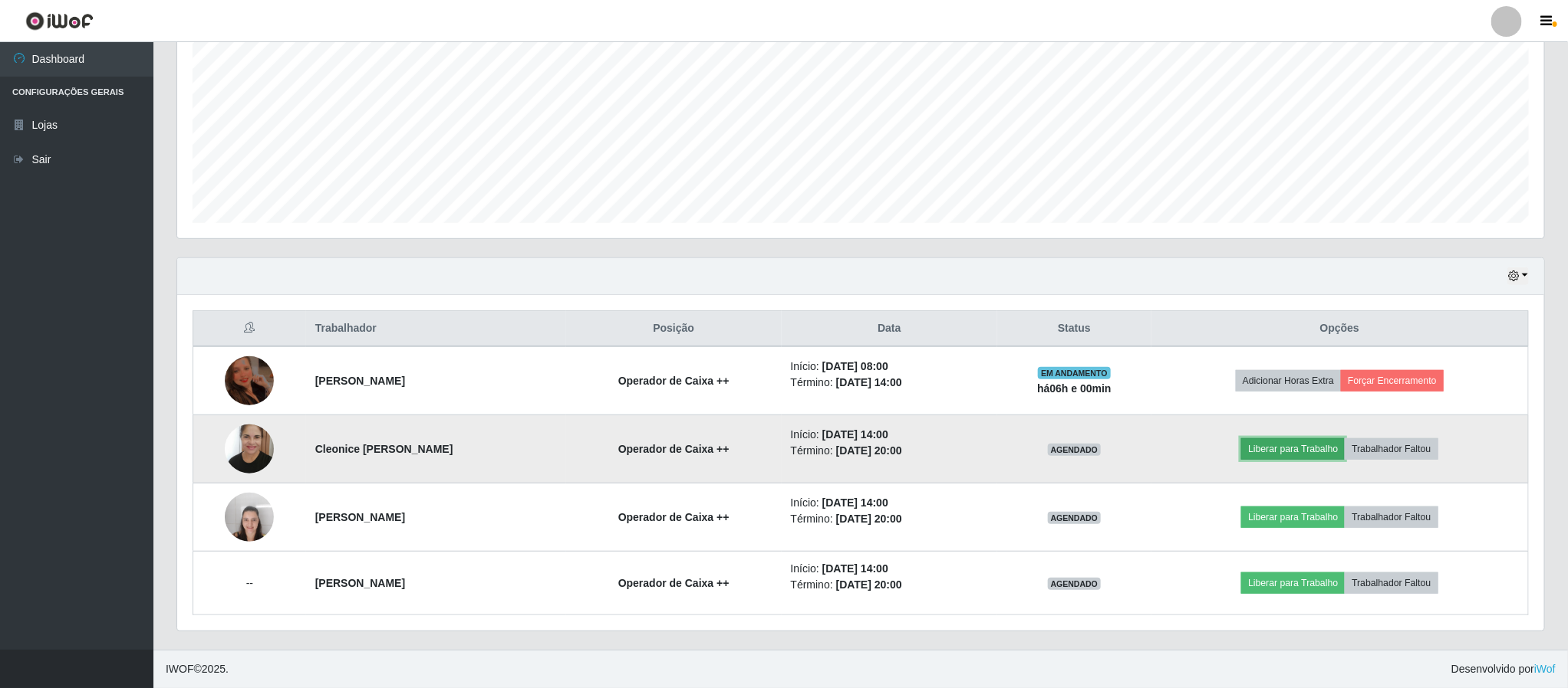
click at [1326, 447] on button "Liberar para Trabalho" at bounding box center [1293, 449] width 103 height 22
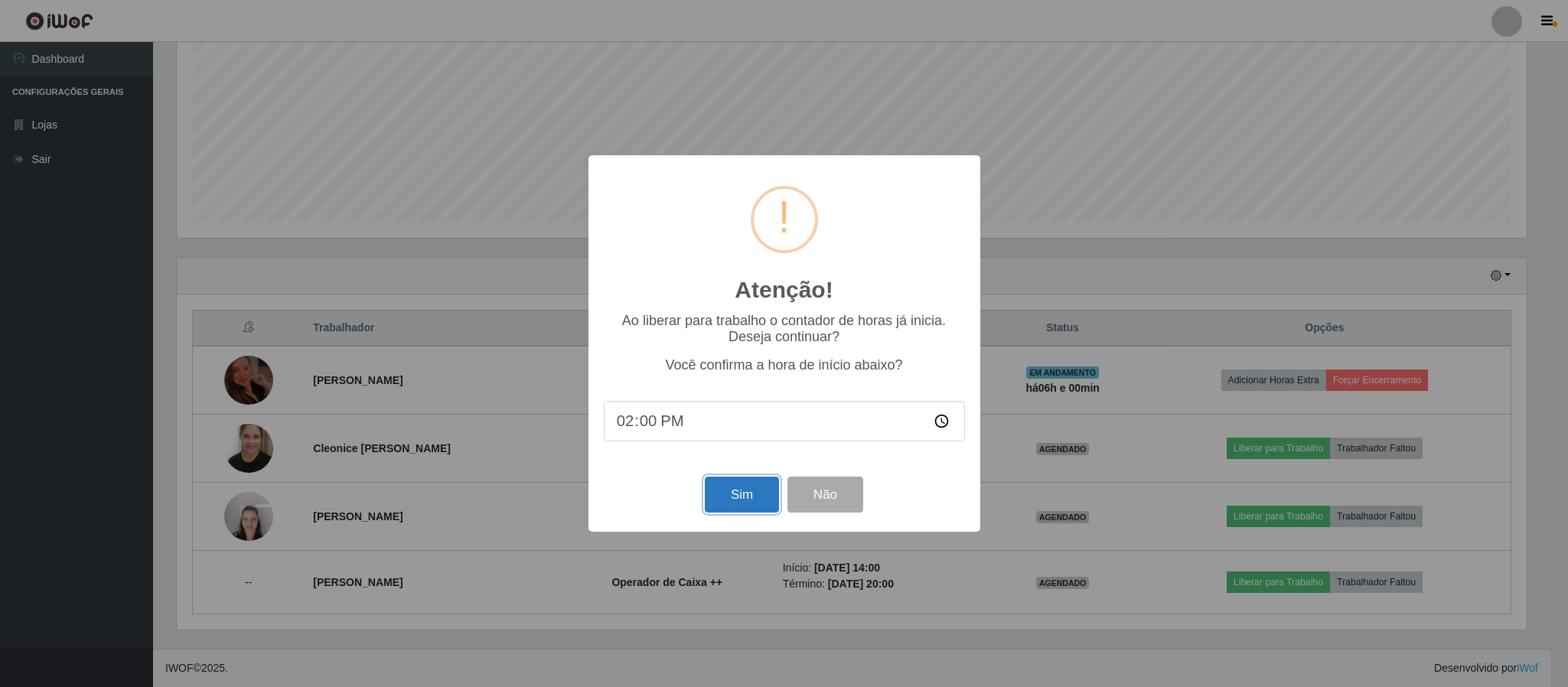
click at [733, 492] on button "Sim" at bounding box center [742, 494] width 74 height 36
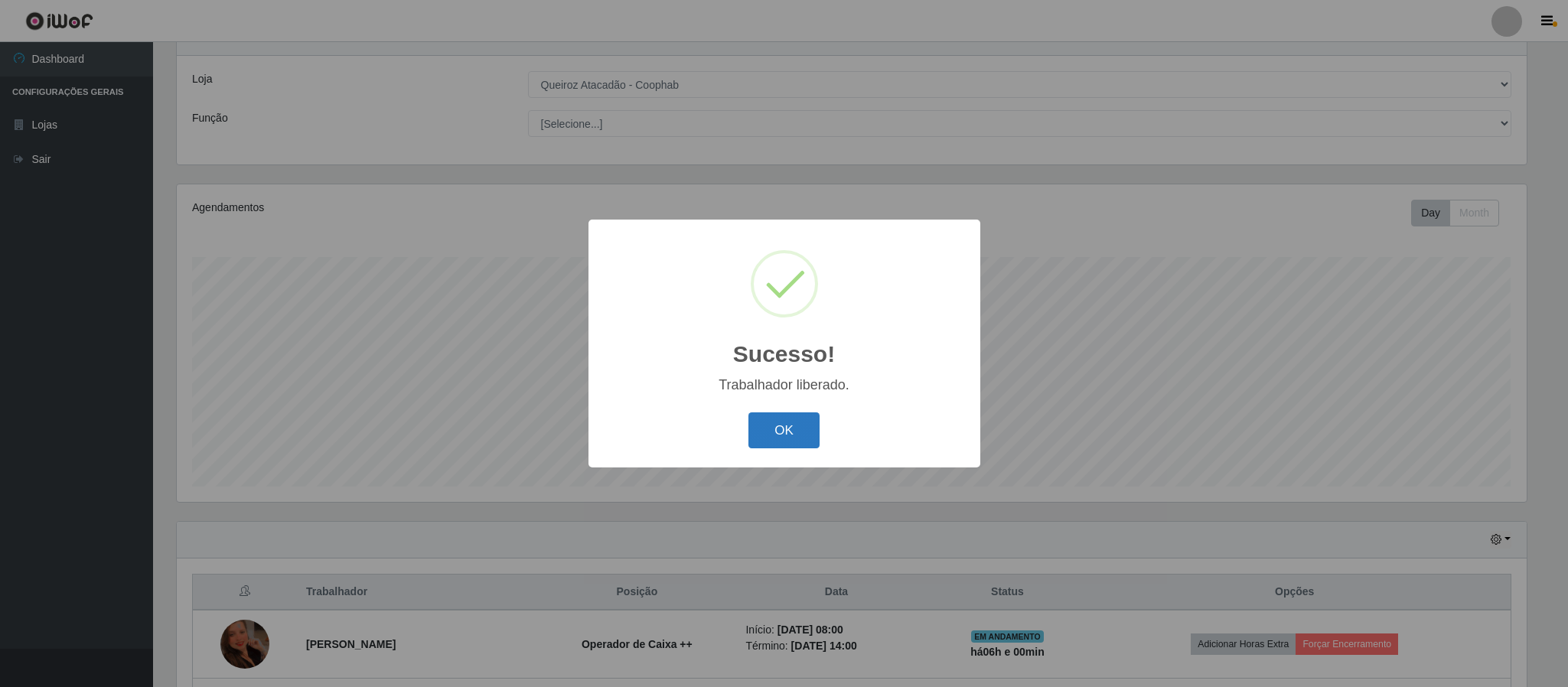
click at [751, 438] on button "OK" at bounding box center [784, 430] width 71 height 36
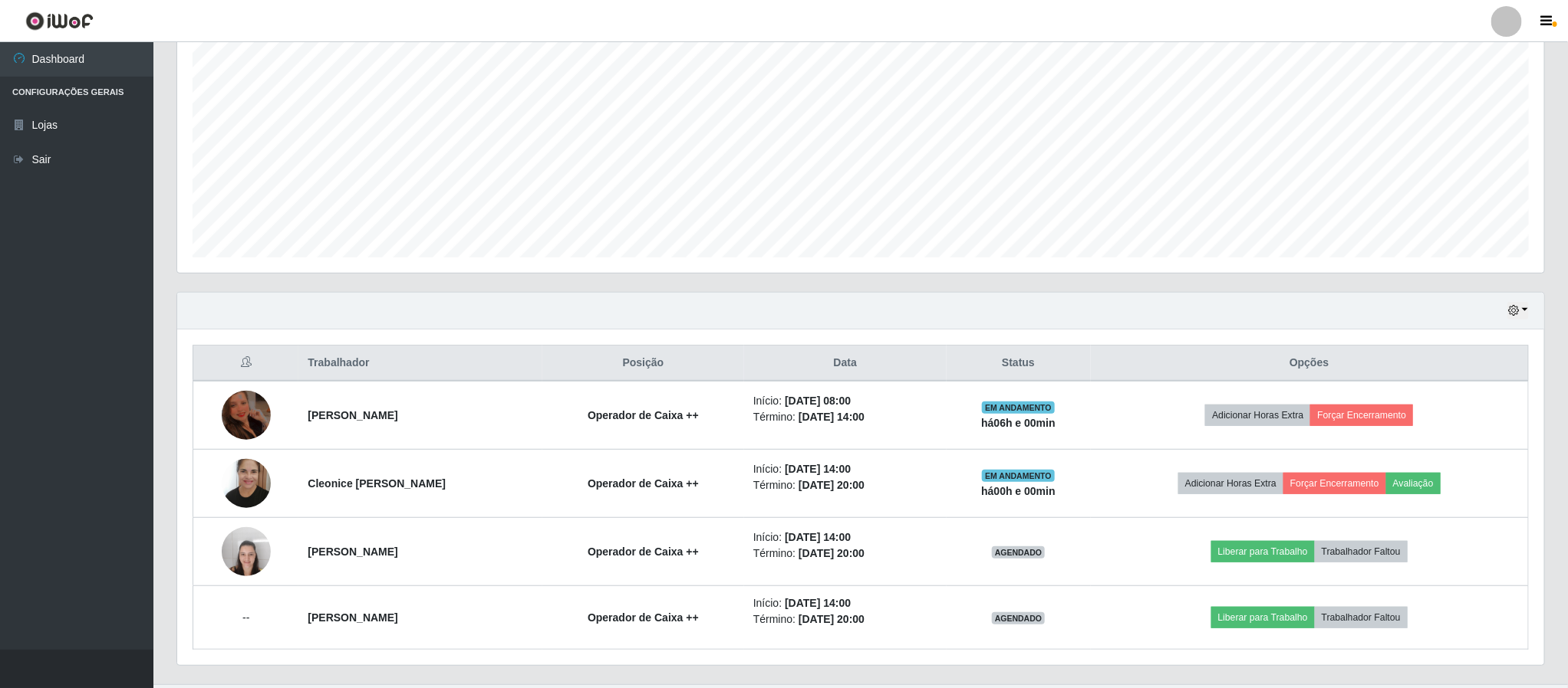
scroll to position [330, 0]
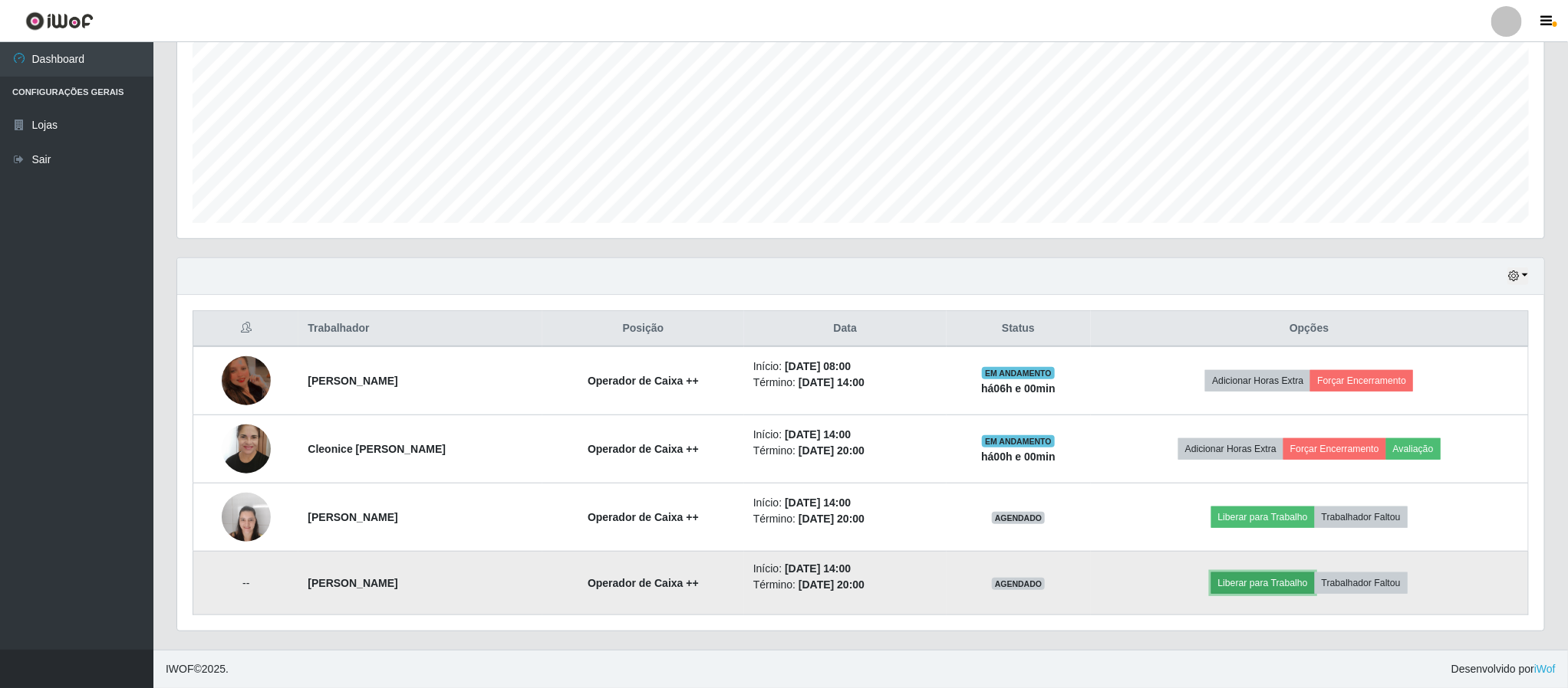
click at [1270, 587] on button "Liberar para Trabalho" at bounding box center [1263, 583] width 103 height 22
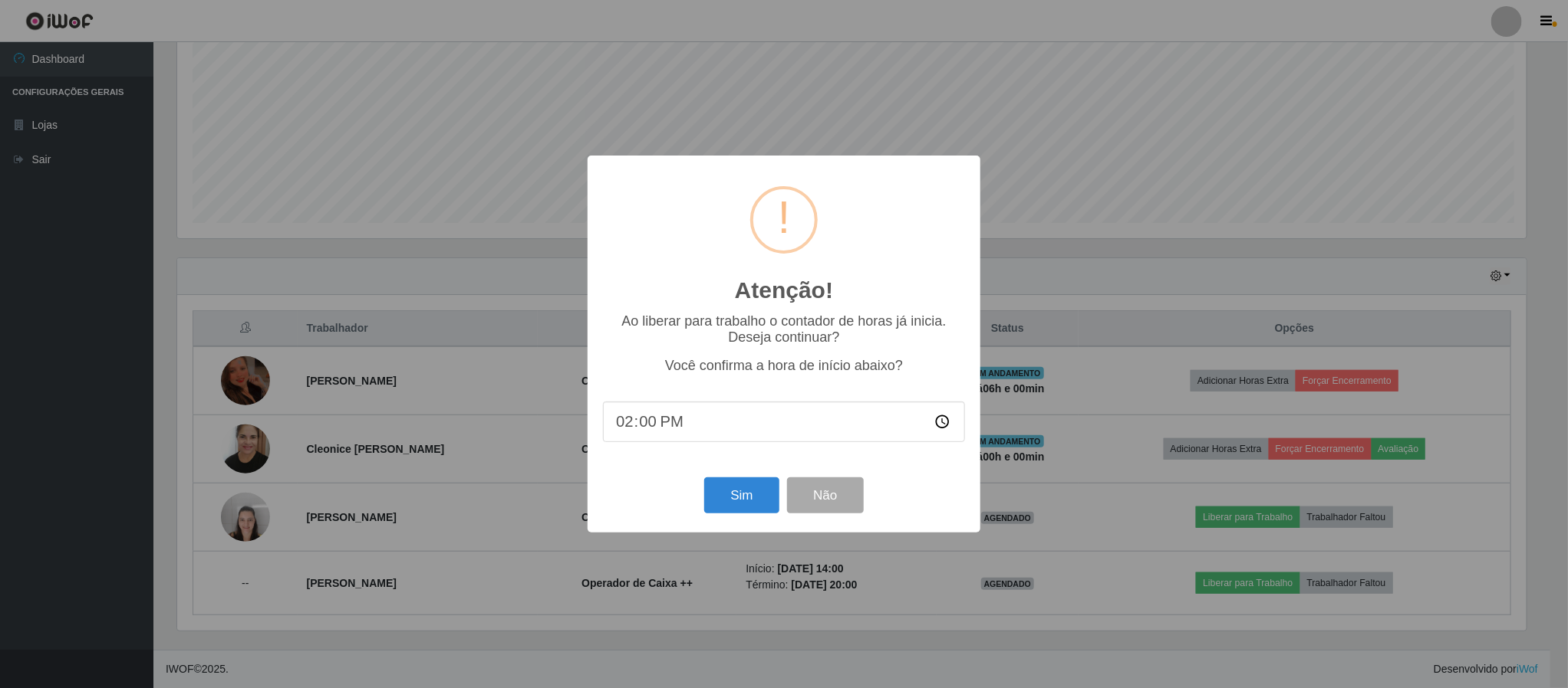
scroll to position [320, 1353]
click at [729, 492] on button "Sim" at bounding box center [744, 495] width 74 height 36
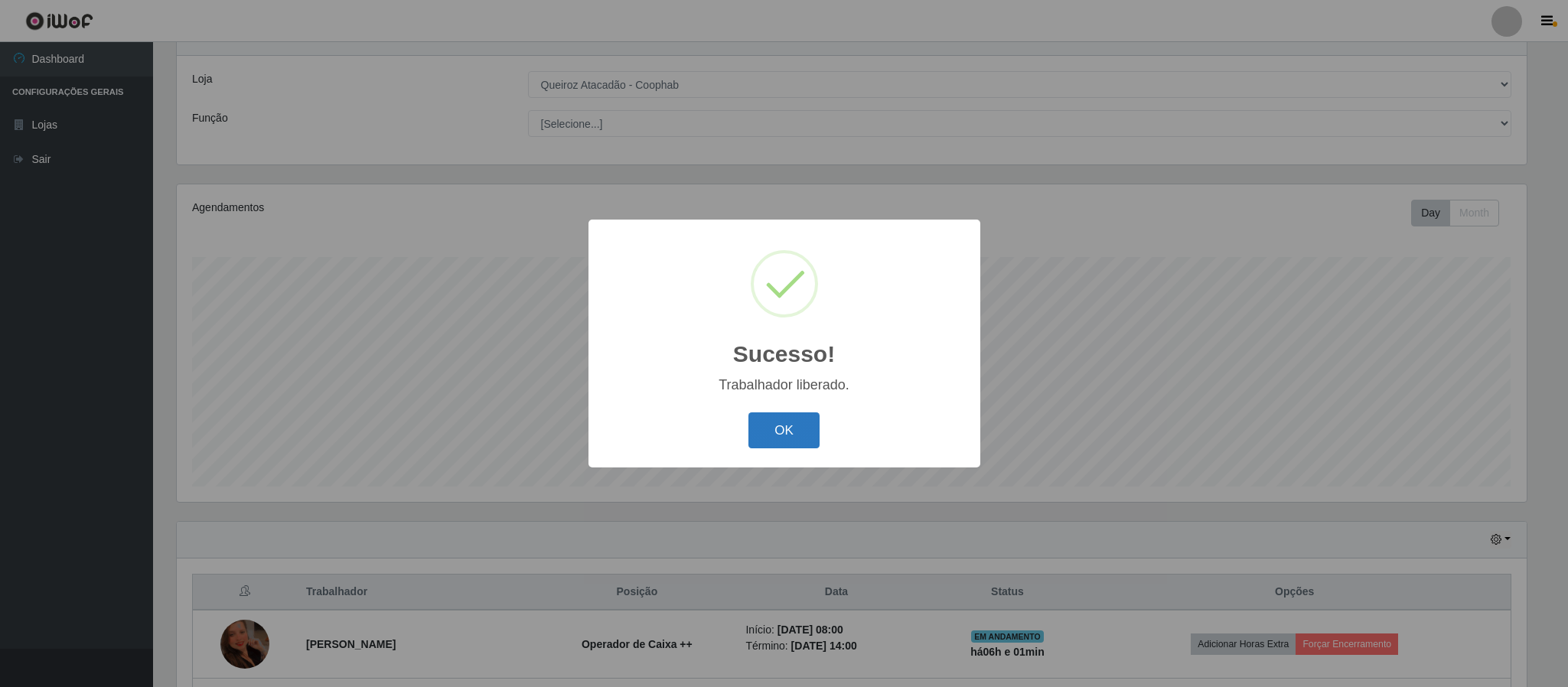
click at [790, 446] on button "OK" at bounding box center [784, 430] width 71 height 36
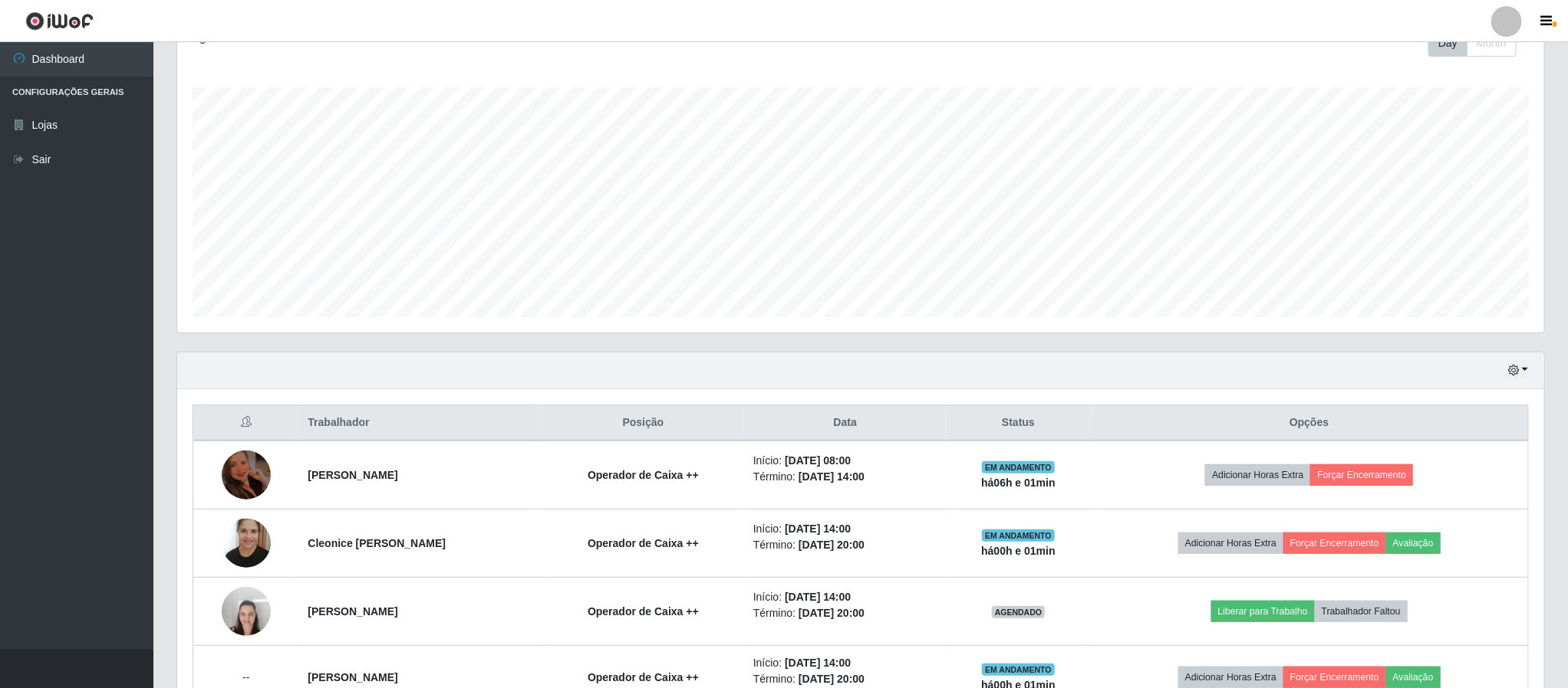
scroll to position [291, 0]
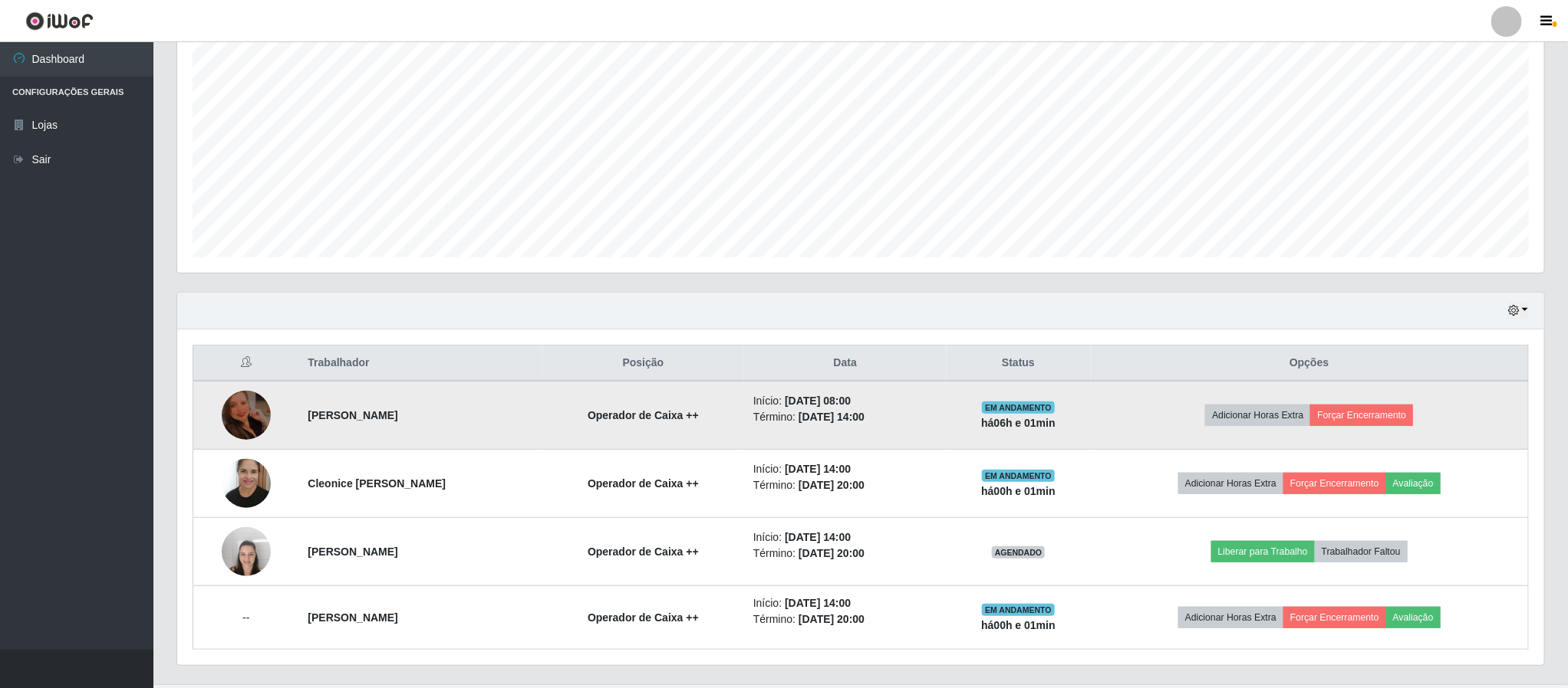
click at [227, 424] on img at bounding box center [246, 416] width 49 height 65
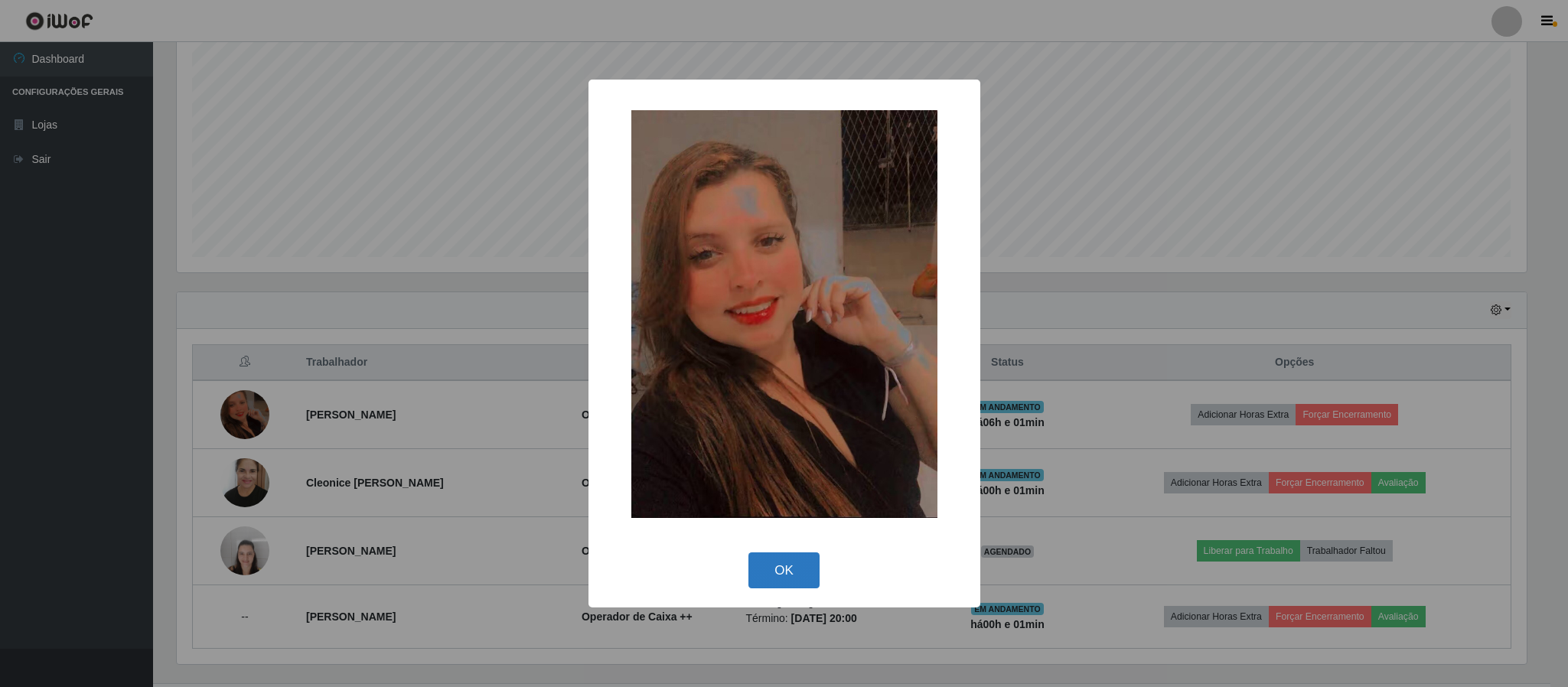
click at [806, 570] on button "OK" at bounding box center [784, 570] width 71 height 36
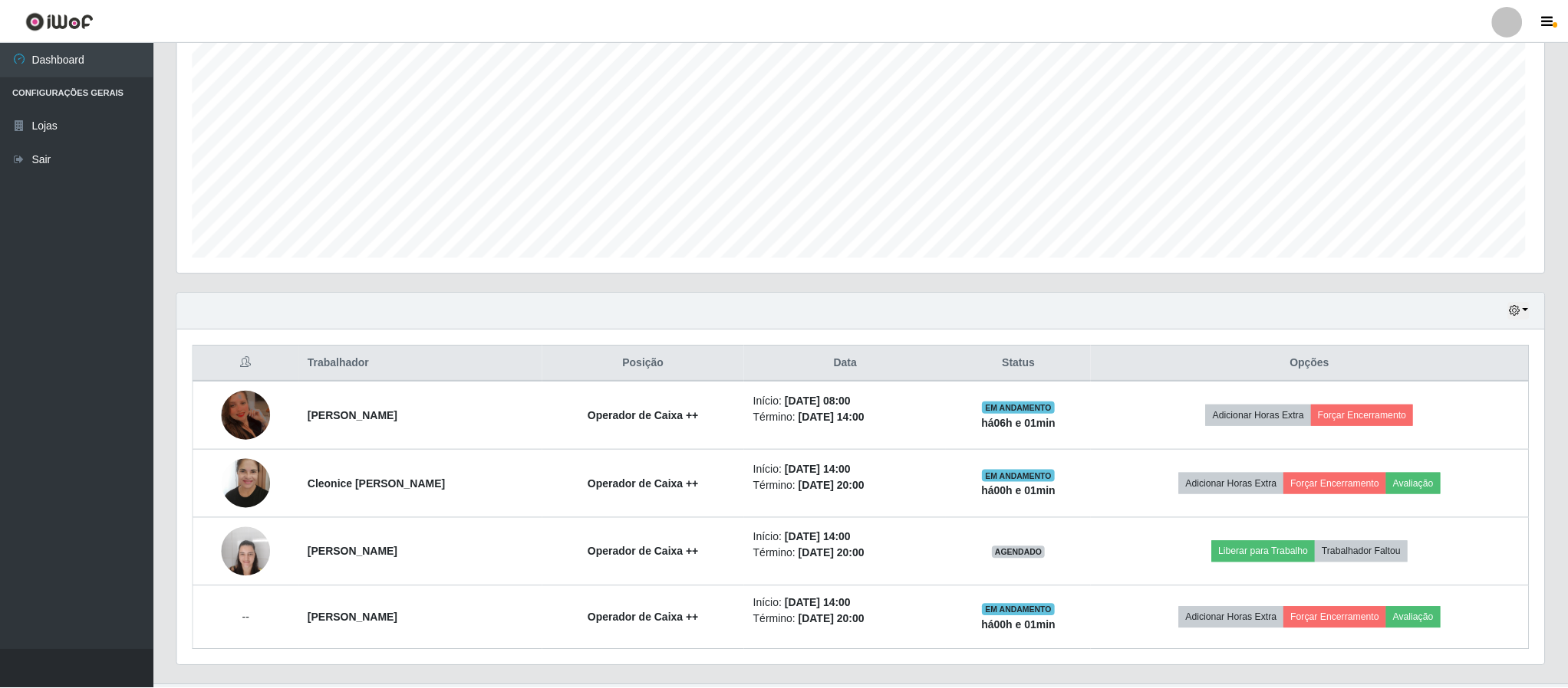
scroll to position [320, 1365]
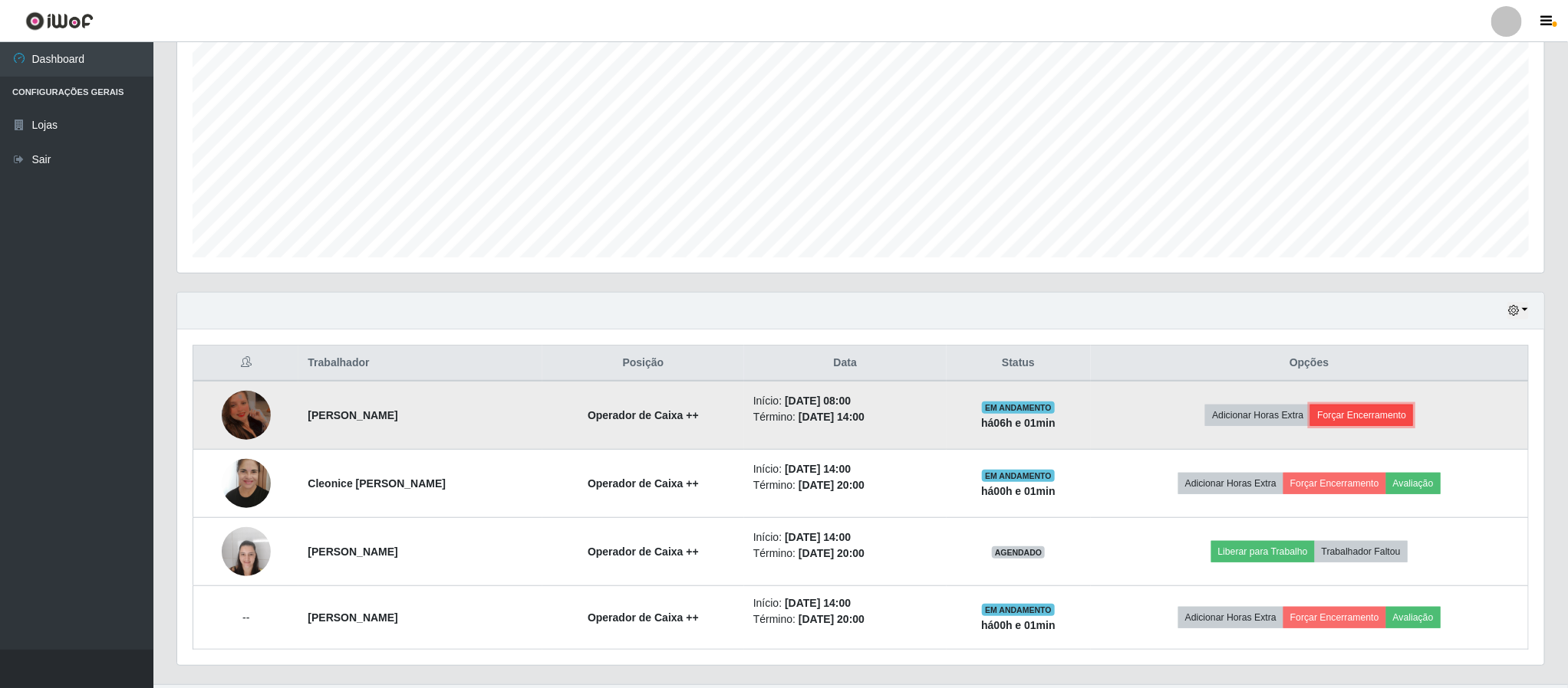
click at [1364, 422] on button "Forçar Encerramento" at bounding box center [1361, 416] width 102 height 22
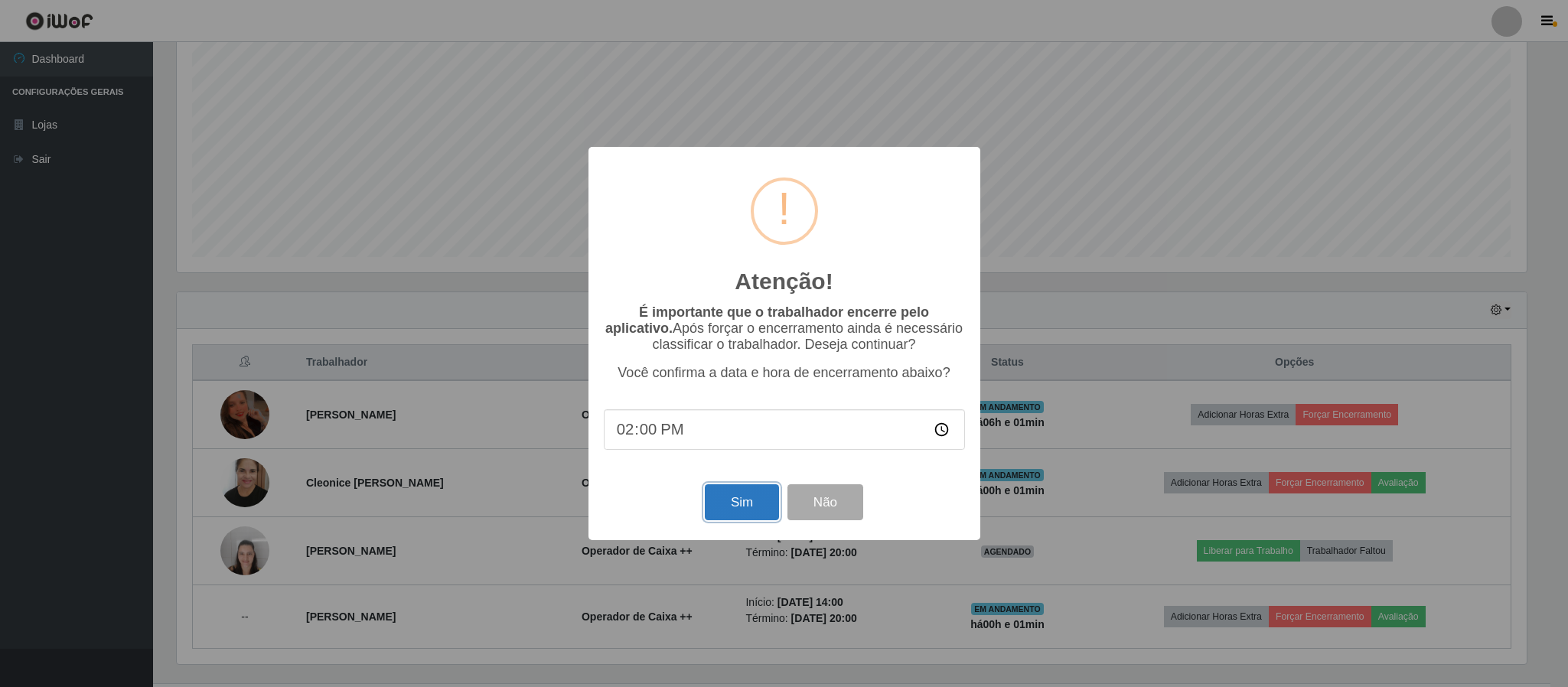
click at [728, 503] on button "Sim" at bounding box center [742, 503] width 74 height 36
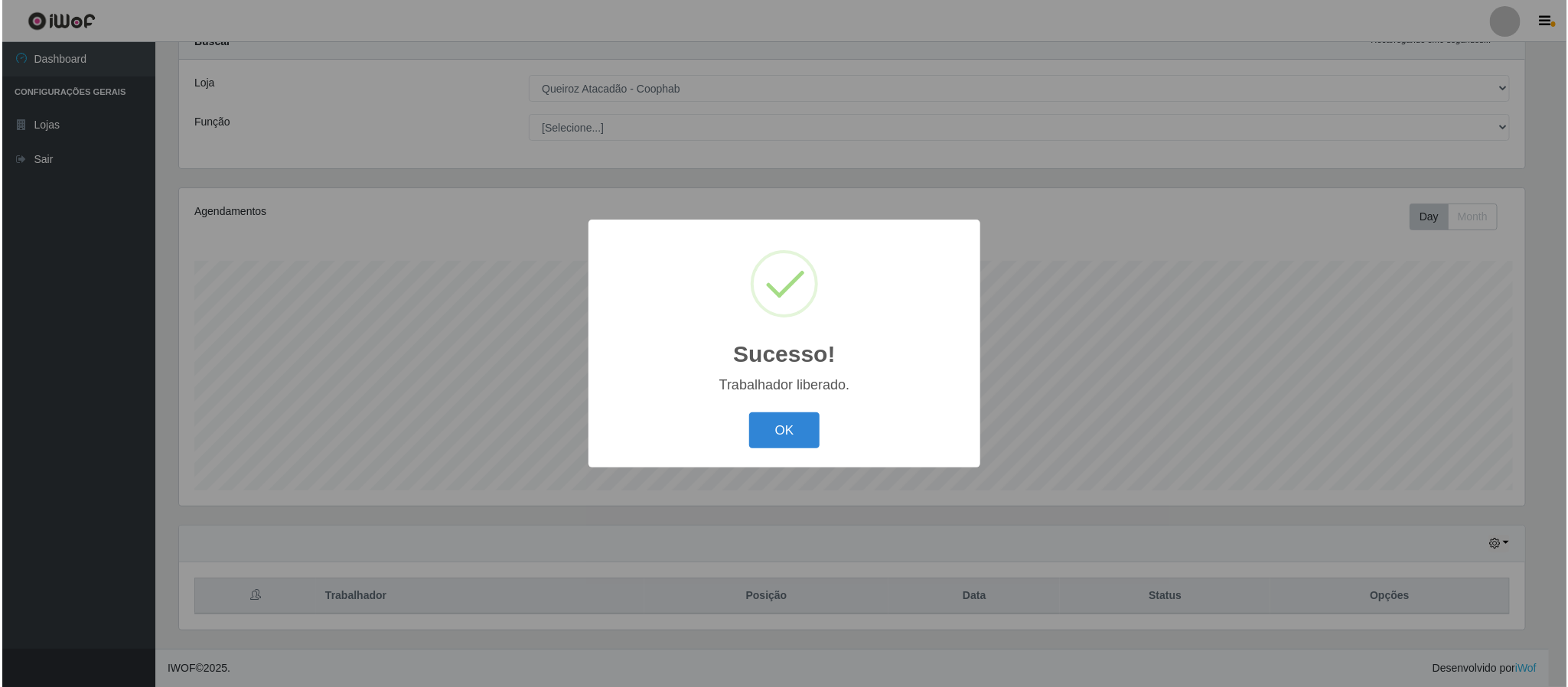
scroll to position [61, 0]
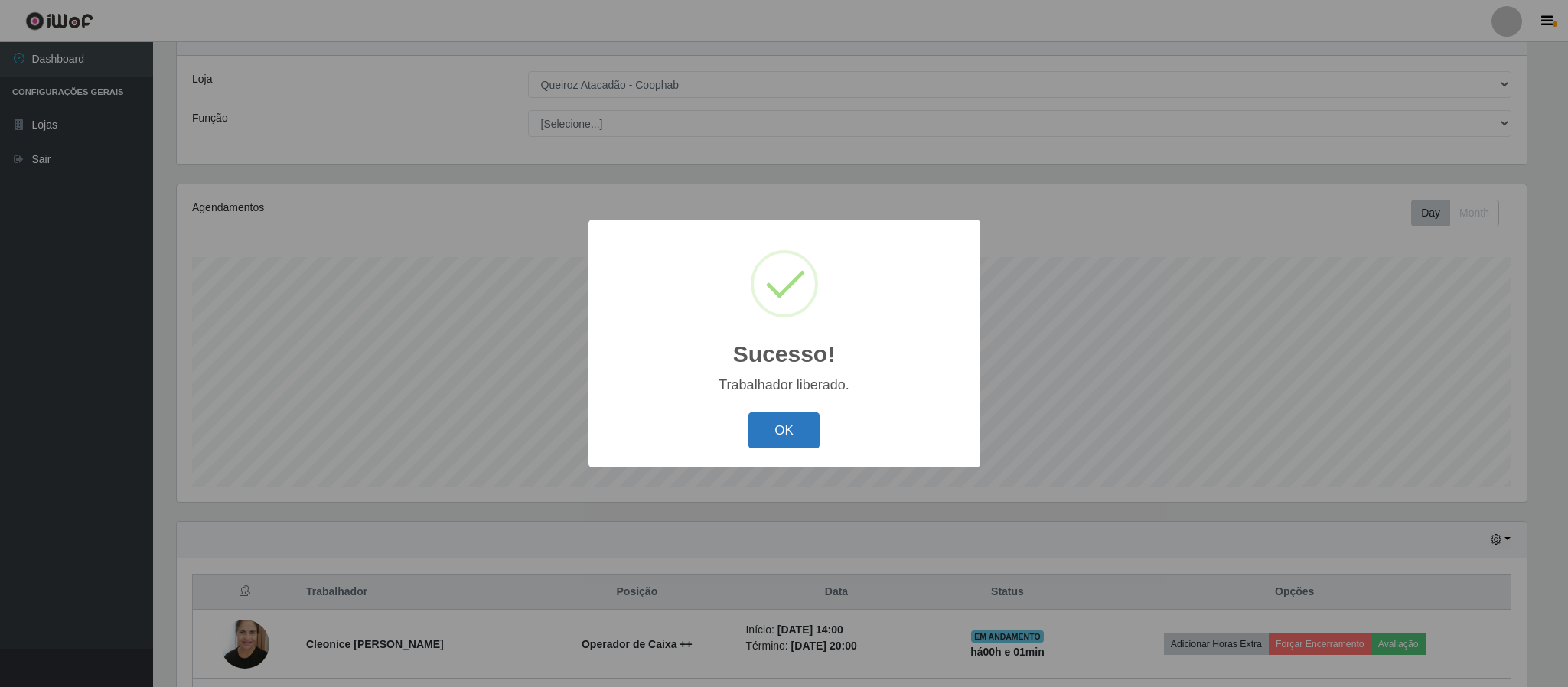
click at [786, 426] on button "OK" at bounding box center [784, 430] width 71 height 36
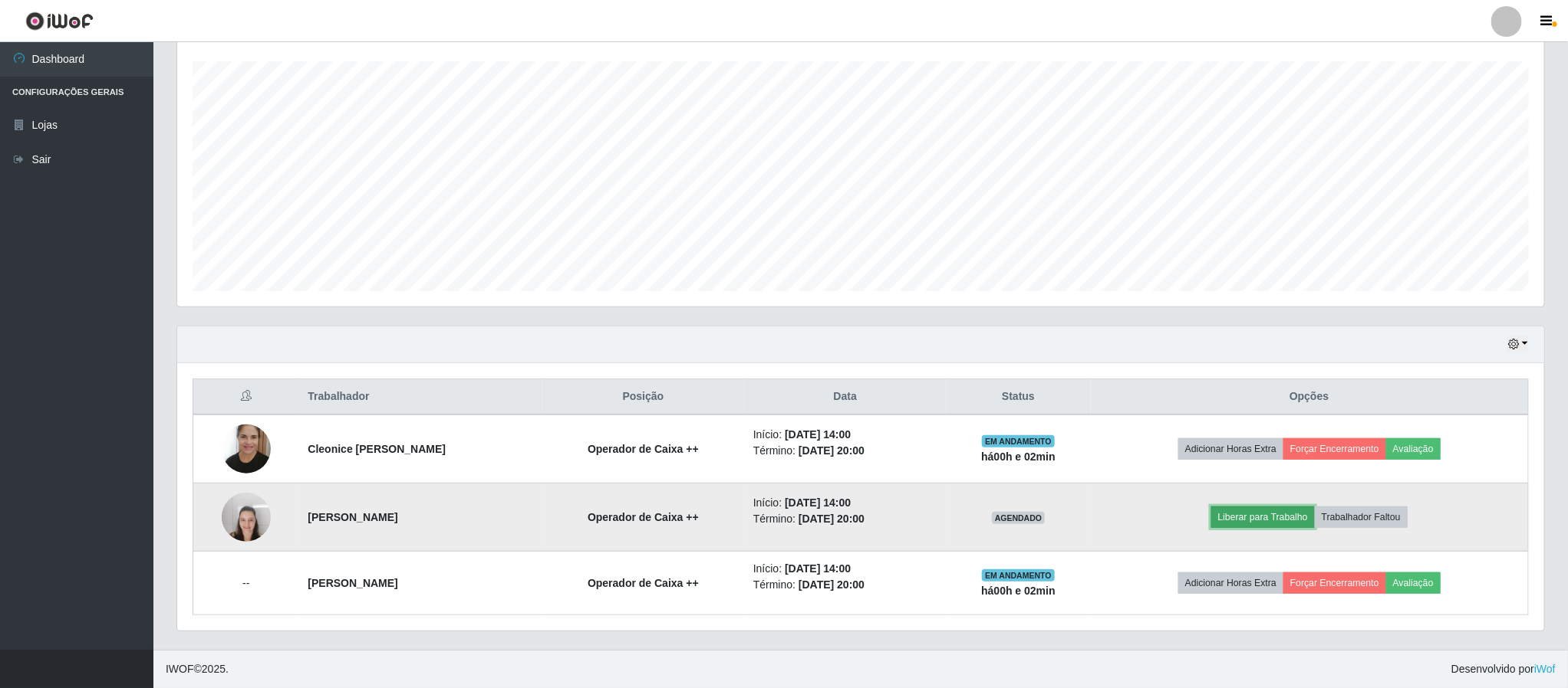
click at [1300, 515] on button "Liberar para Trabalho" at bounding box center [1263, 518] width 103 height 22
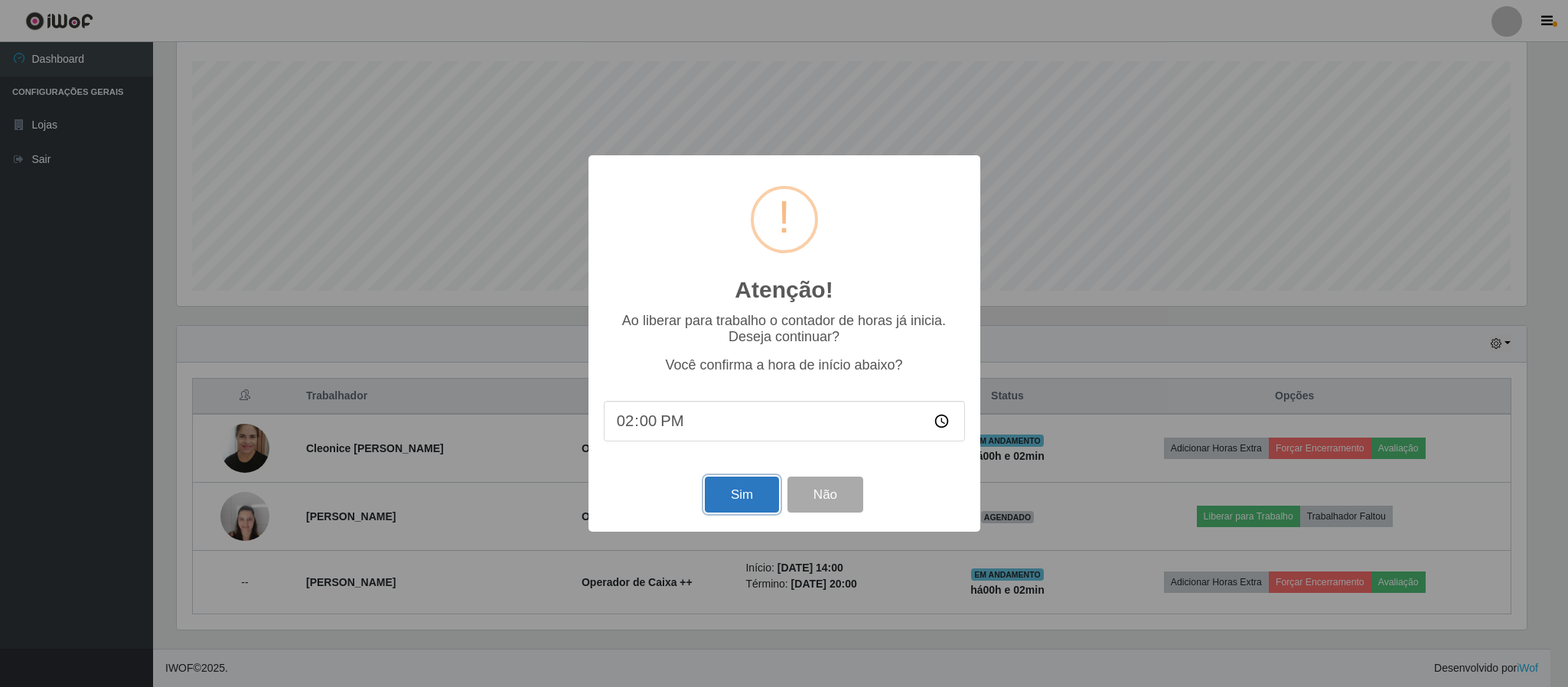
click at [756, 494] on button "Sim" at bounding box center [742, 494] width 74 height 36
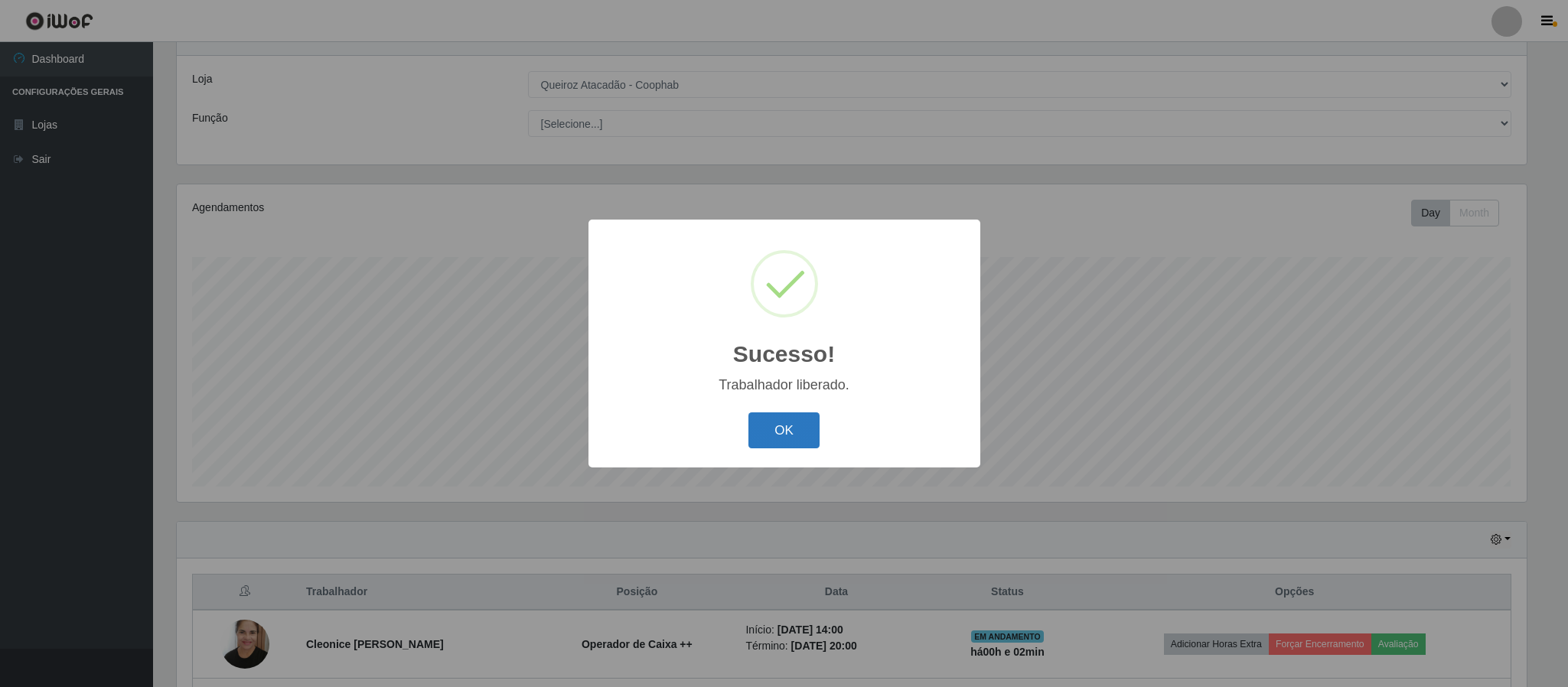
click at [804, 432] on button "OK" at bounding box center [784, 430] width 71 height 36
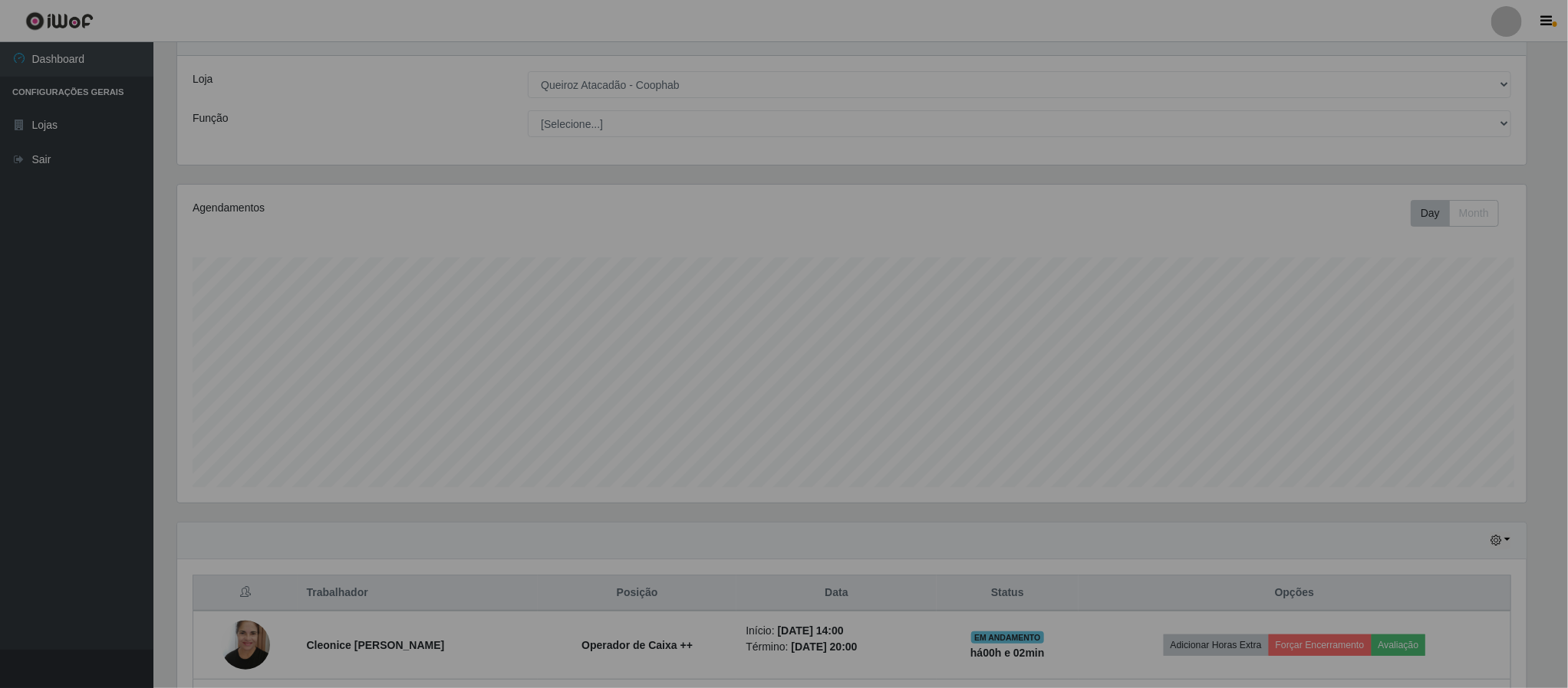
scroll to position [320, 1365]
